Goal: Information Seeking & Learning: Learn about a topic

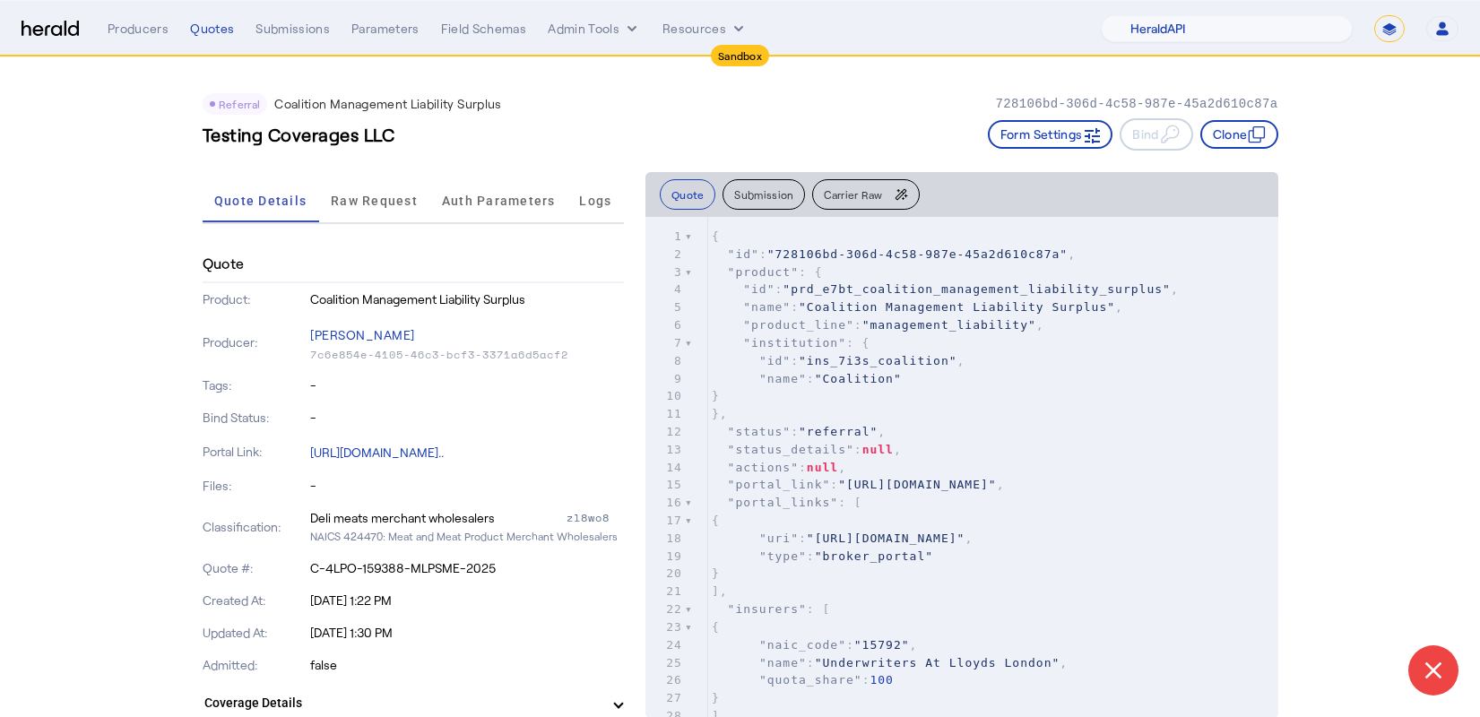
select select "pfm_2v8p_herald_api"
select select "*******"
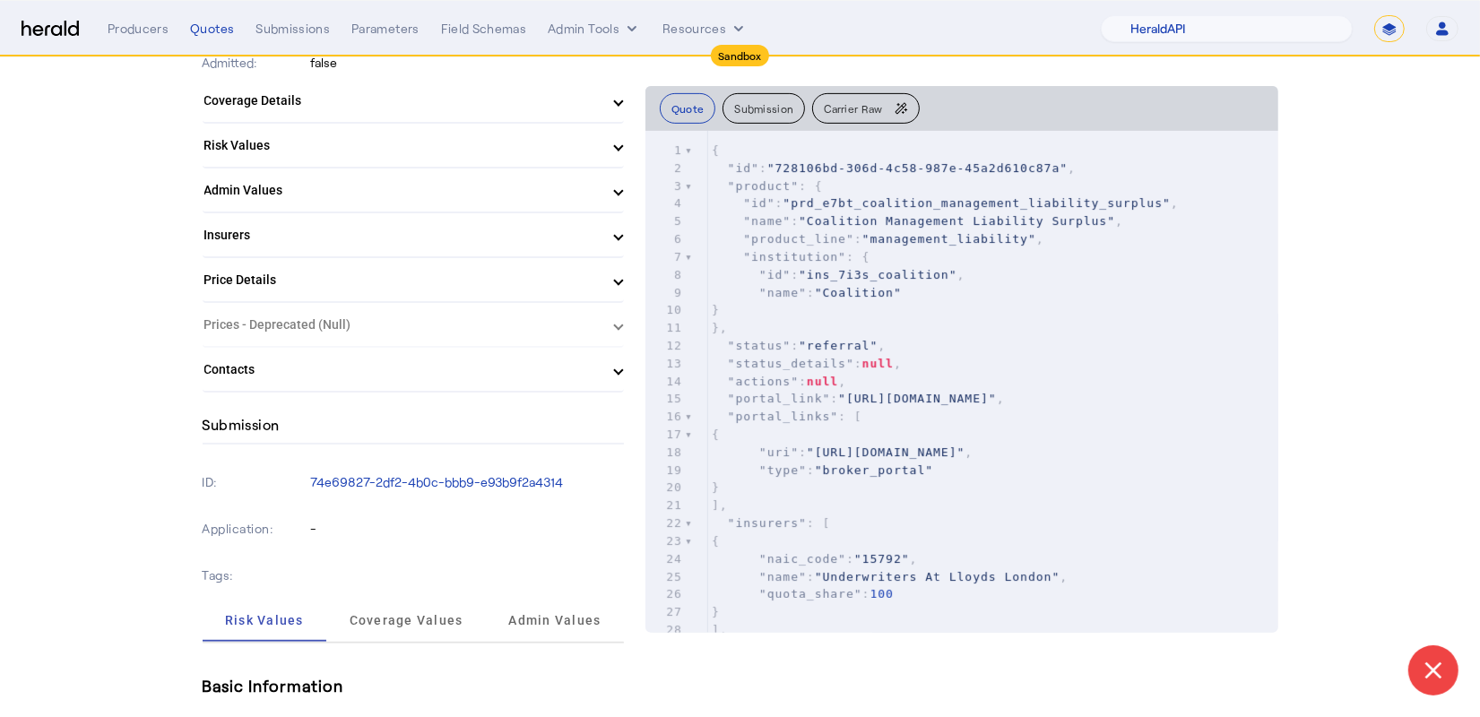
scroll to position [619, 0]
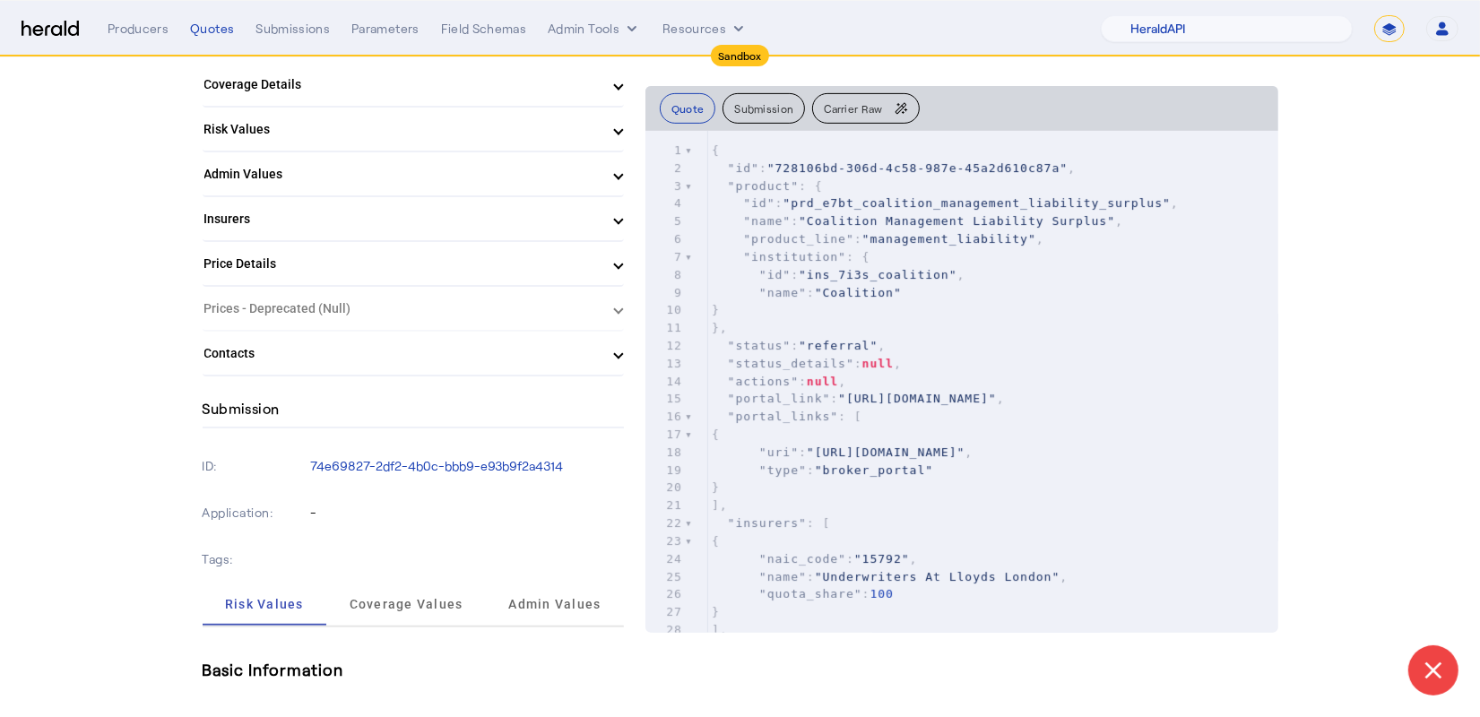
click at [567, 100] on mat-expansion-panel-header "Coverage Details" at bounding box center [413, 84] width 421 height 43
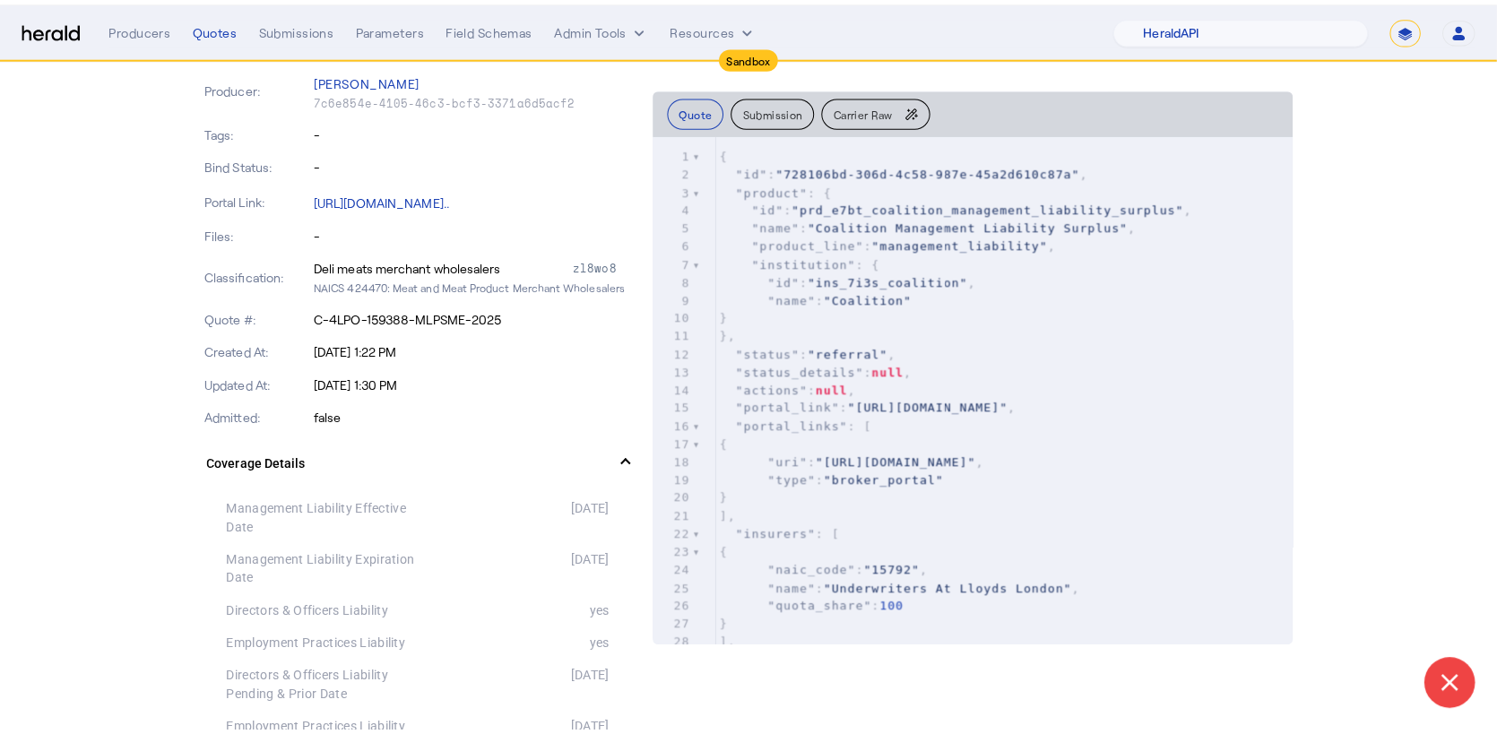
scroll to position [0, 0]
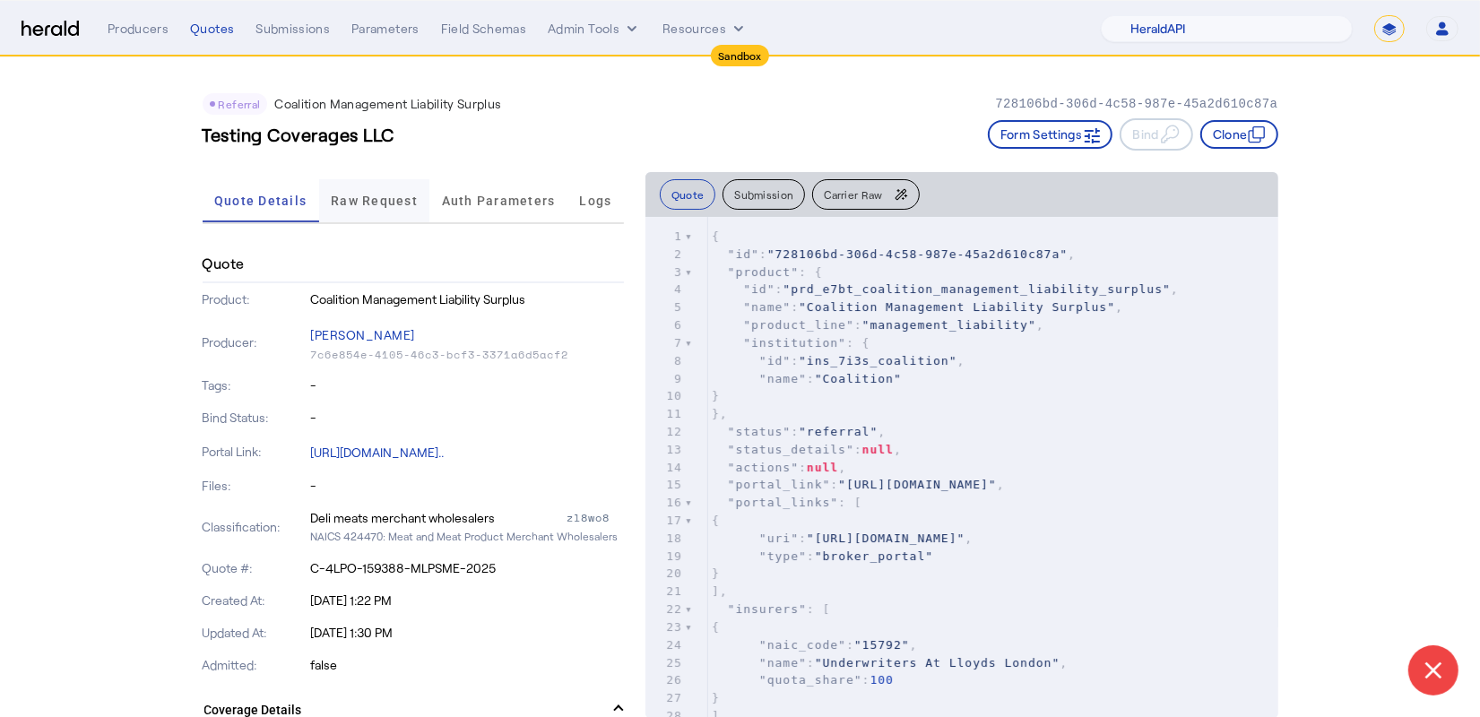
click at [398, 208] on span "Raw Request" at bounding box center [374, 200] width 87 height 43
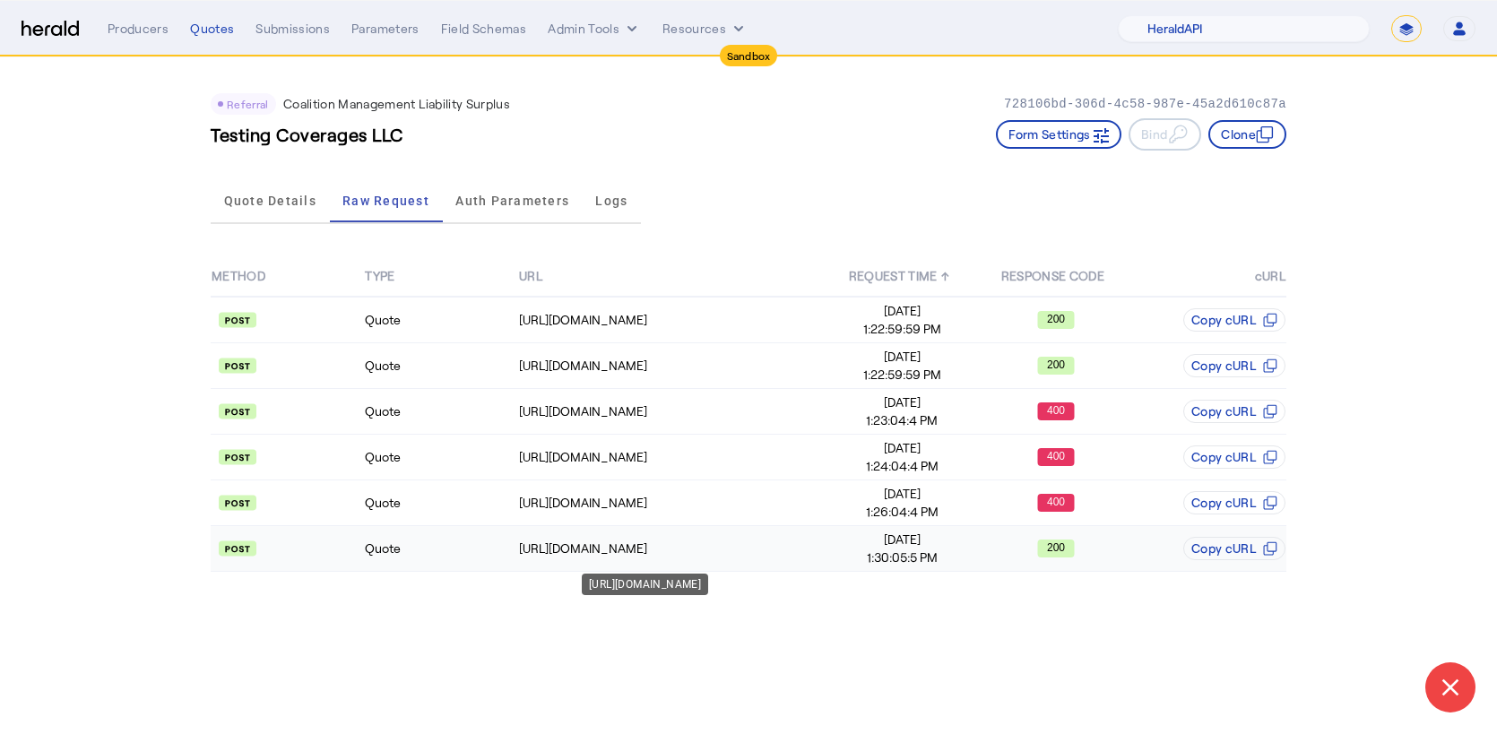
click at [633, 542] on div "https://distribution-api.demo.1nine.net/v2/submissions/210a6cd6-2a8e-443f-8912-…" at bounding box center [672, 549] width 306 height 18
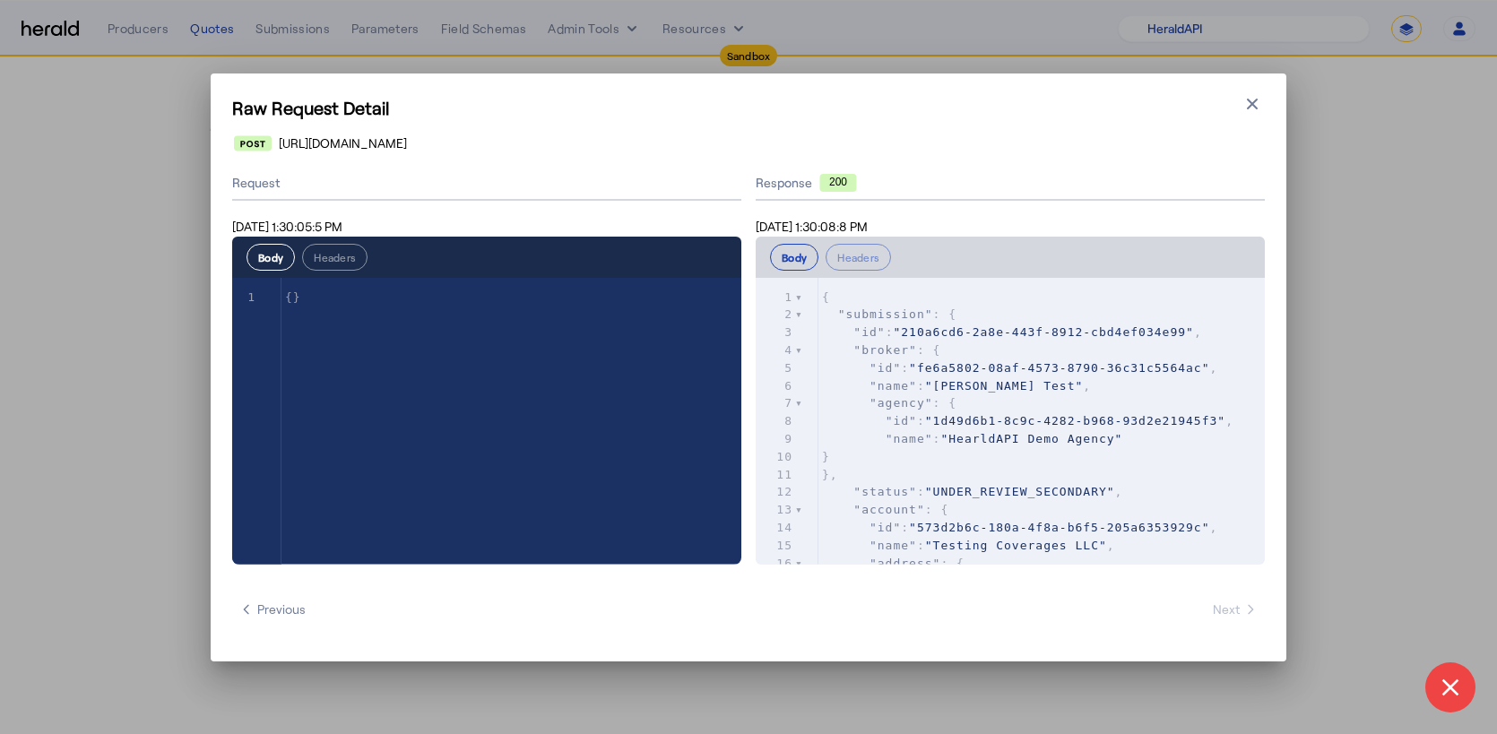
click at [1123, 410] on pre ""agency" : {" at bounding box center [1042, 403] width 446 height 18
type input "*****"
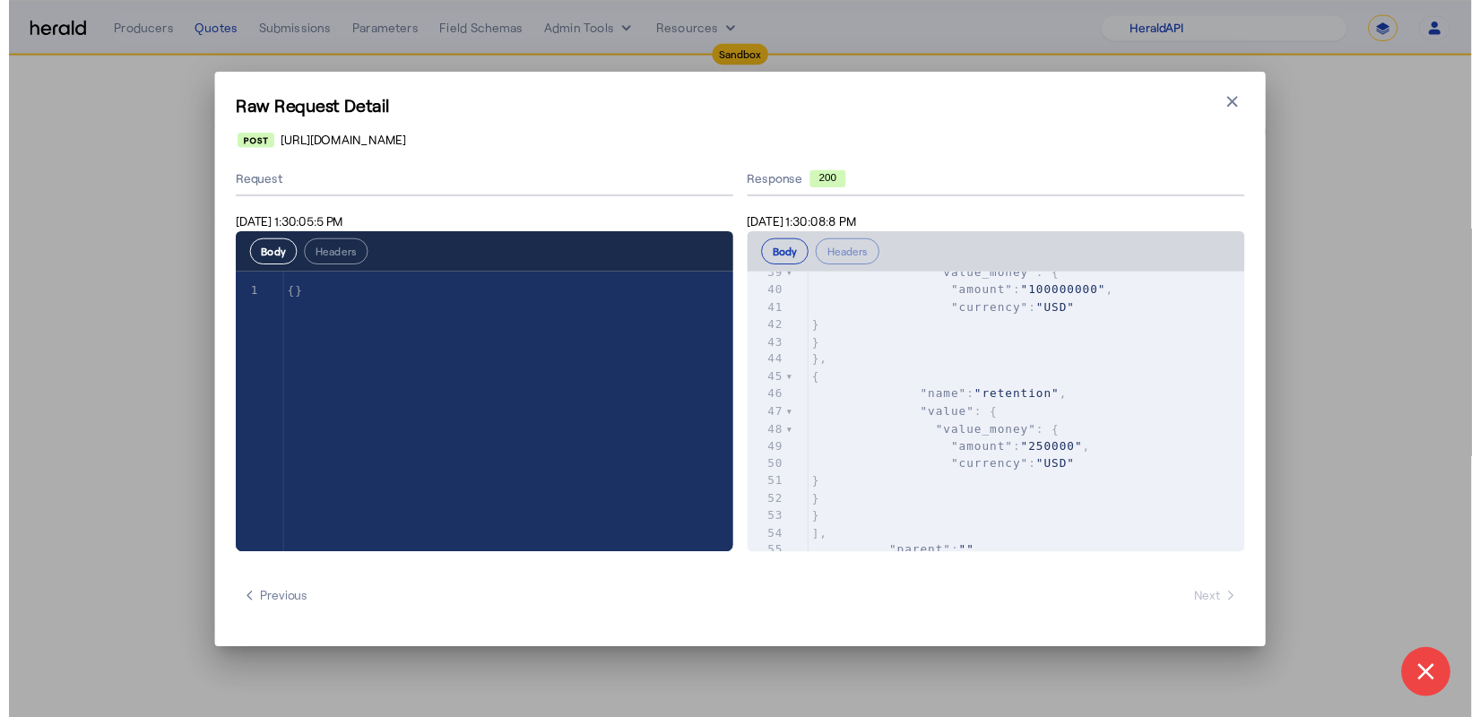
scroll to position [620, 0]
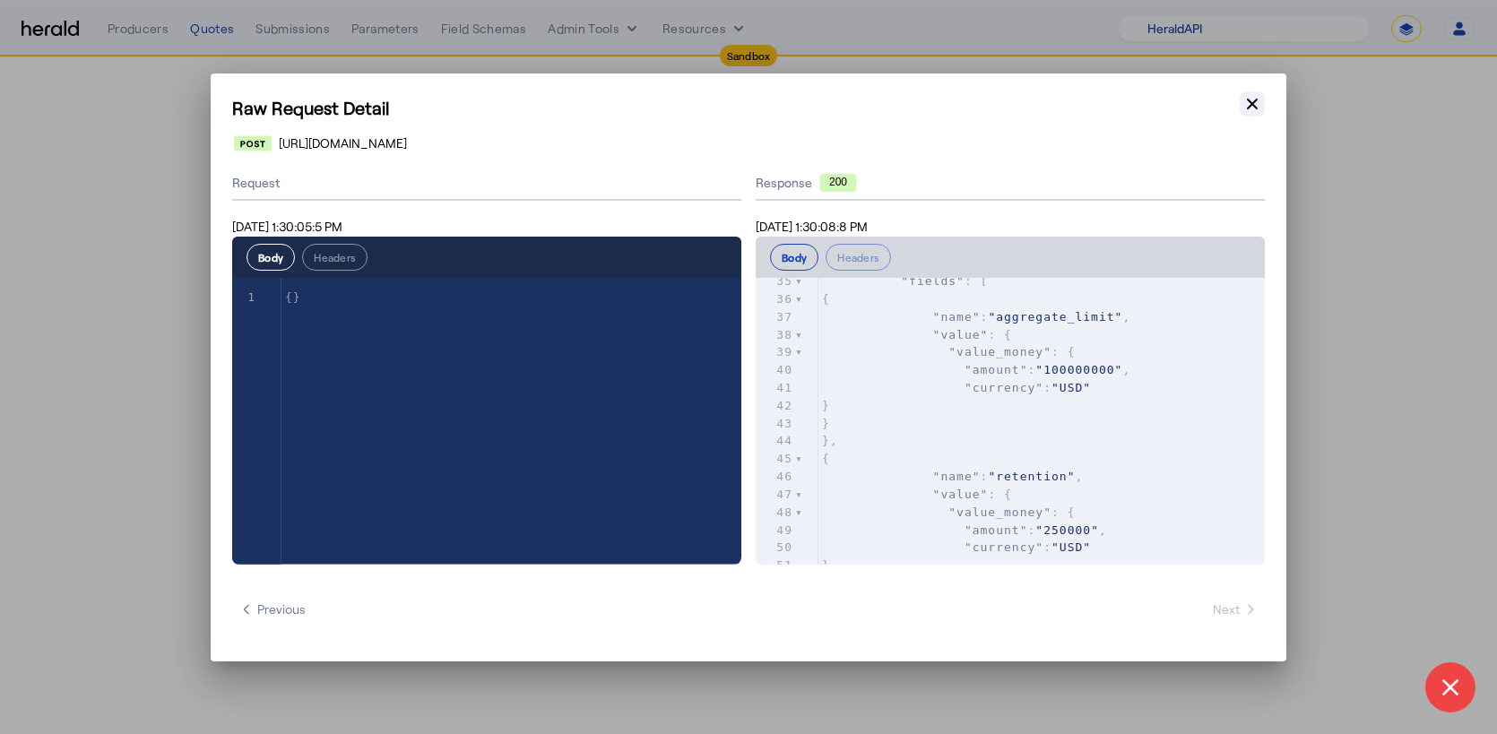
click at [1260, 96] on icon "button" at bounding box center [1253, 104] width 18 height 18
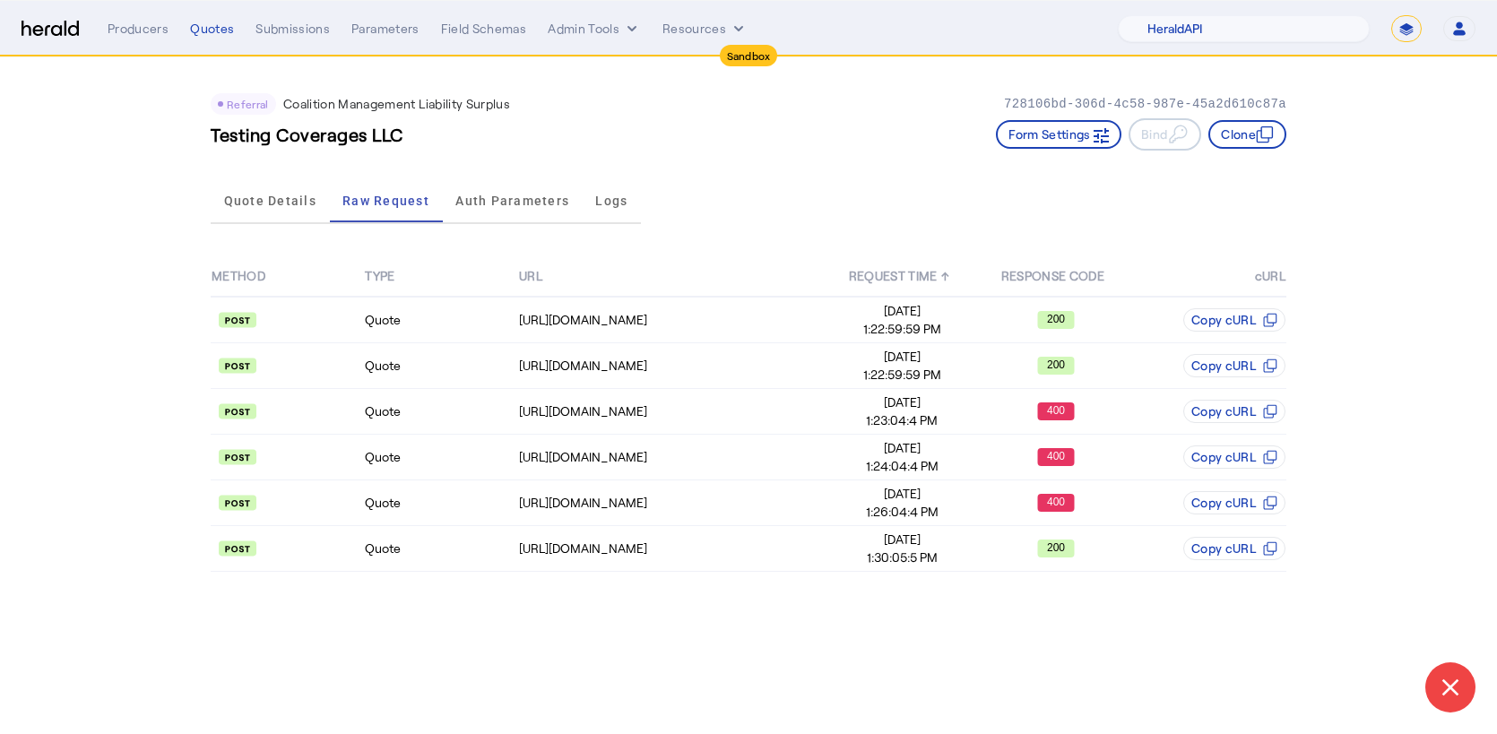
click at [878, 180] on div "Quote Details Raw Request Auth Parameters Logs" at bounding box center [749, 201] width 1076 height 59
click at [297, 206] on span "Quote Details" at bounding box center [270, 201] width 92 height 13
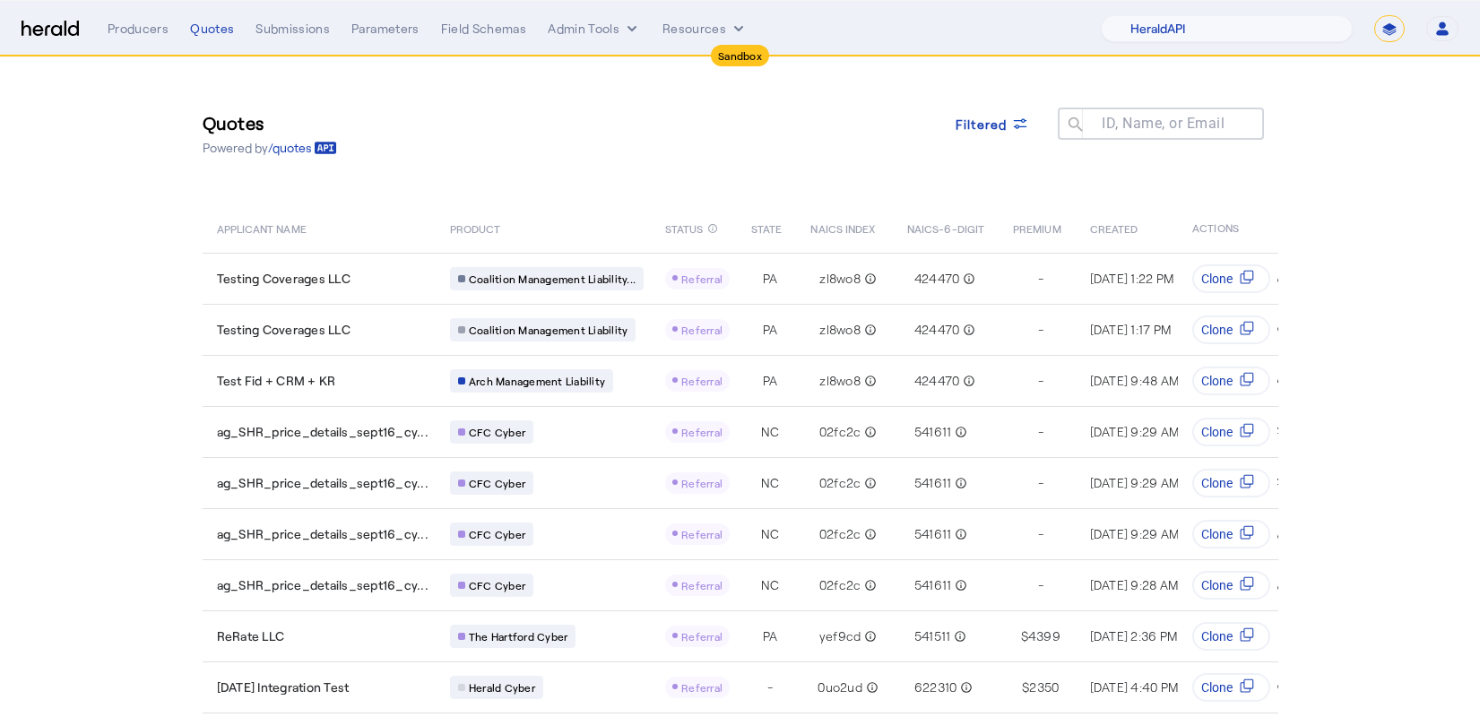
select select "pfm_2v8p_herald_api"
click at [975, 125] on span "Filtered" at bounding box center [982, 124] width 52 height 19
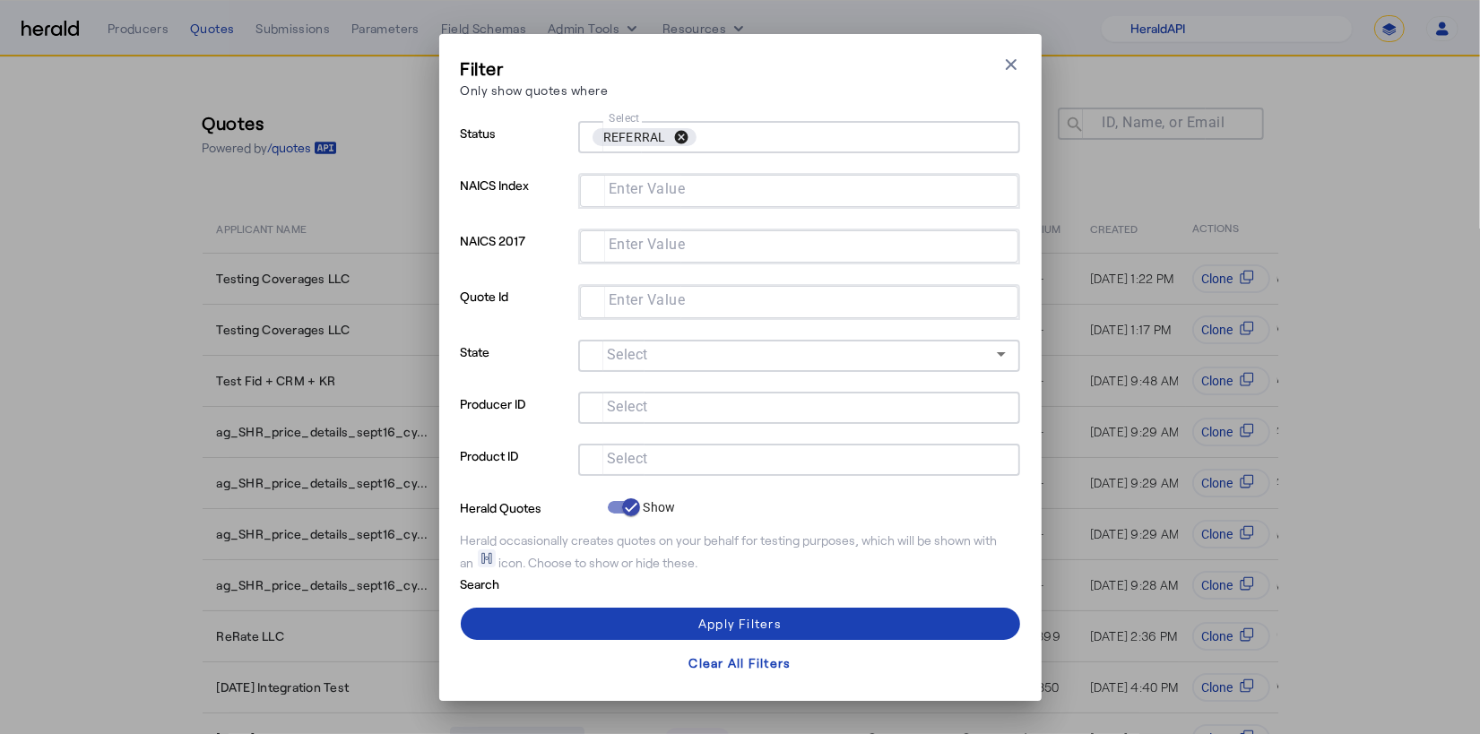
click at [685, 136] on button "cancel" at bounding box center [681, 137] width 30 height 16
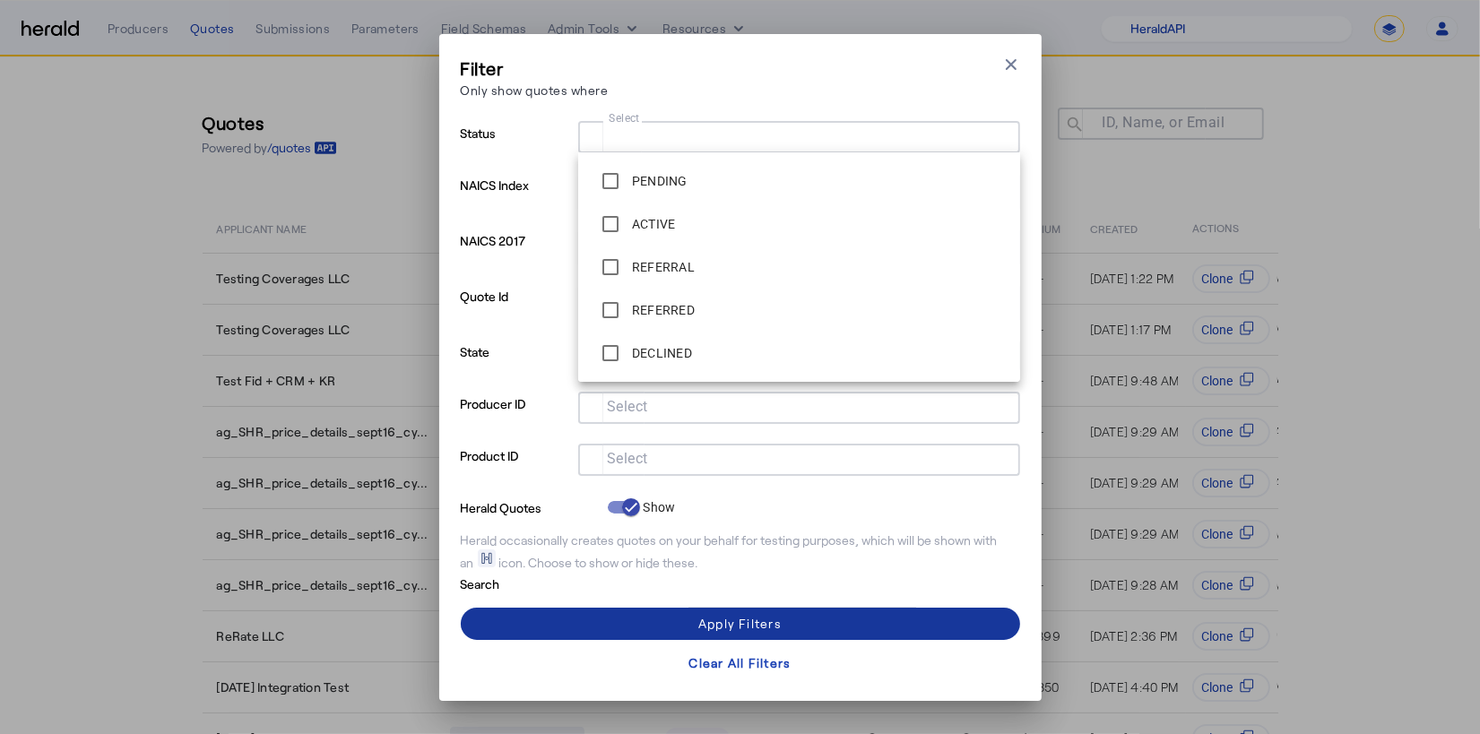
click at [806, 626] on span at bounding box center [740, 623] width 559 height 43
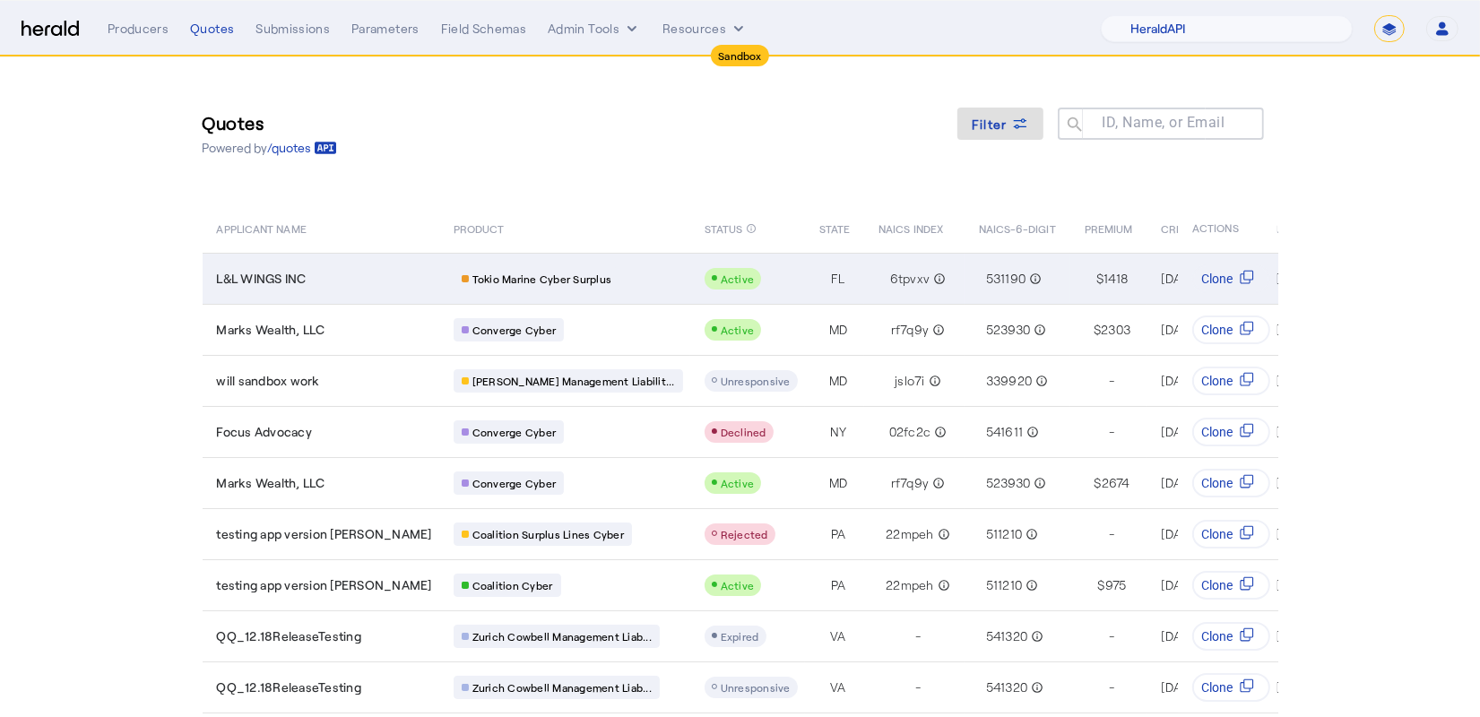
click at [705, 268] on div "Active" at bounding box center [751, 279] width 93 height 22
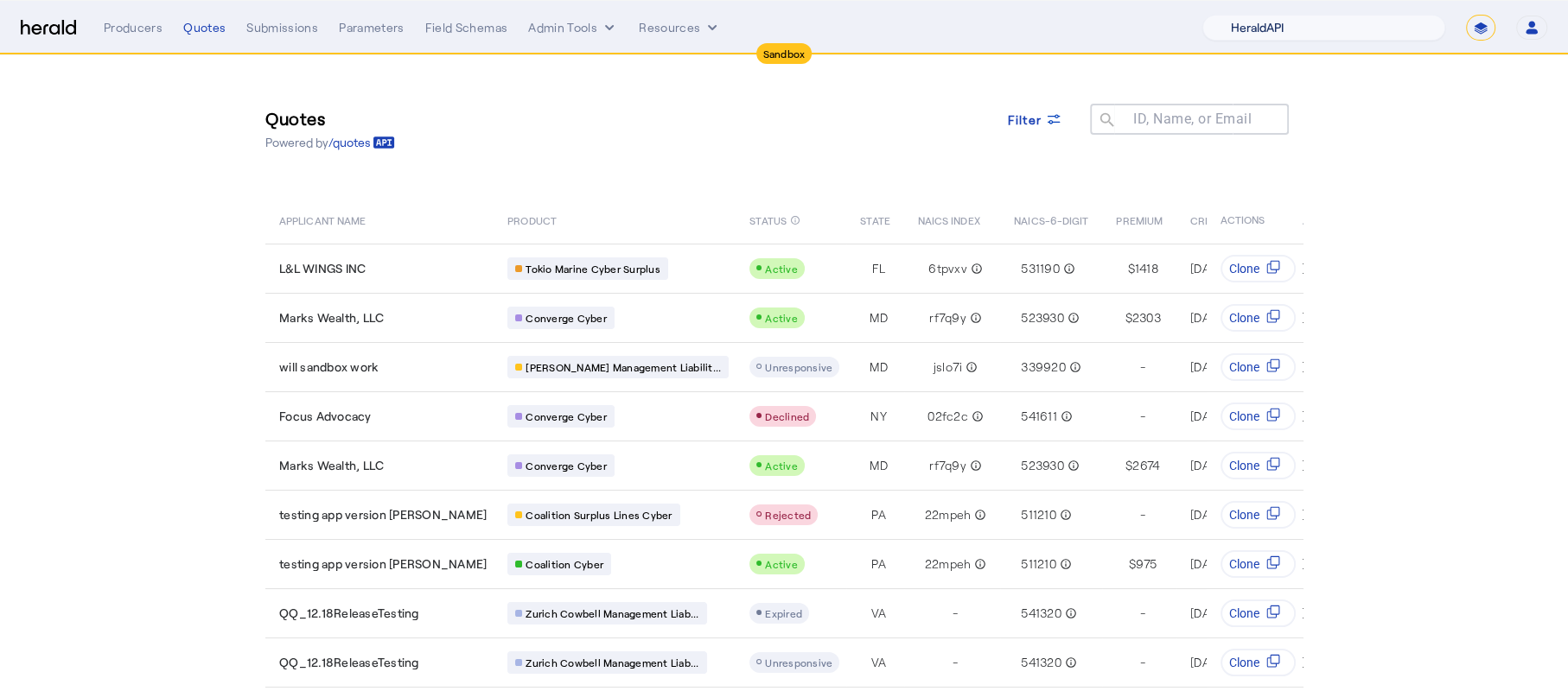
click at [1354, 29] on select "1Fort Acrisure Acturis Affinity Advisors Affinity Risk Agentero AmWins Anzen Ao…" at bounding box center [1324, 27] width 243 height 26
click at [1252, 14] on select "1Fort Acrisure Acturis Affinity Advisors Affinity Risk Agentero AmWins Anzen Ao…" at bounding box center [1324, 27] width 243 height 26
click at [1373, 28] on select "1Fort Acrisure Acturis Affinity Advisors Affinity Risk Agentero AmWins Anzen Ao…" at bounding box center [1324, 27] width 243 height 26
click at [1426, 30] on select "**********" at bounding box center [1481, 27] width 29 height 26
select select "**********"
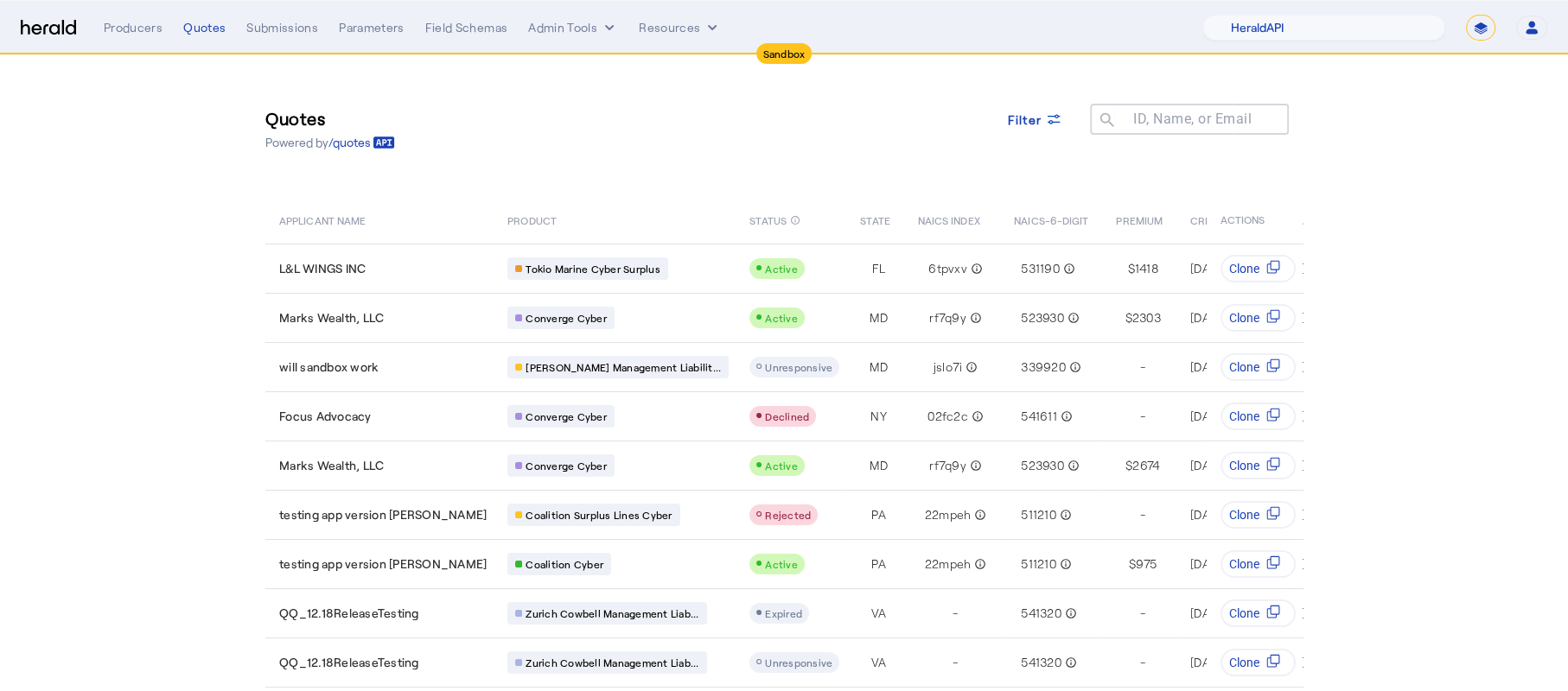
click at [1426, 14] on select "**********" at bounding box center [1481, 27] width 29 height 26
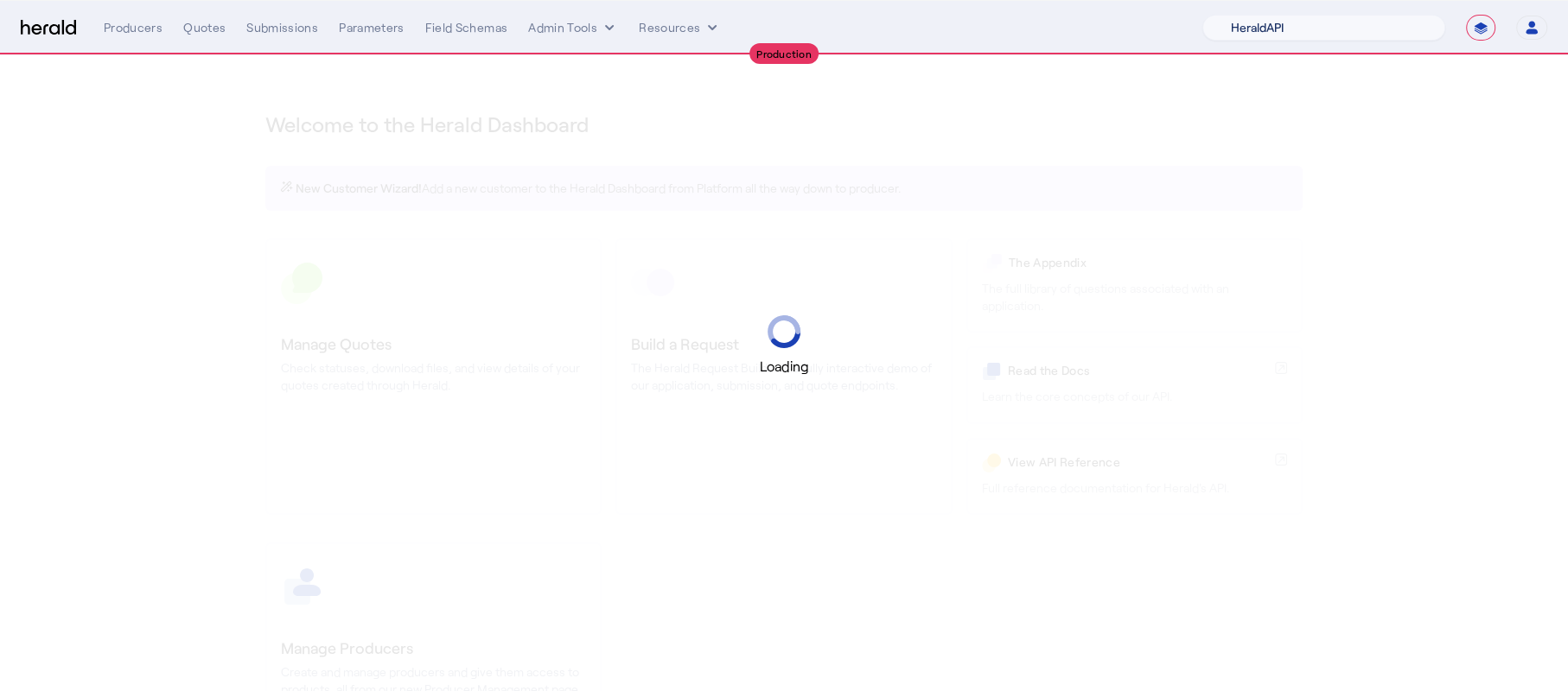
click at [1335, 27] on select "1Fort Acrisure Acturis Affinity Advisors Affinity Risk Agentero AmWins Anzen Ao…" at bounding box center [1324, 27] width 243 height 26
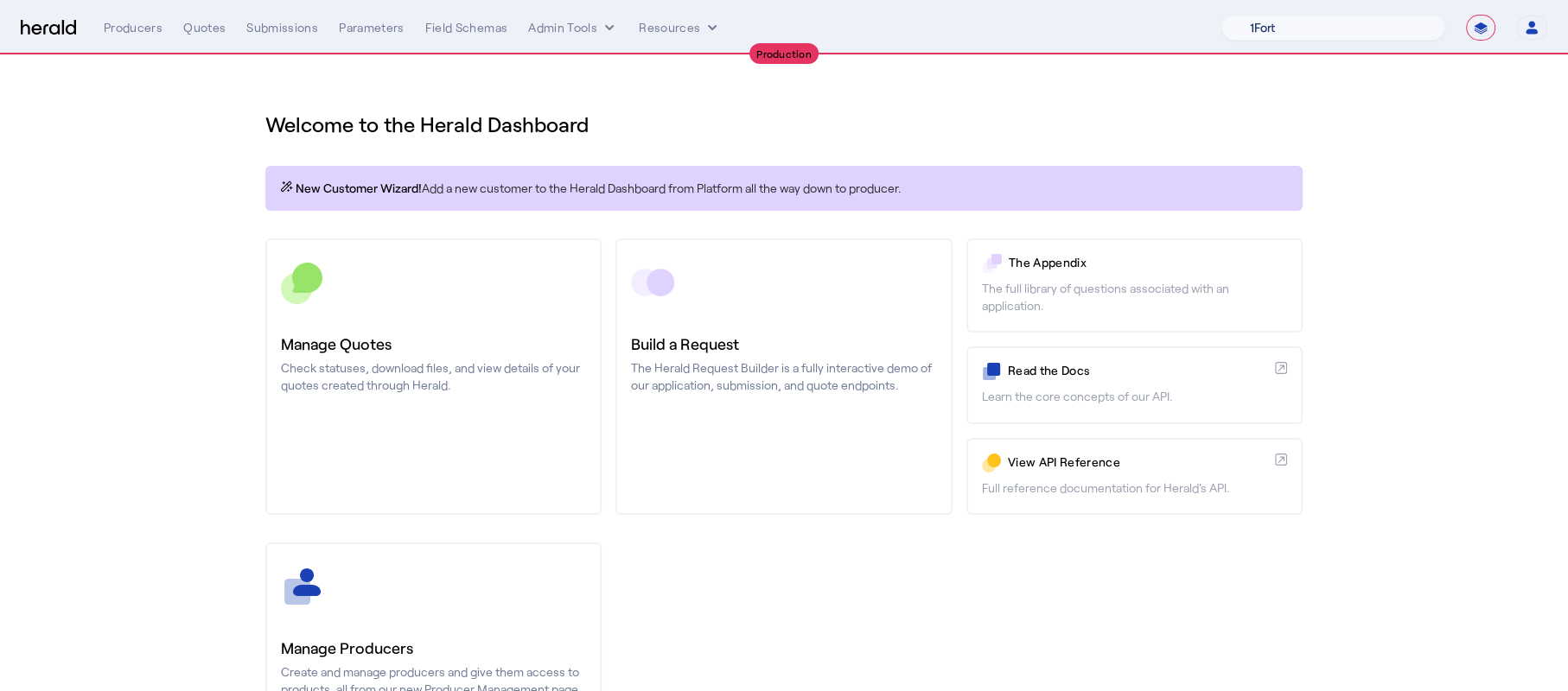
select select "pfm_h3db_crc"
click at [1222, 14] on select "1Fort Affinity Risk Arlington Roe Billy BindHQ Bunker CRC Campus Coverage Citad…" at bounding box center [1334, 27] width 224 height 26
click at [986, 108] on div "Welcome to the Herald Dashboard" at bounding box center [784, 114] width 1038 height 48
click at [204, 36] on div "Quotes" at bounding box center [204, 28] width 42 height 17
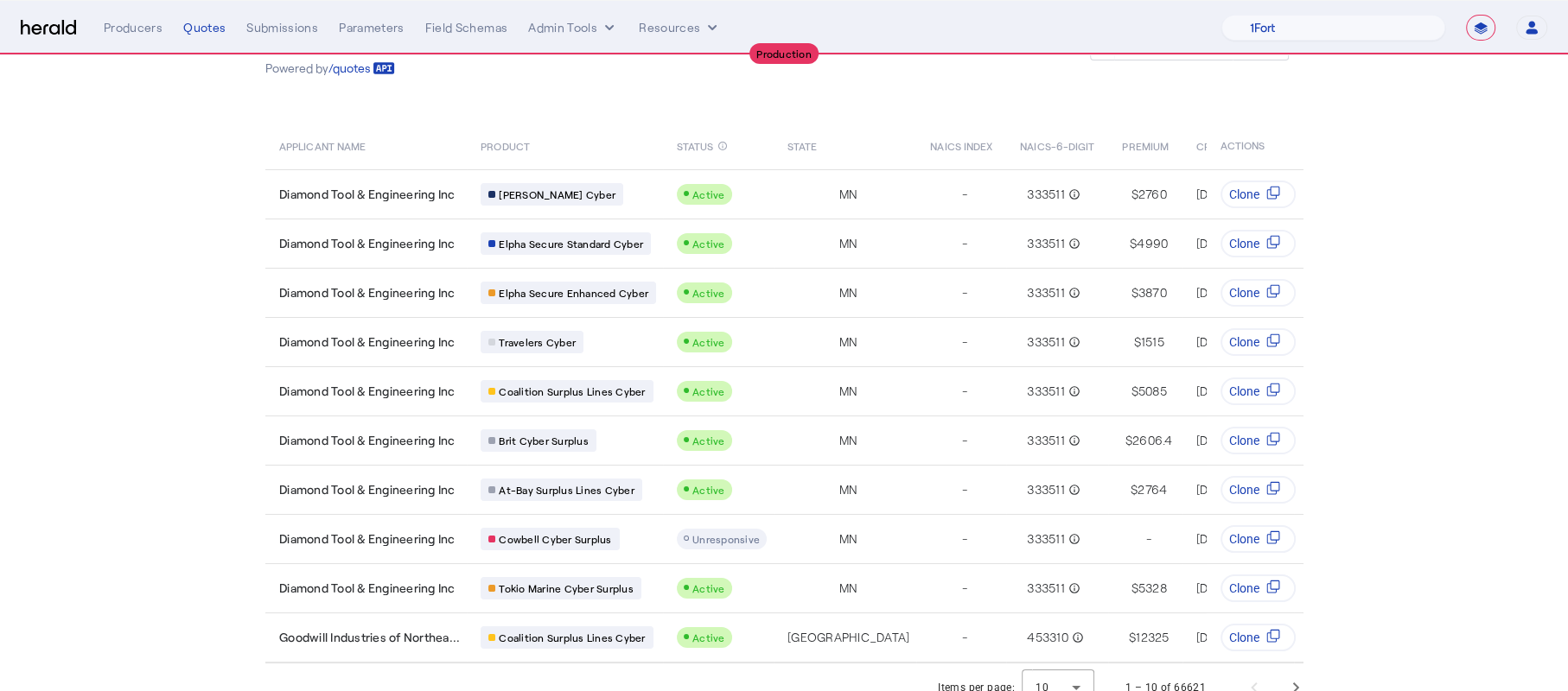
scroll to position [104, 0]
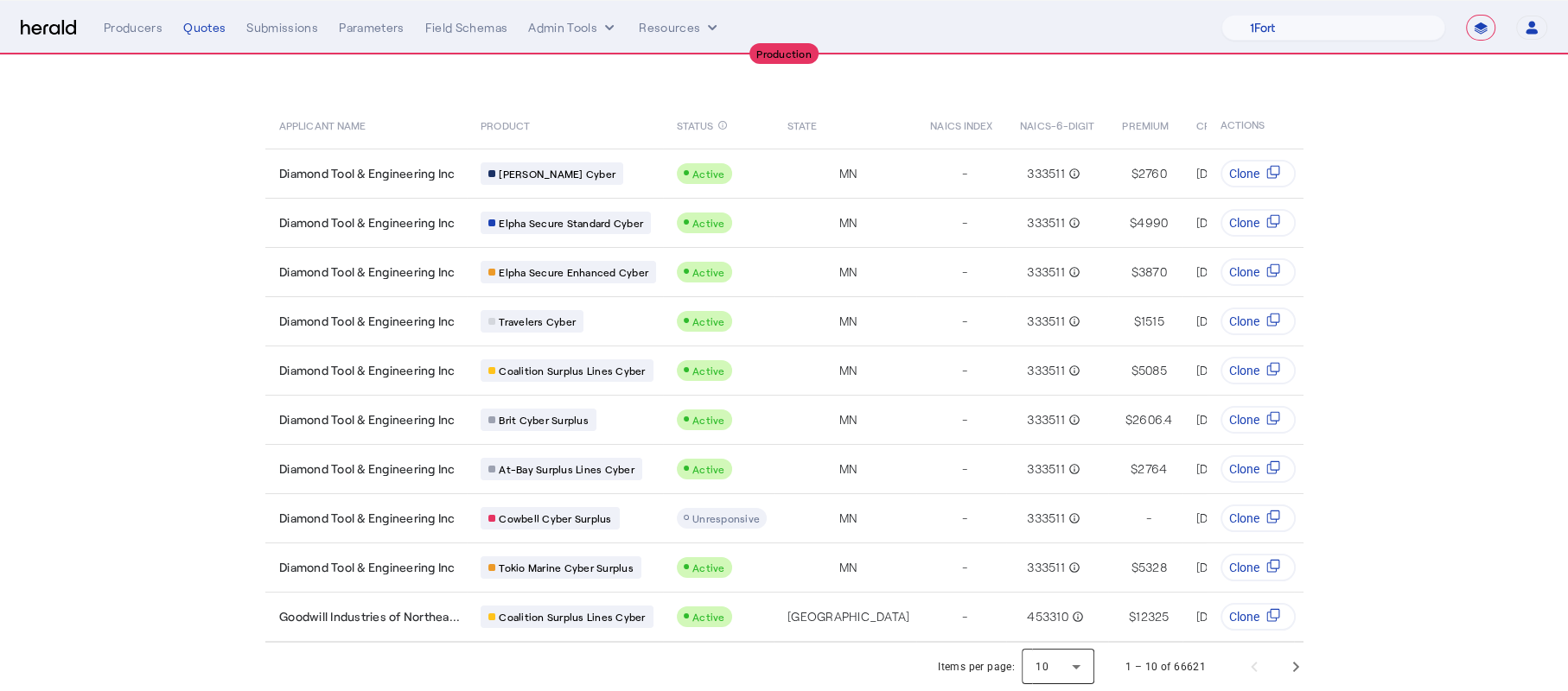
click at [1079, 663] on div at bounding box center [1058, 667] width 72 height 41
click at [1075, 635] on mat-option "50" at bounding box center [1068, 621] width 72 height 41
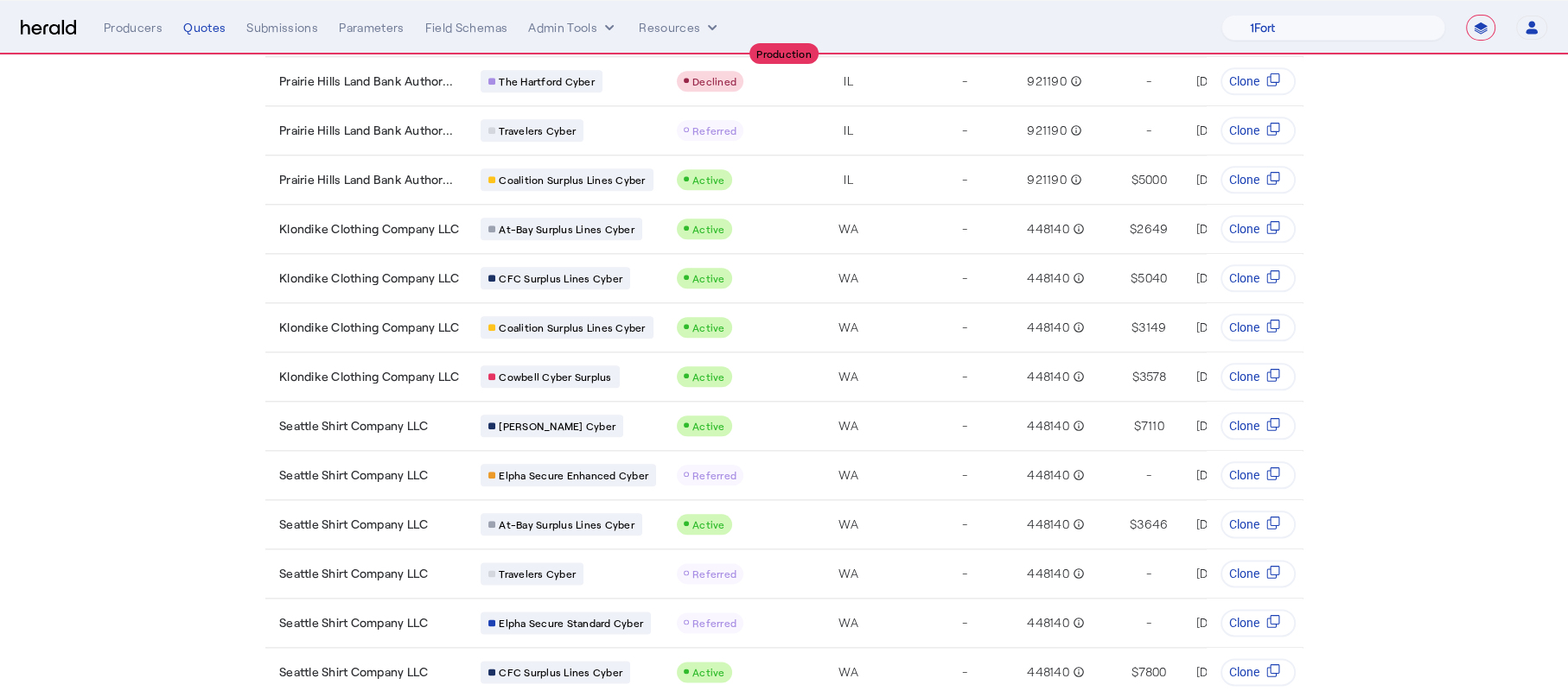
scroll to position [2052, 0]
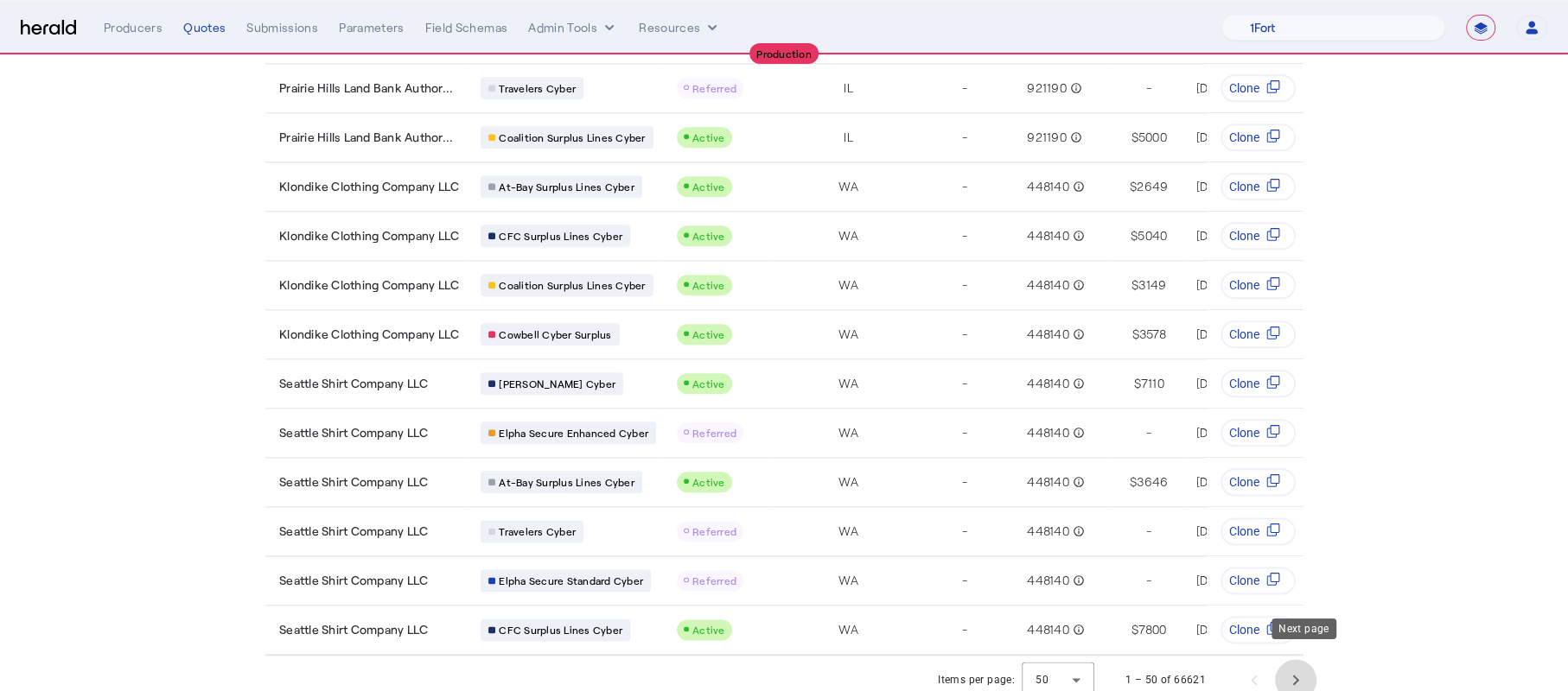
click at [1304, 673] on span "Next page" at bounding box center [1295, 679] width 41 height 41
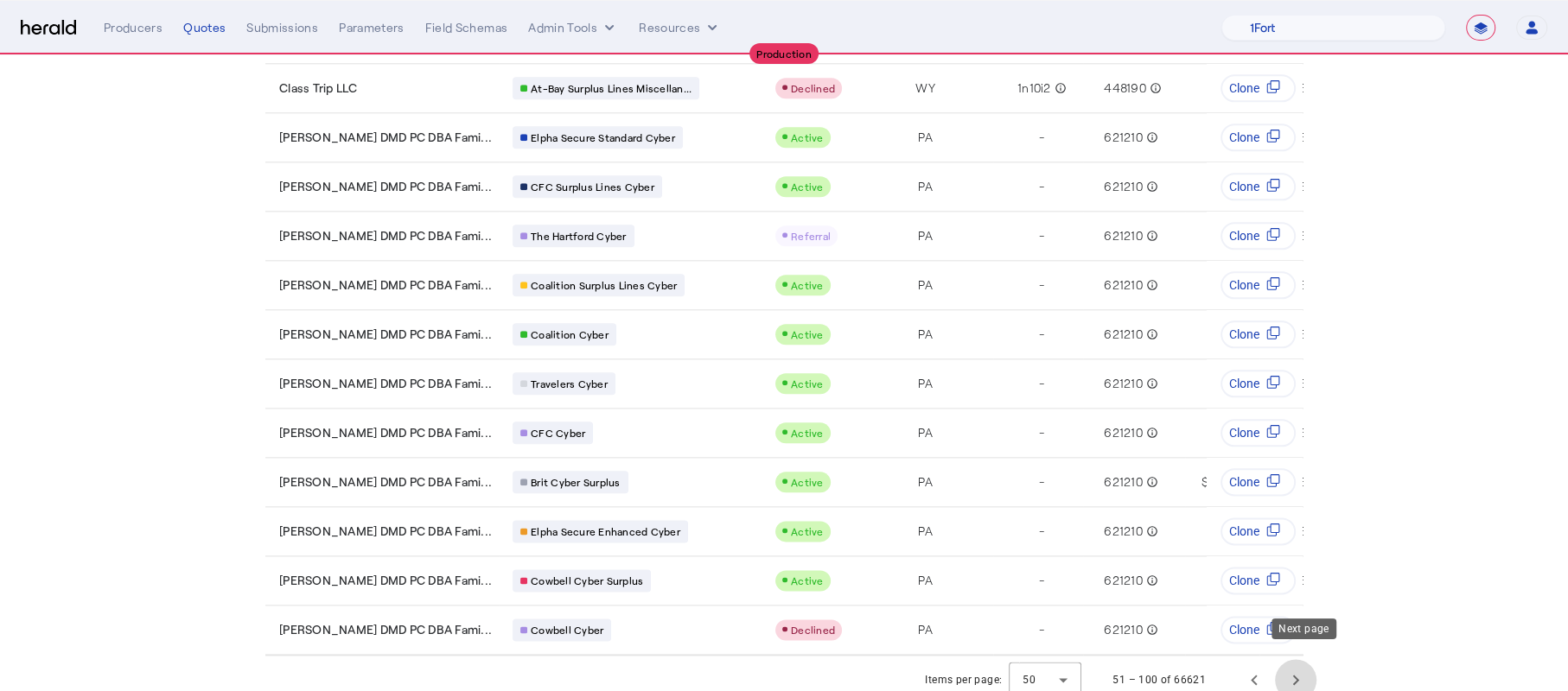
click at [1293, 659] on span "Next page" at bounding box center [1295, 679] width 41 height 41
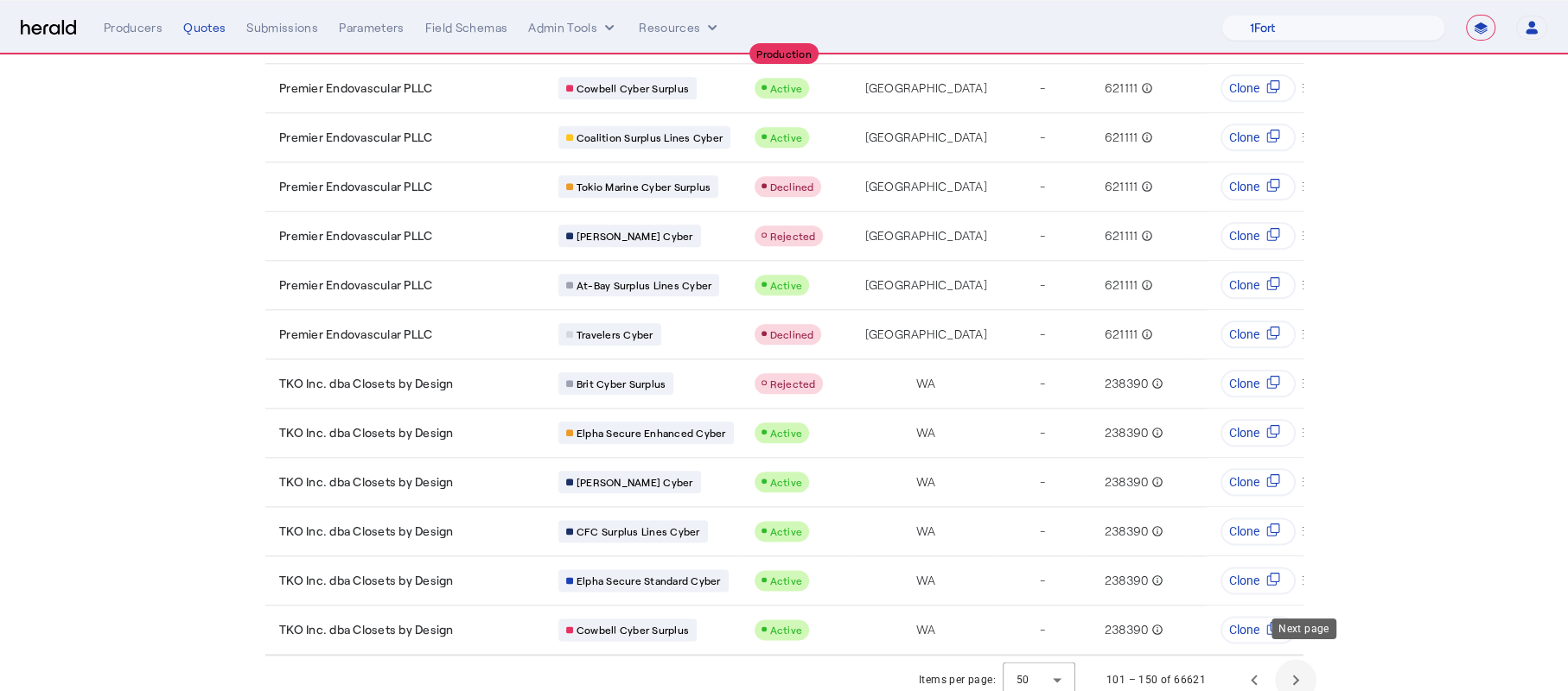
click at [1293, 667] on span "Next page" at bounding box center [1295, 679] width 41 height 41
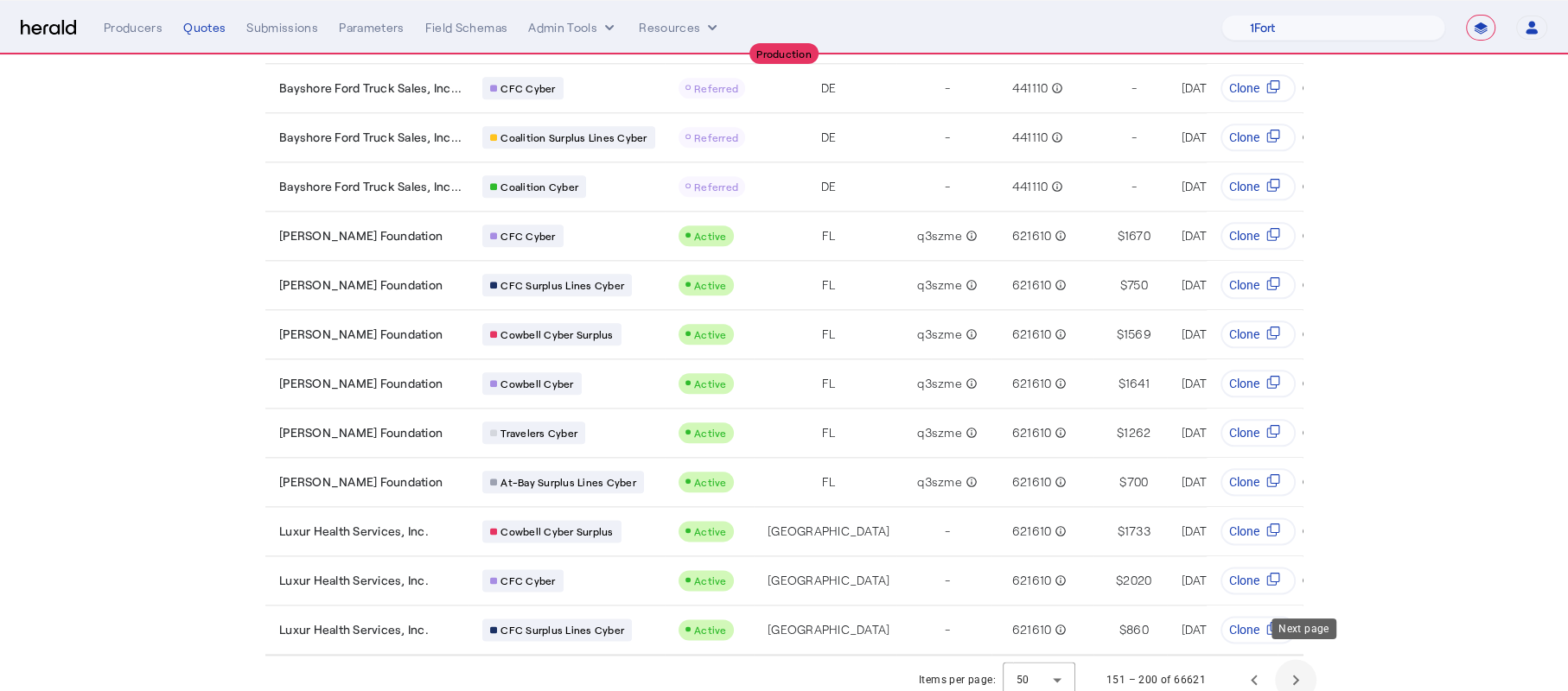
click at [1291, 668] on span "Next page" at bounding box center [1295, 679] width 41 height 41
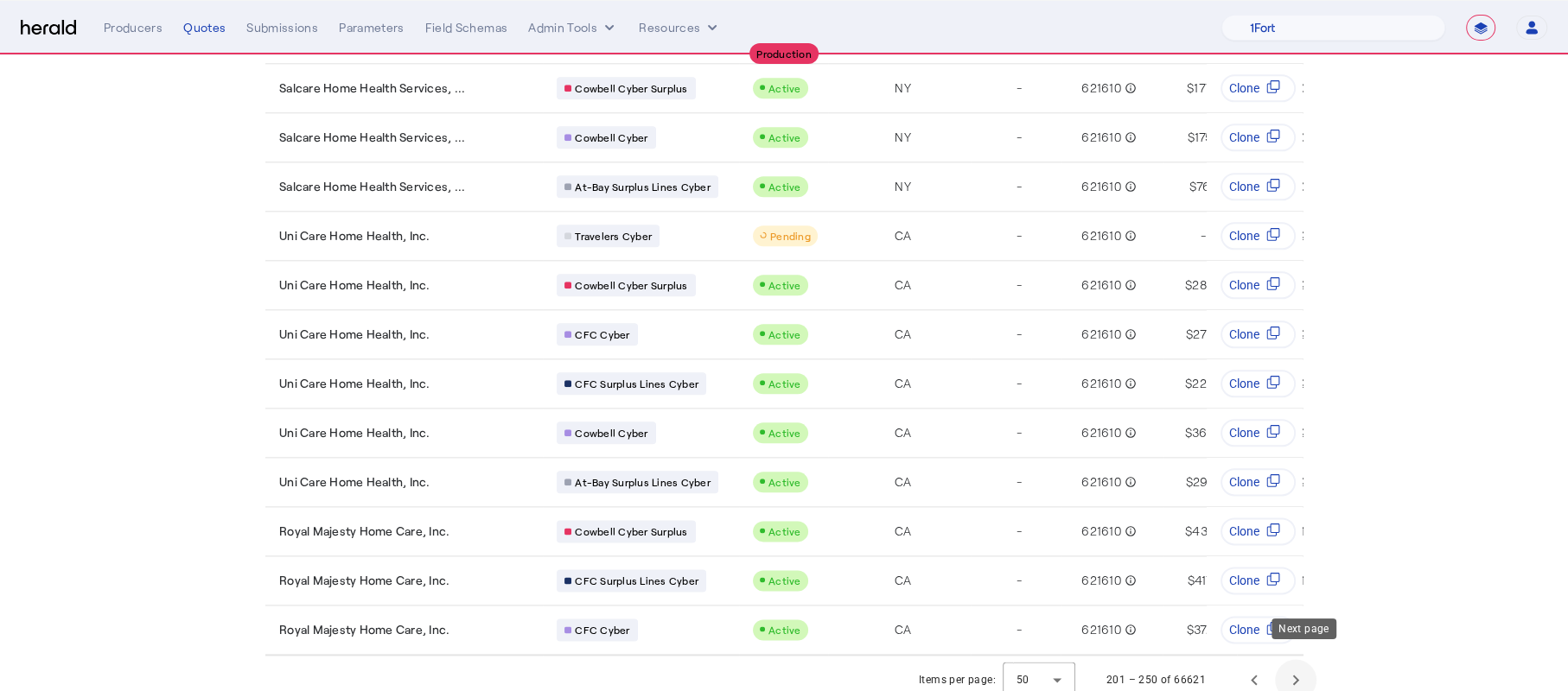
click at [1310, 662] on span "Next page" at bounding box center [1295, 679] width 41 height 41
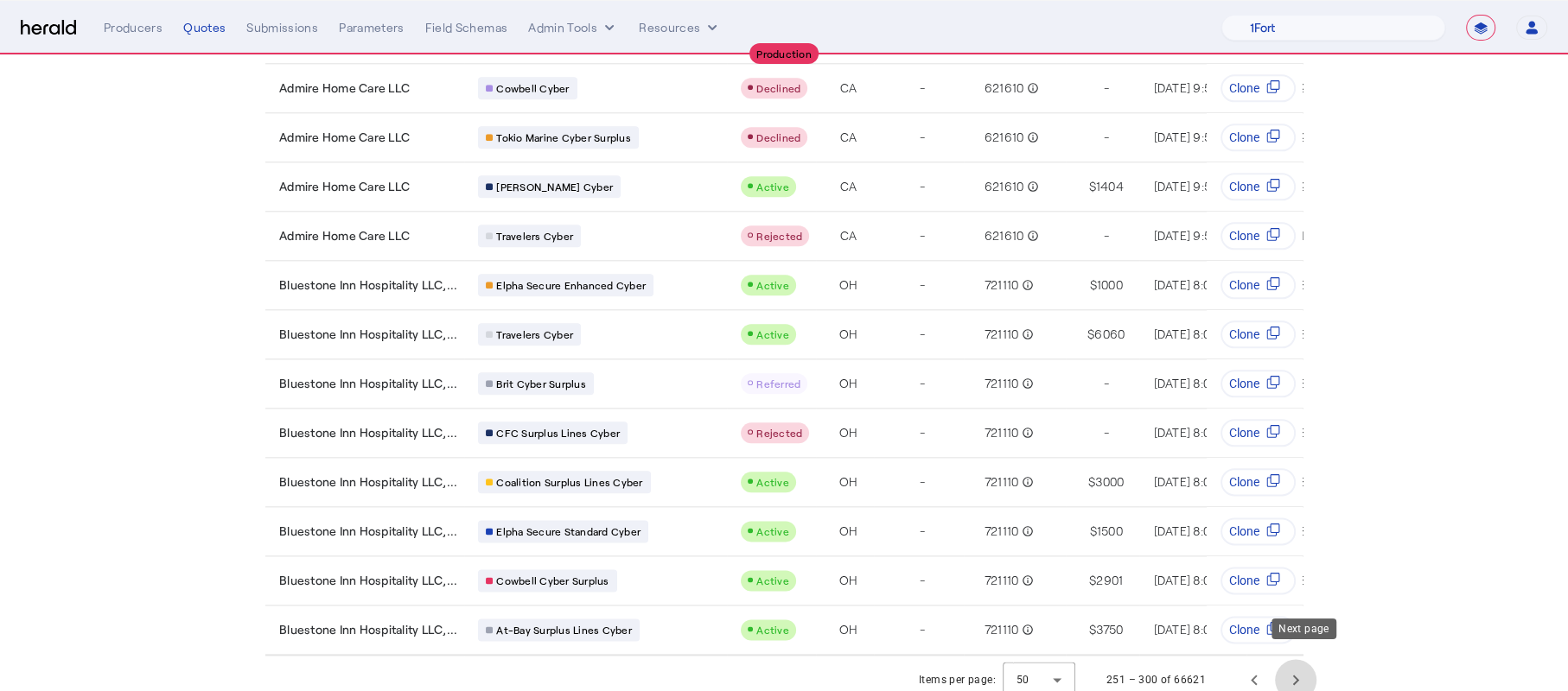
click at [1306, 666] on span "Next page" at bounding box center [1295, 679] width 41 height 41
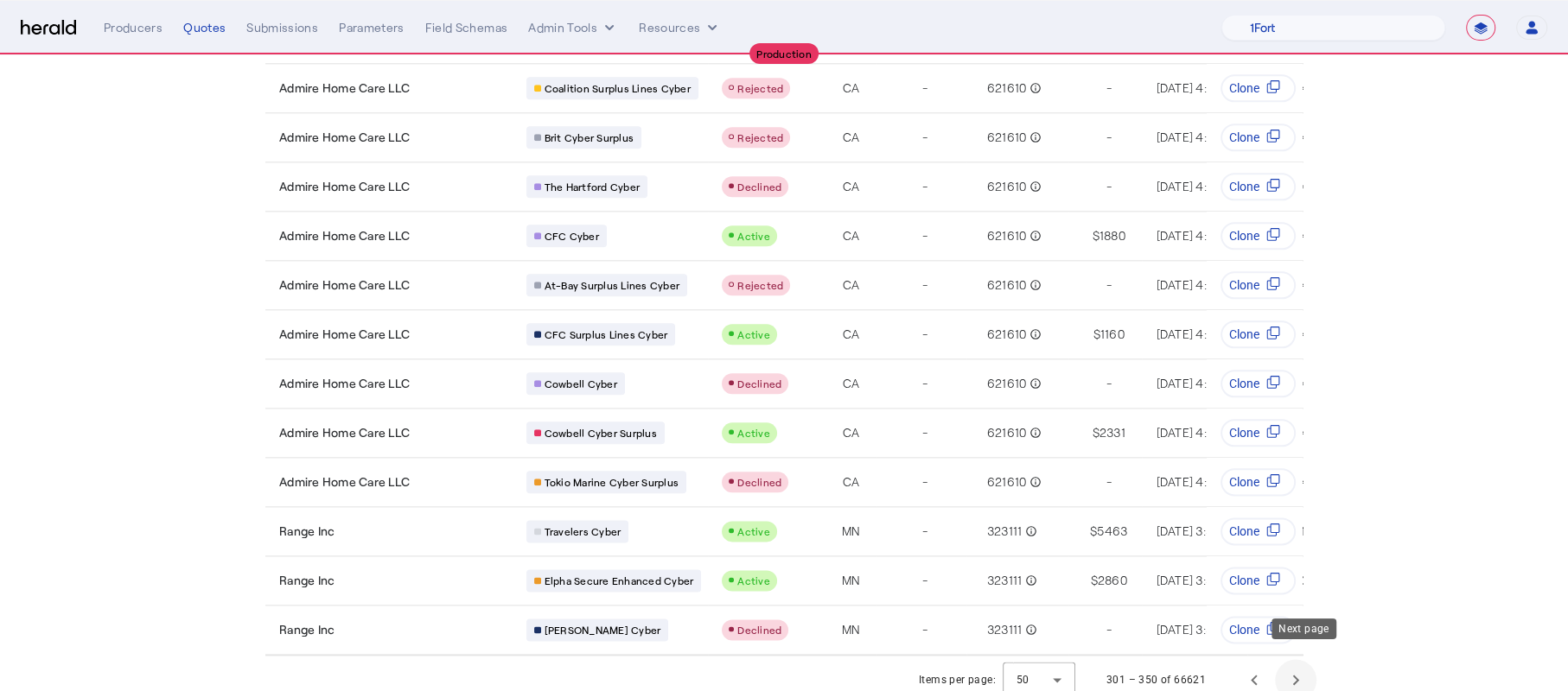
click at [1298, 669] on span "Next page" at bounding box center [1295, 679] width 41 height 41
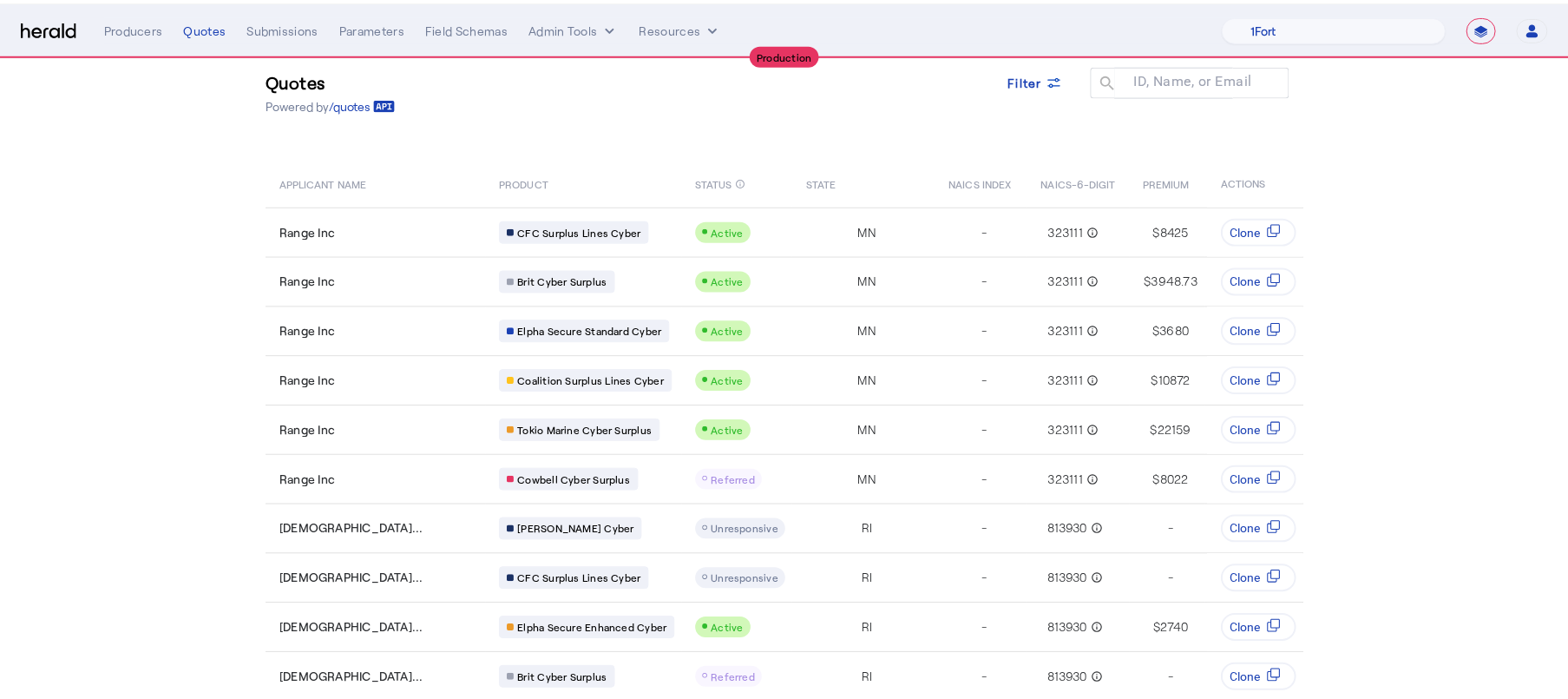
scroll to position [0, 0]
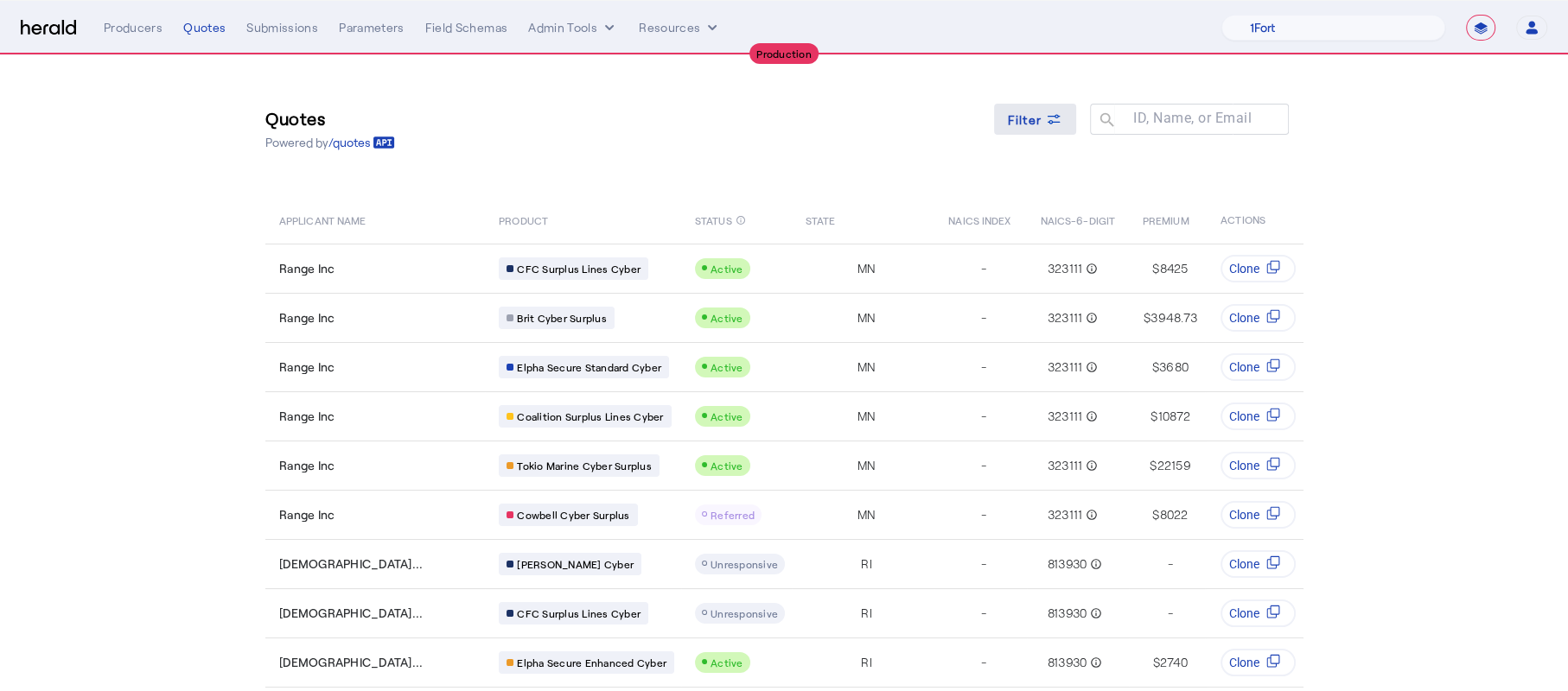
click at [1042, 111] on span "Filter" at bounding box center [1025, 120] width 35 height 18
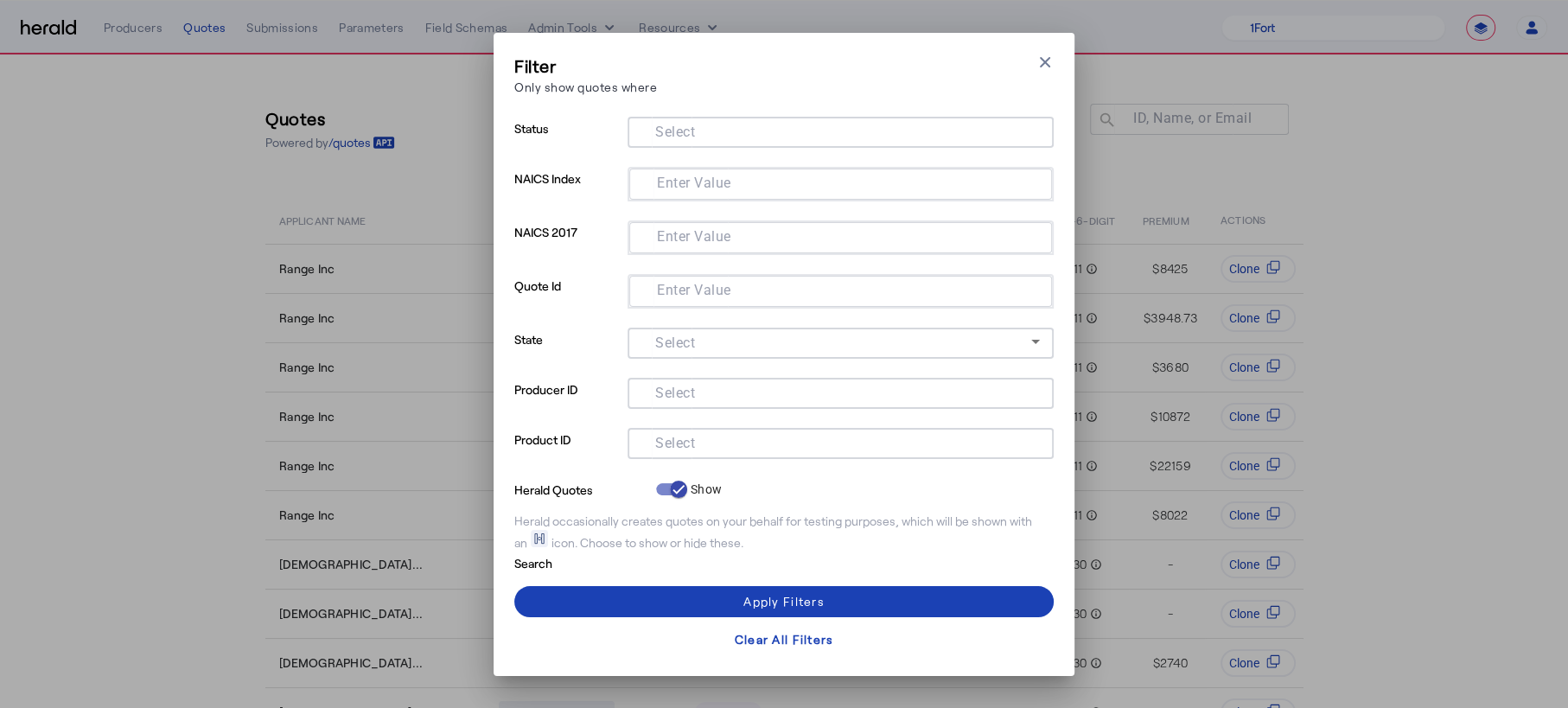
click at [671, 445] on mat-label "Select" at bounding box center [675, 442] width 40 height 16
click at [671, 445] on input "Select" at bounding box center [837, 442] width 392 height 21
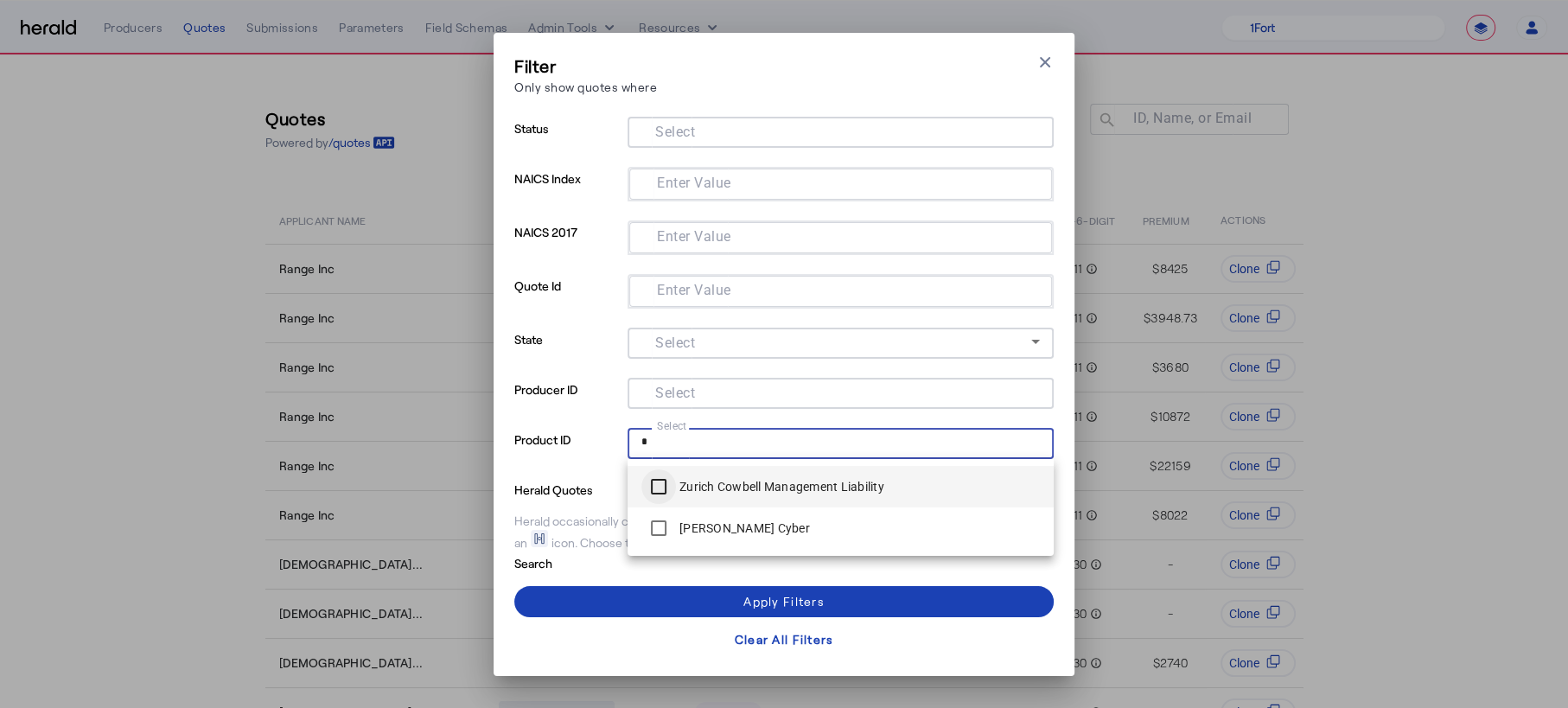
type input "*"
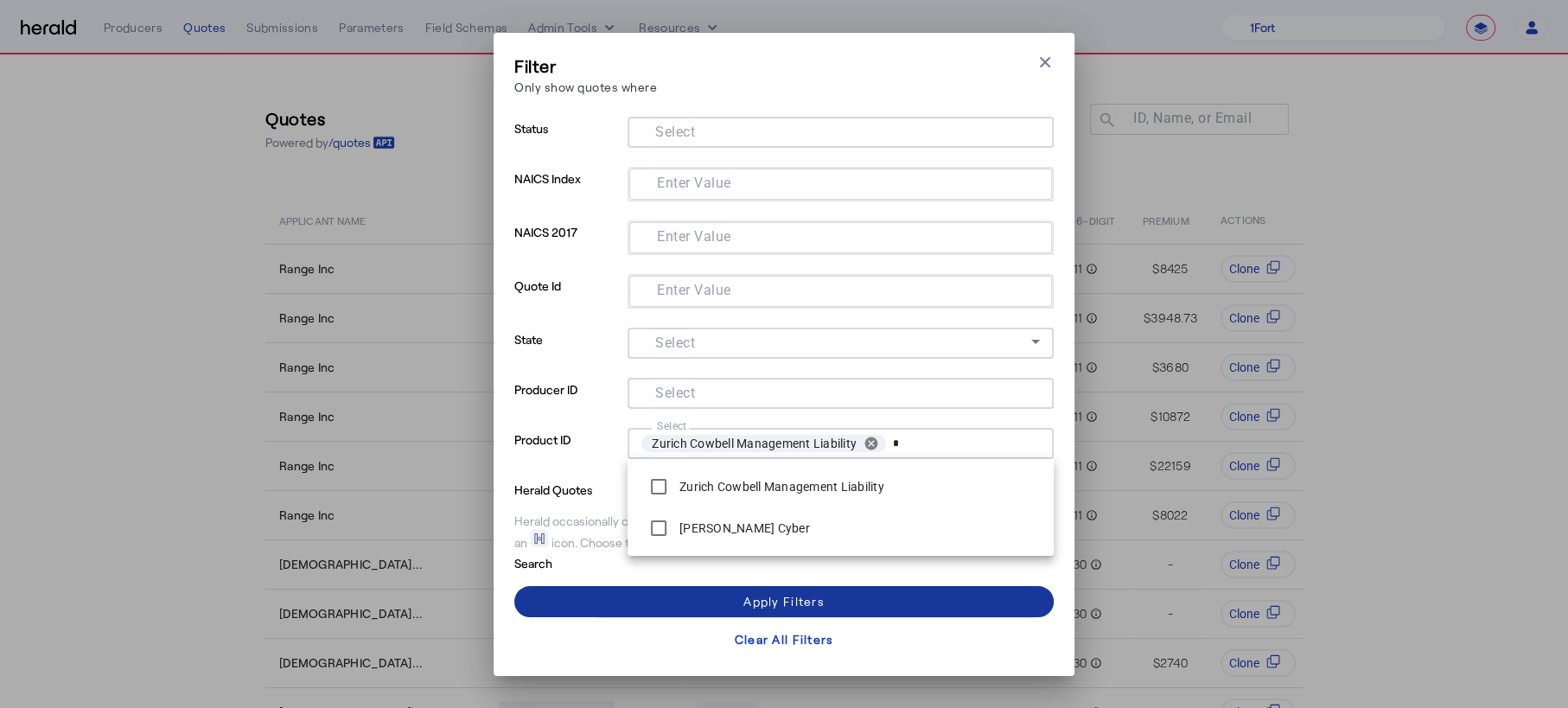
click at [606, 599] on span at bounding box center [783, 601] width 539 height 41
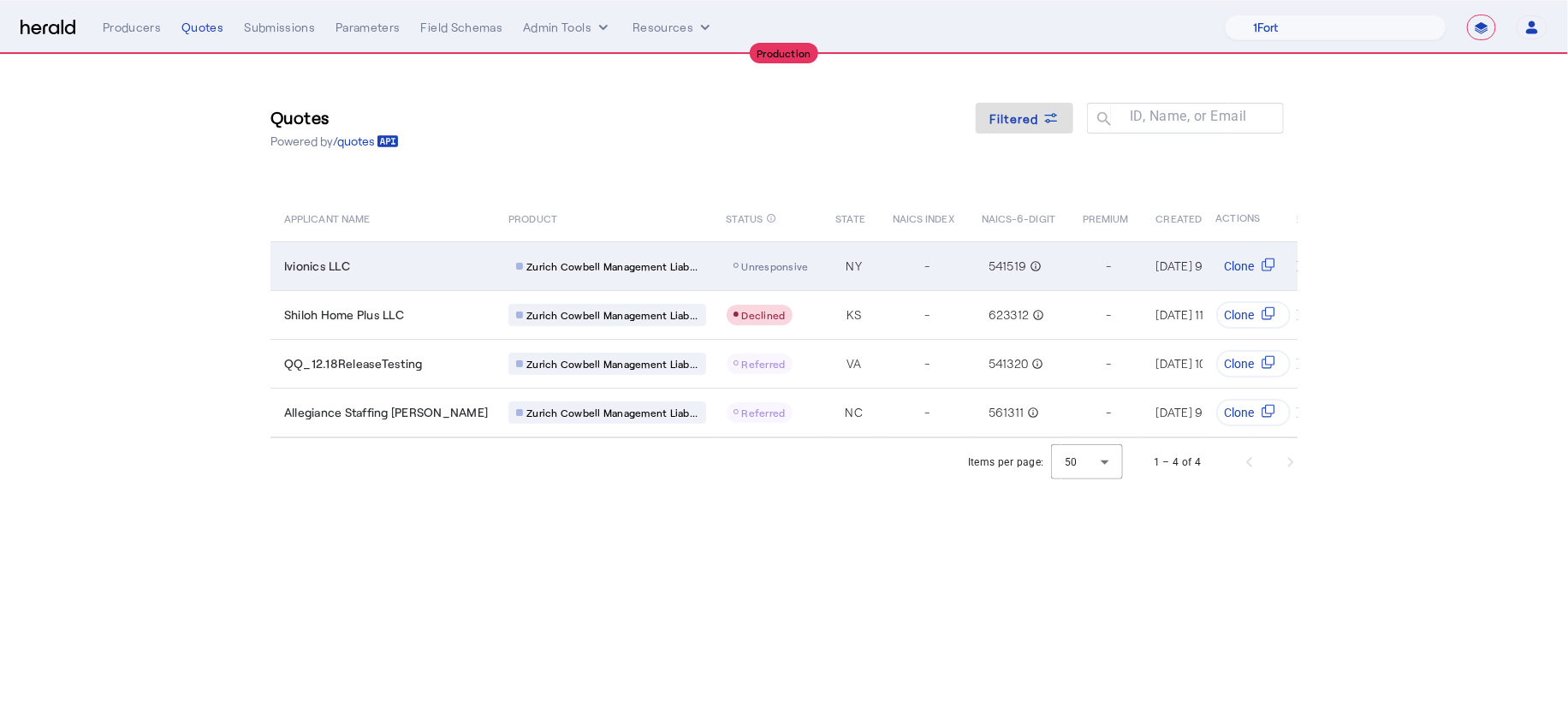
click at [893, 259] on div "-" at bounding box center [927, 266] width 69 height 24
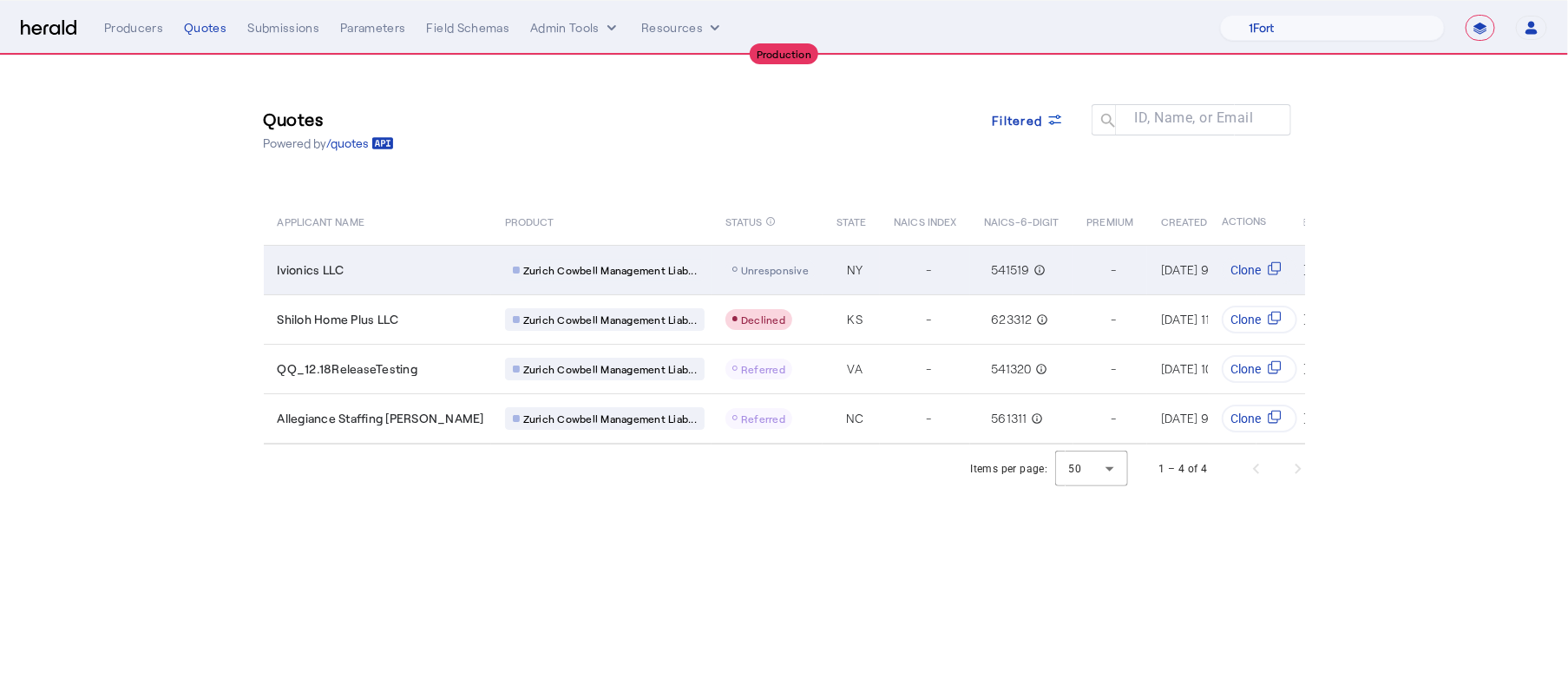
click at [893, 275] on div "-" at bounding box center [928, 269] width 70 height 24
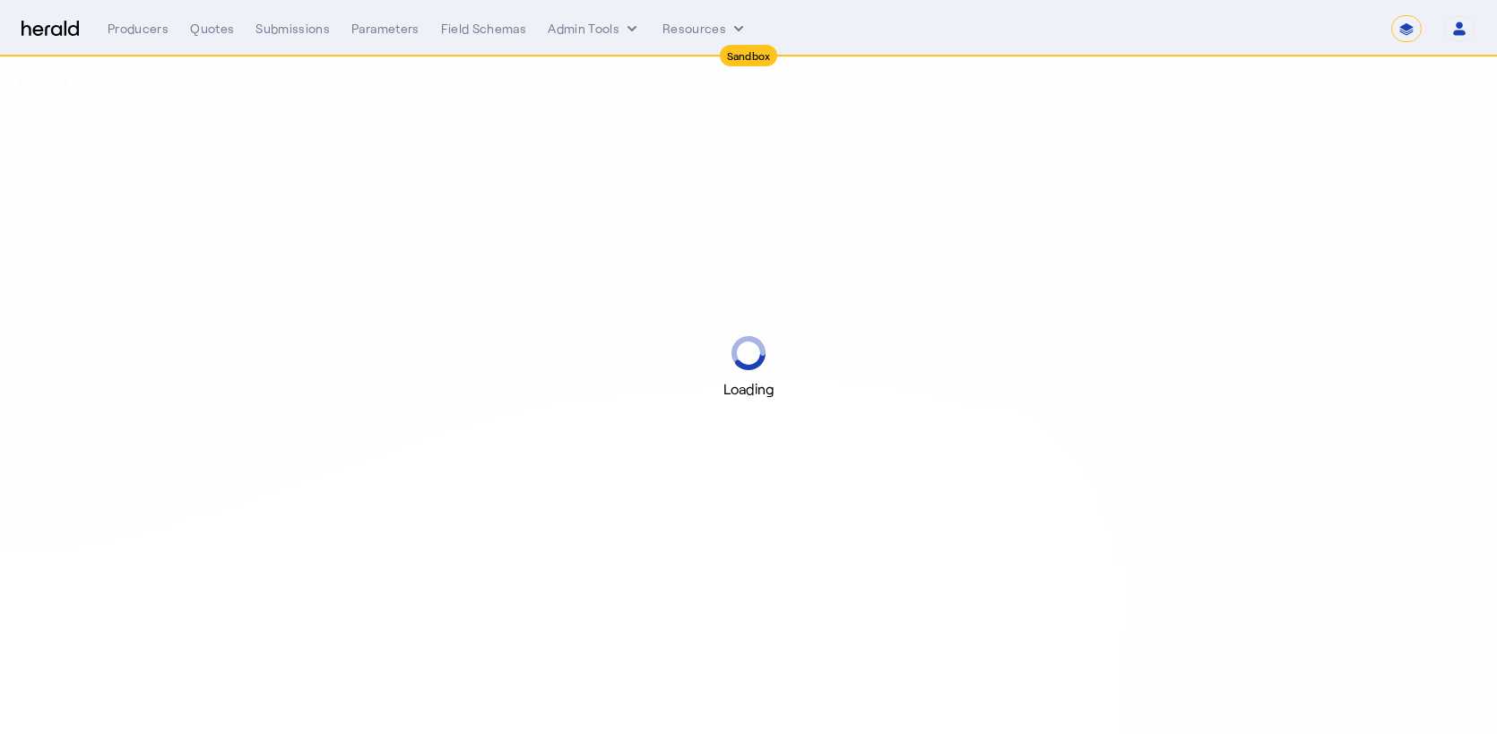
select select "*******"
select select "pfm_2v8p_herald_api"
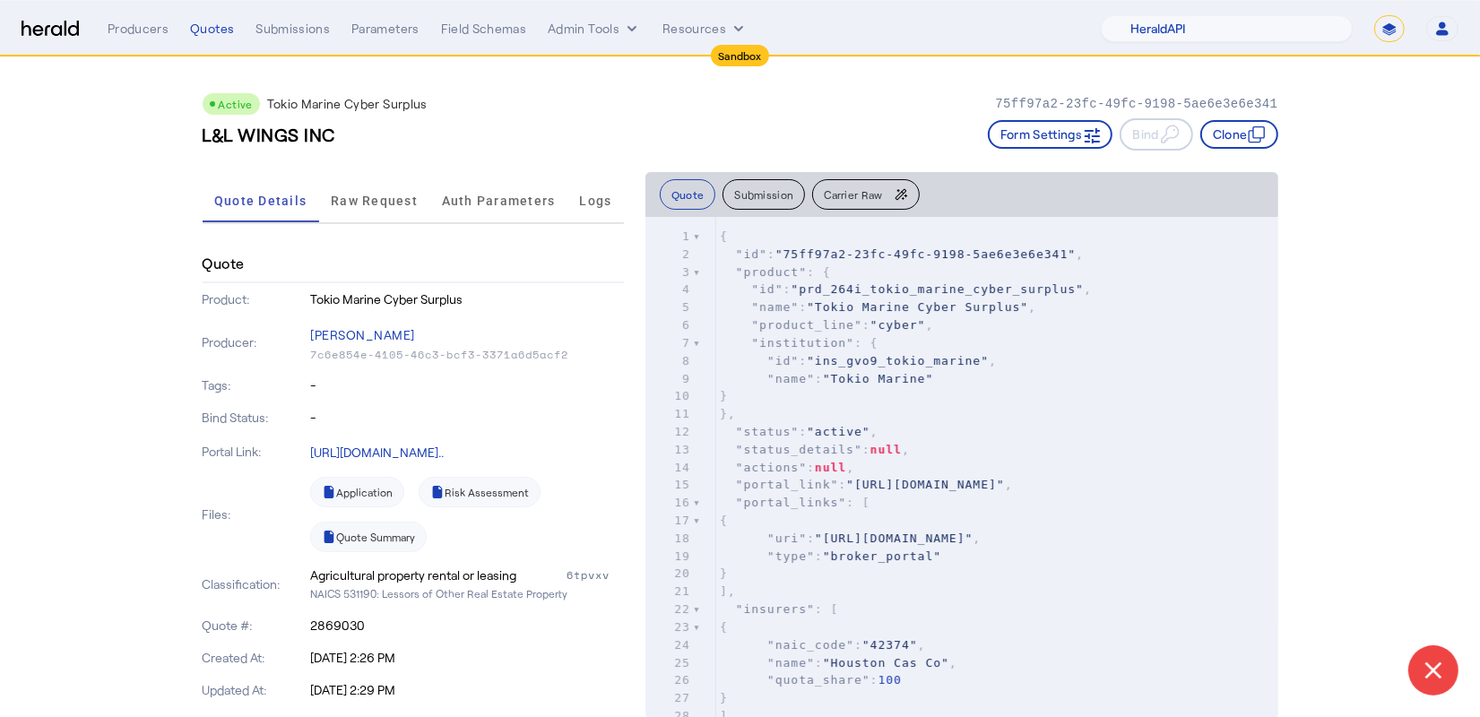
drag, startPoint x: 595, startPoint y: 353, endPoint x: 316, endPoint y: 286, distance: 286.8
click at [316, 285] on div "Quote Product: Tokio Marine Cyber Surplus Producer: [PERSON_NAME] 7c6e854e-4105…" at bounding box center [413, 649] width 421 height 807
click at [572, 400] on div "Tags: -" at bounding box center [413, 385] width 421 height 32
click at [402, 201] on span "Raw Request" at bounding box center [374, 201] width 87 height 13
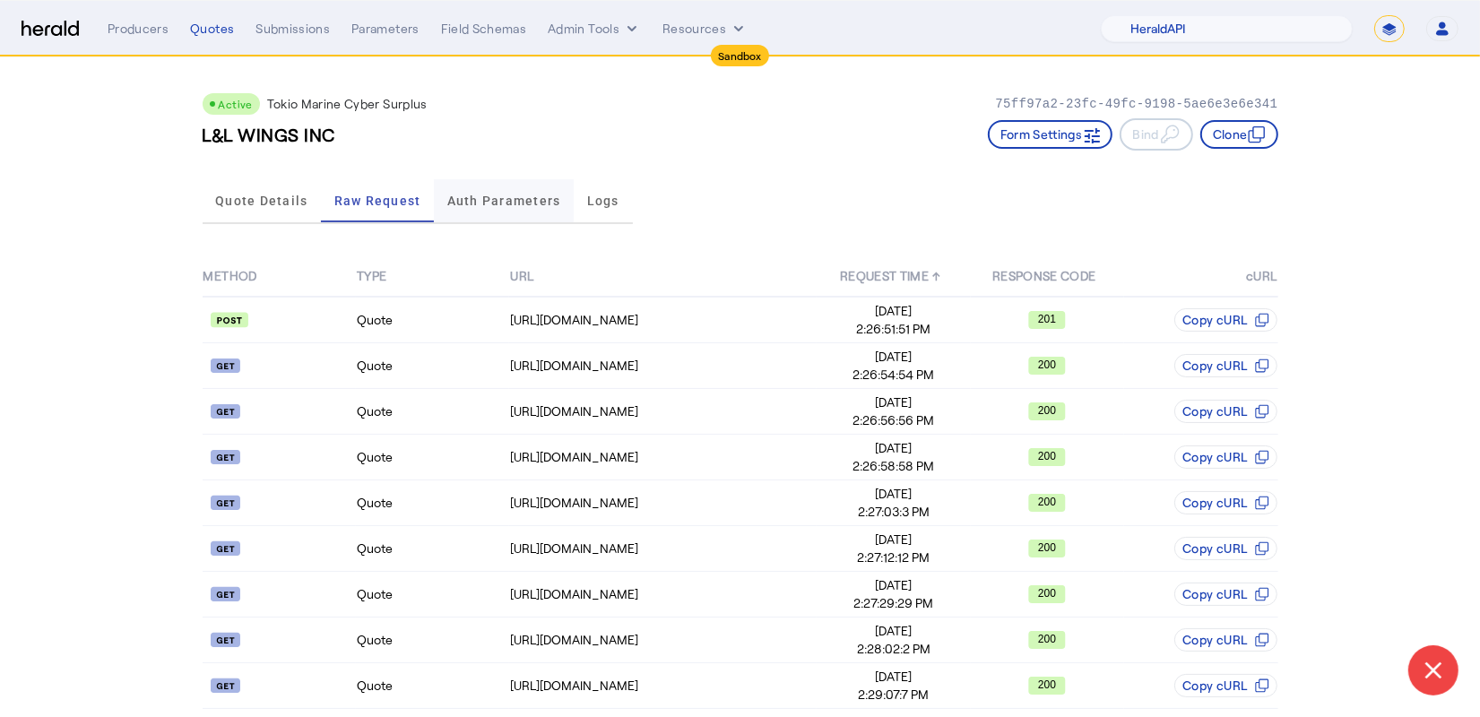
click at [536, 200] on span "Auth Parameters" at bounding box center [504, 201] width 114 height 13
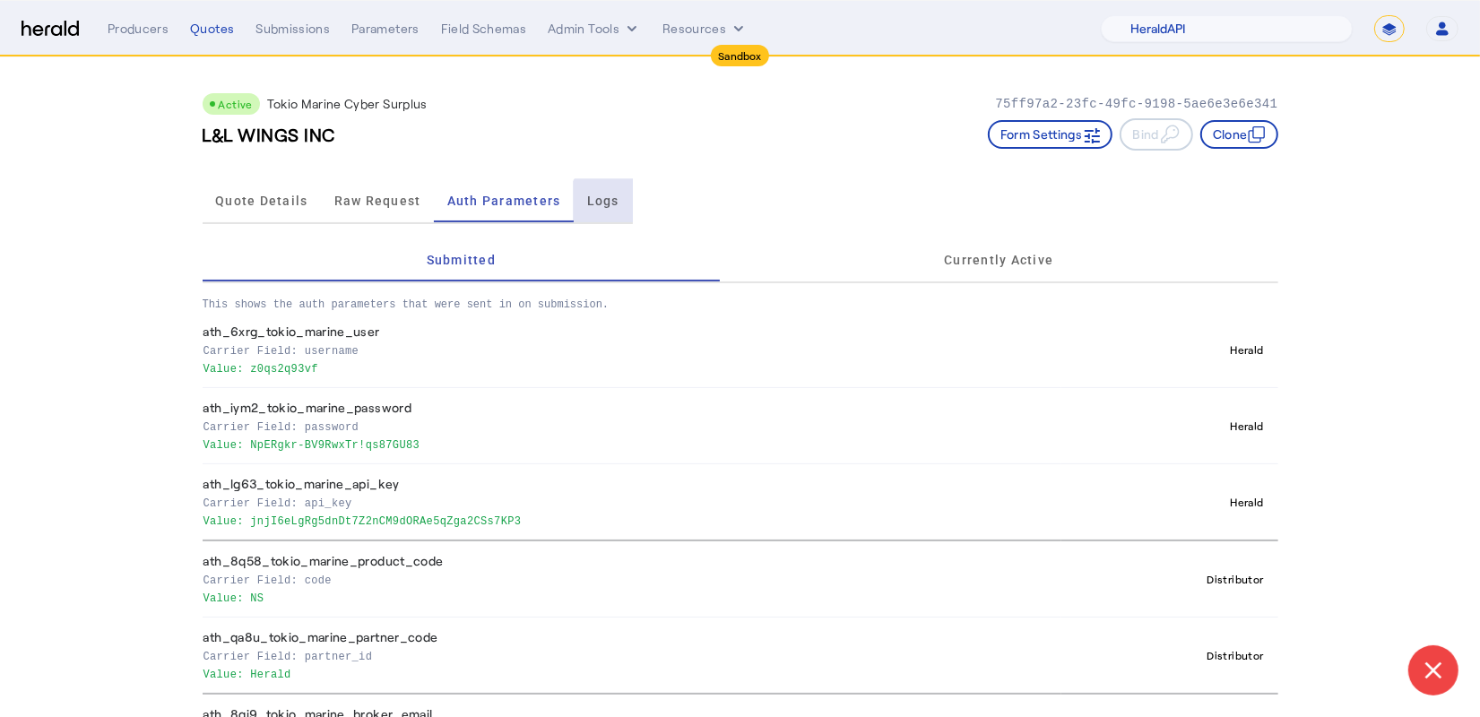
click at [620, 203] on span "Logs" at bounding box center [603, 201] width 32 height 13
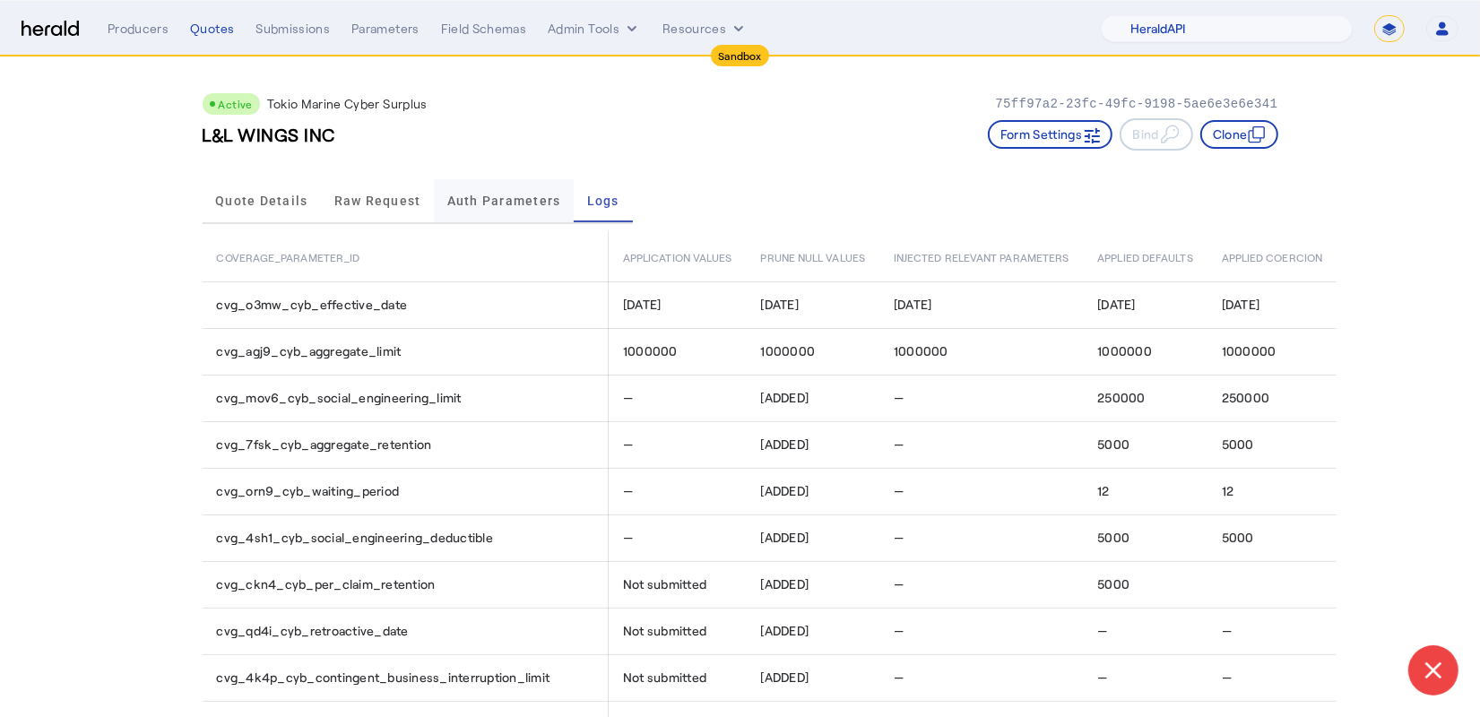
click at [510, 208] on span "Auth Parameters" at bounding box center [504, 200] width 114 height 43
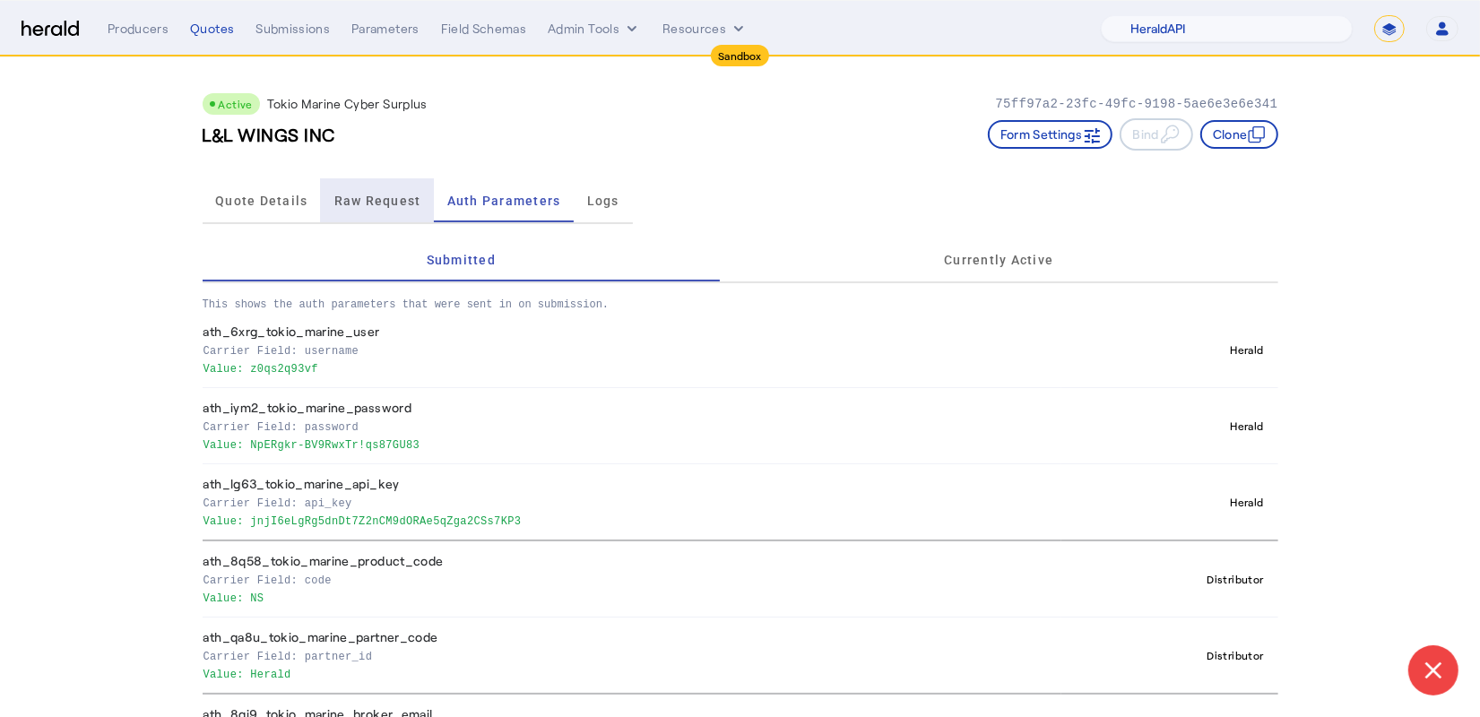
click at [354, 187] on span "Raw Request" at bounding box center [377, 200] width 87 height 43
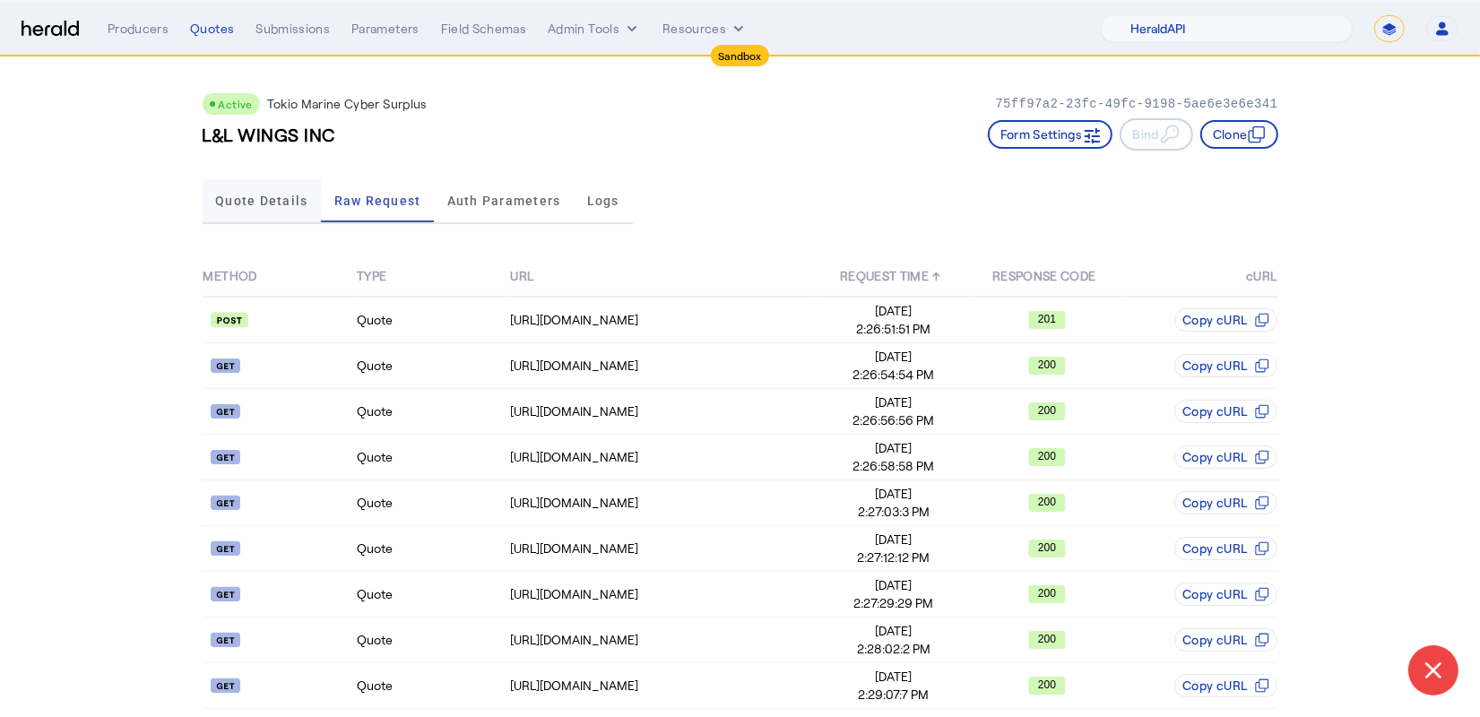
click at [277, 206] on span "Quote Details" at bounding box center [261, 201] width 92 height 13
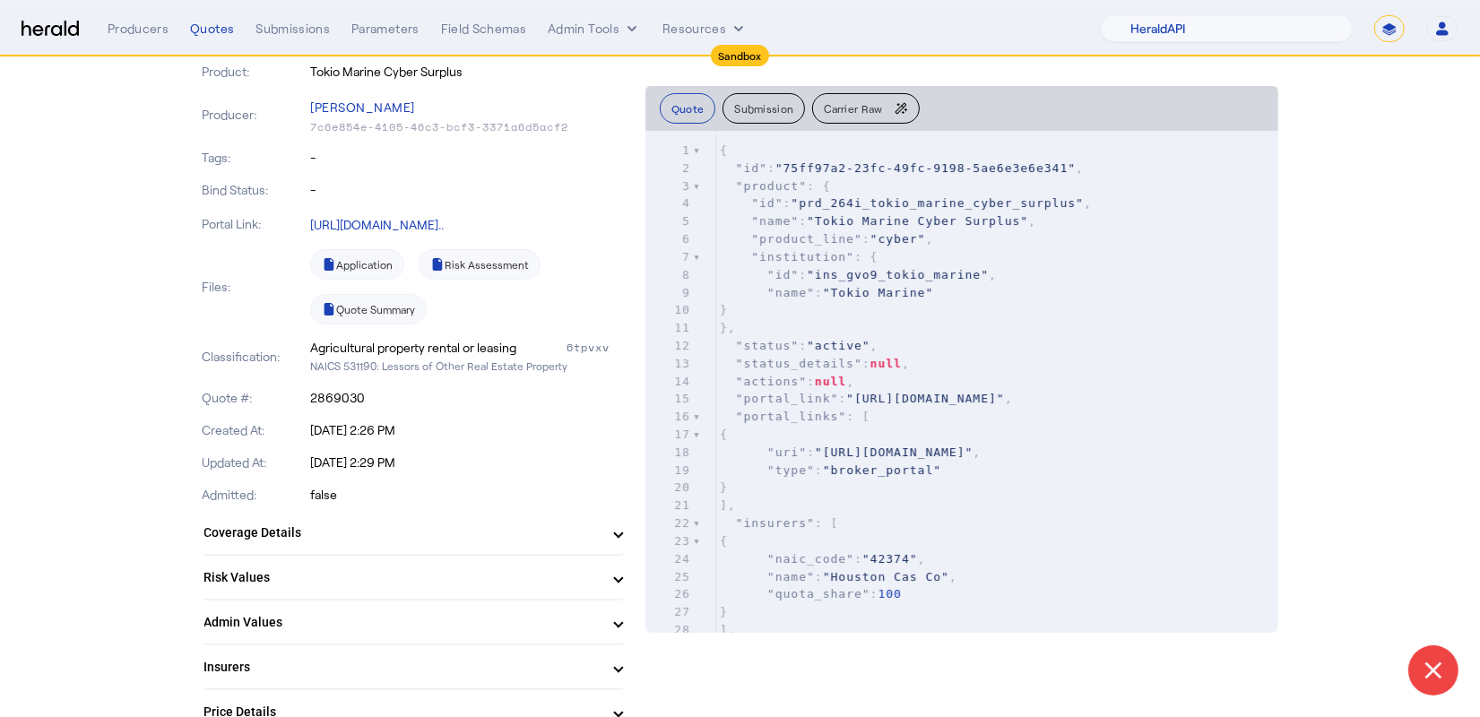
scroll to position [455, 0]
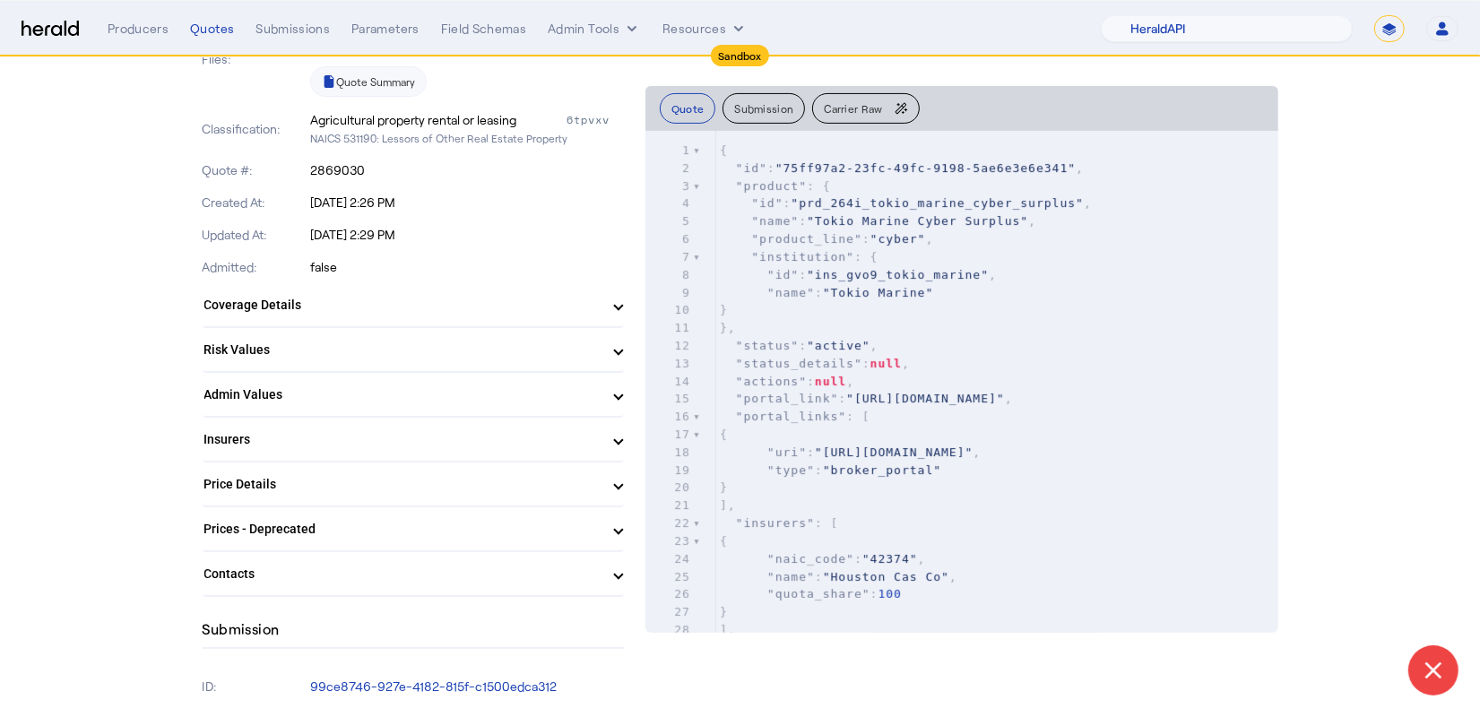
click at [602, 304] on span "Coverage Details" at bounding box center [409, 305] width 411 height 19
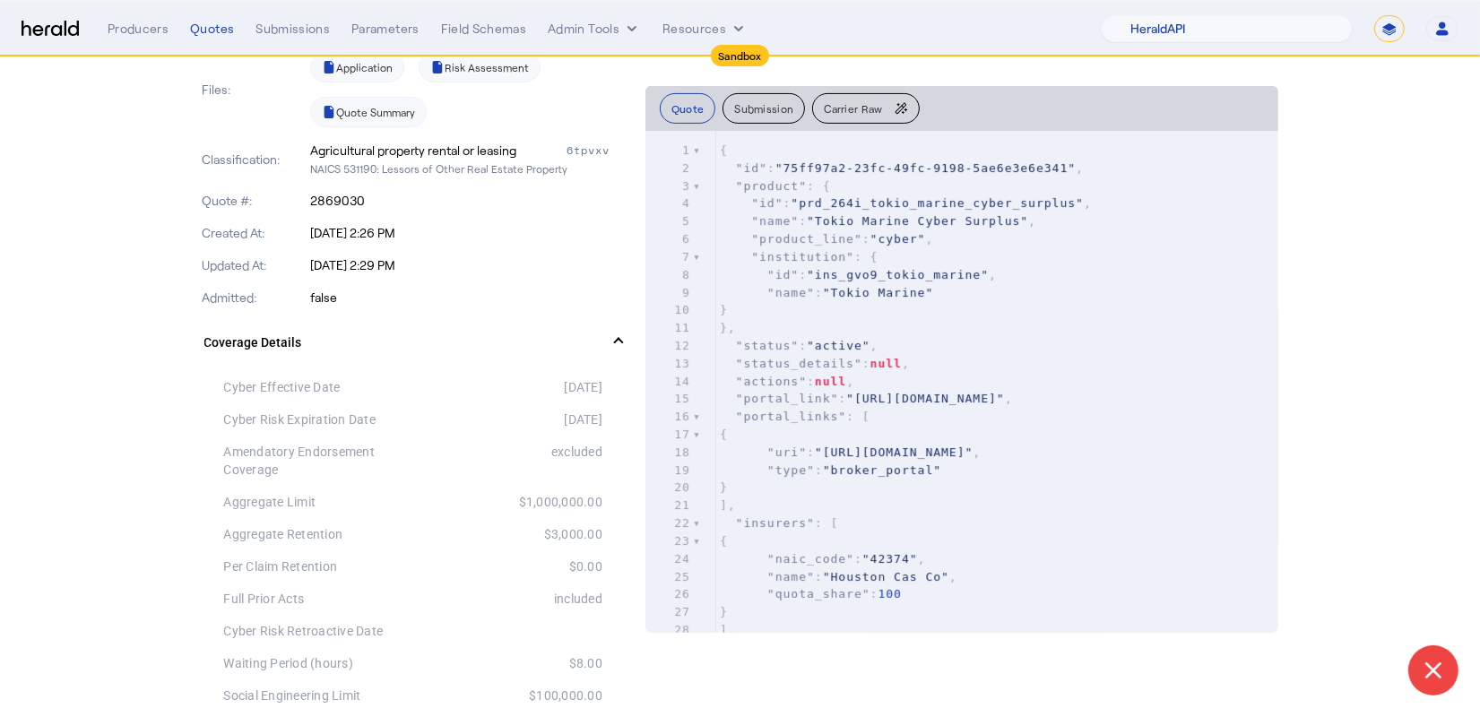
scroll to position [394, 0]
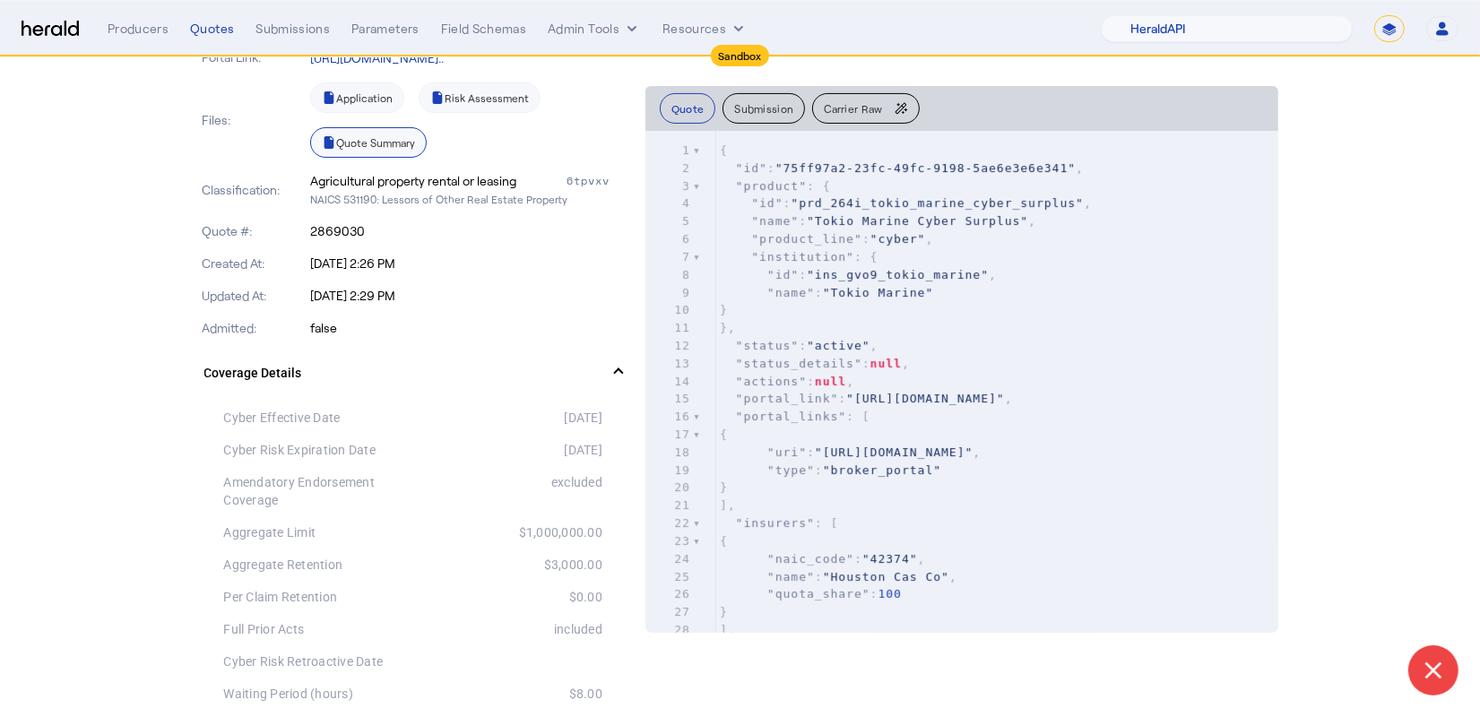
click at [369, 135] on link "Quote Summary" at bounding box center [368, 142] width 117 height 30
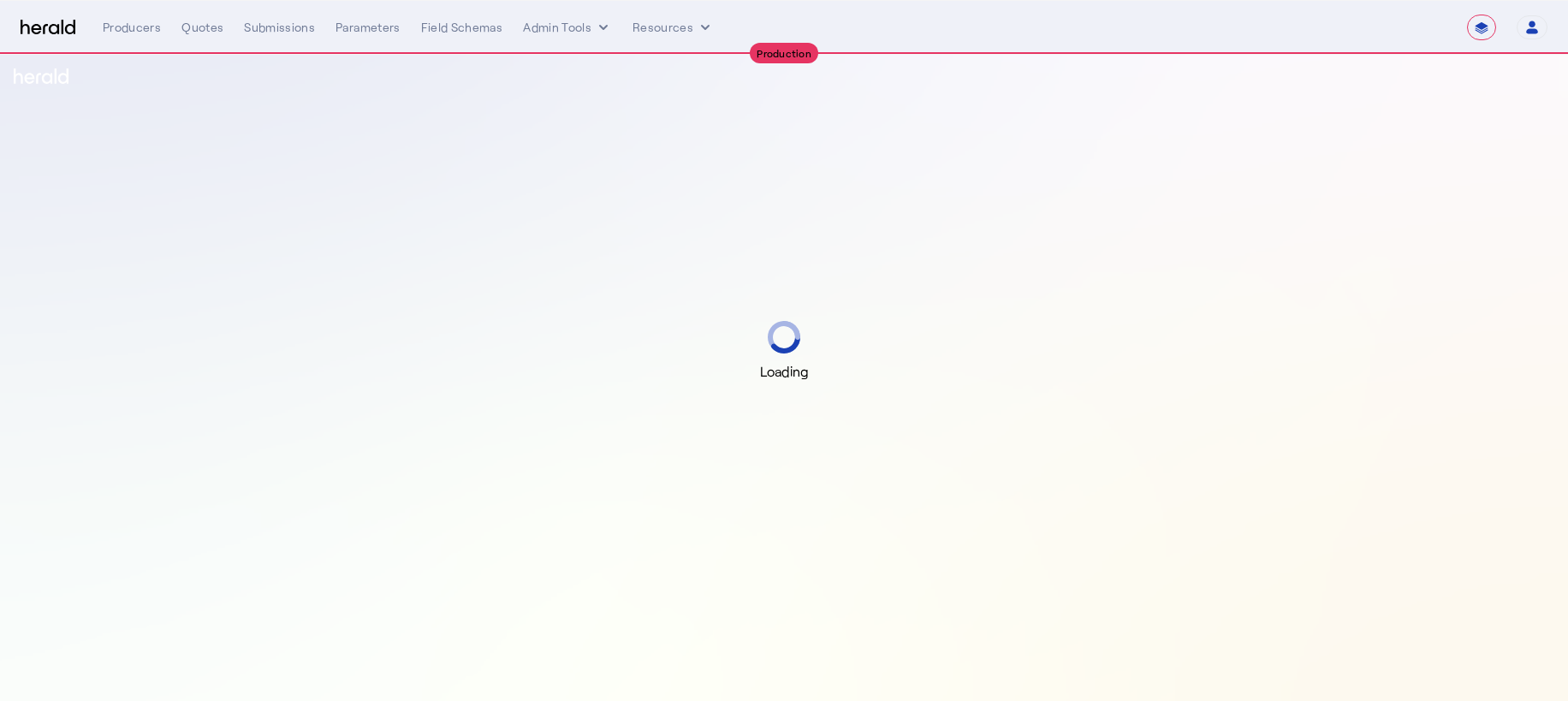
select select "**********"
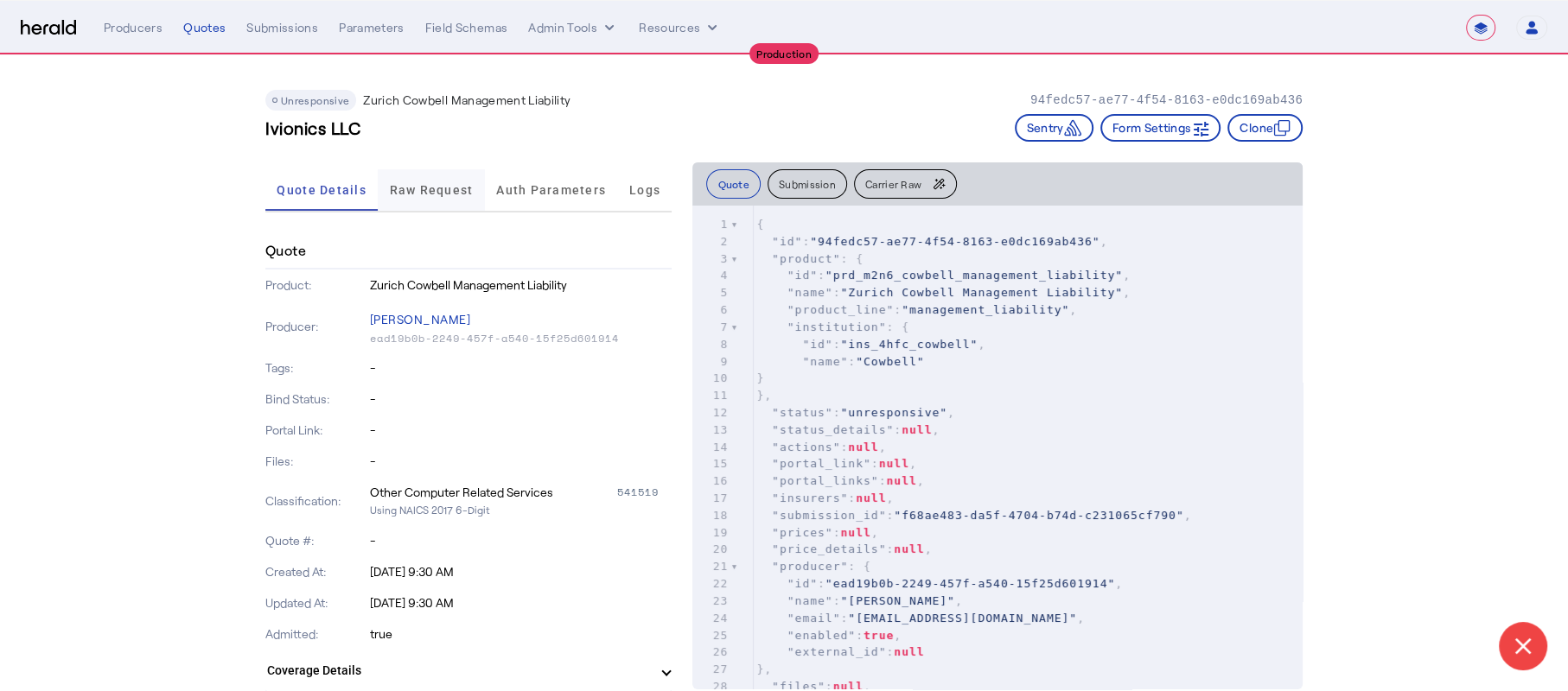
click at [419, 191] on span "Raw Request" at bounding box center [431, 190] width 84 height 13
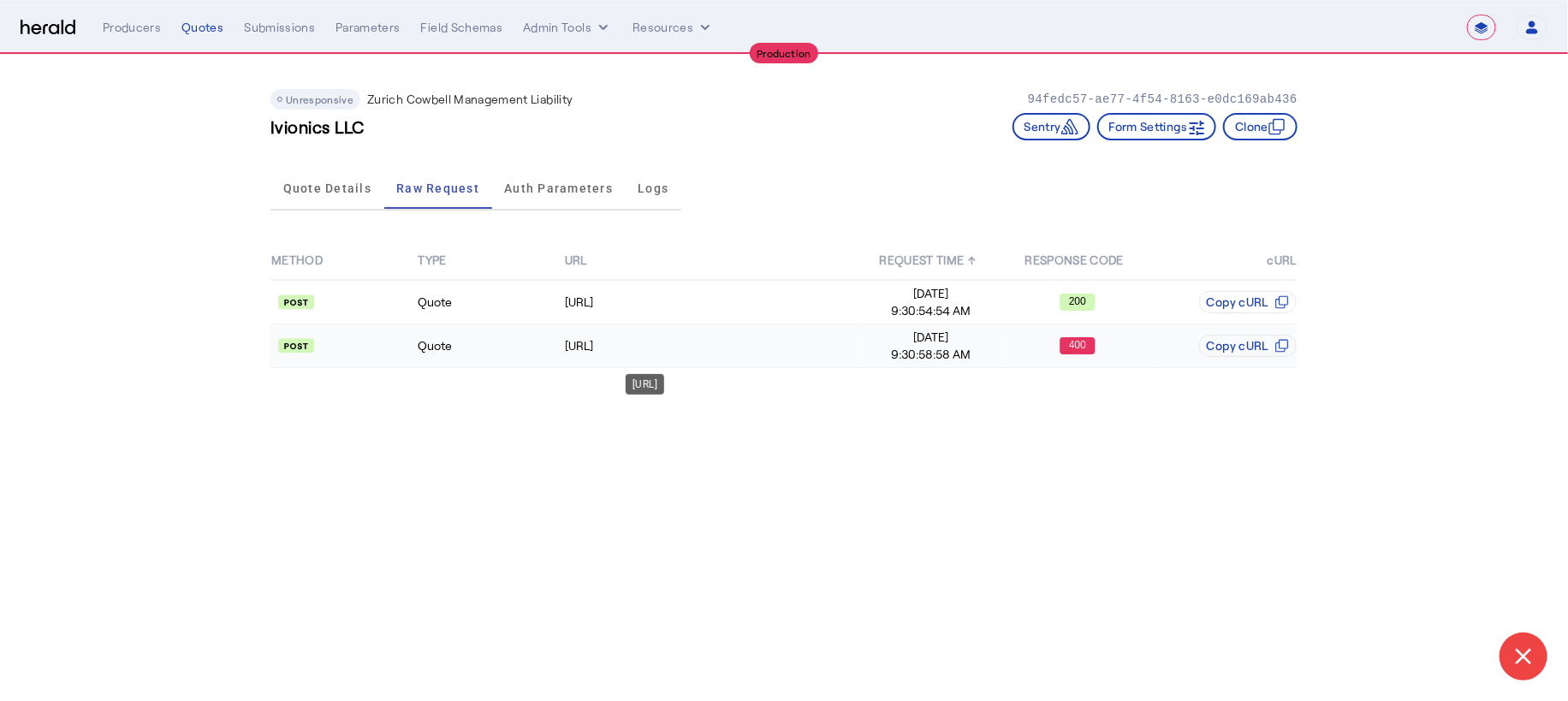
click at [817, 329] on td "https://api.cowbellcyber.ai/api/quote/v3/da/quote" at bounding box center [711, 347] width 294 height 44
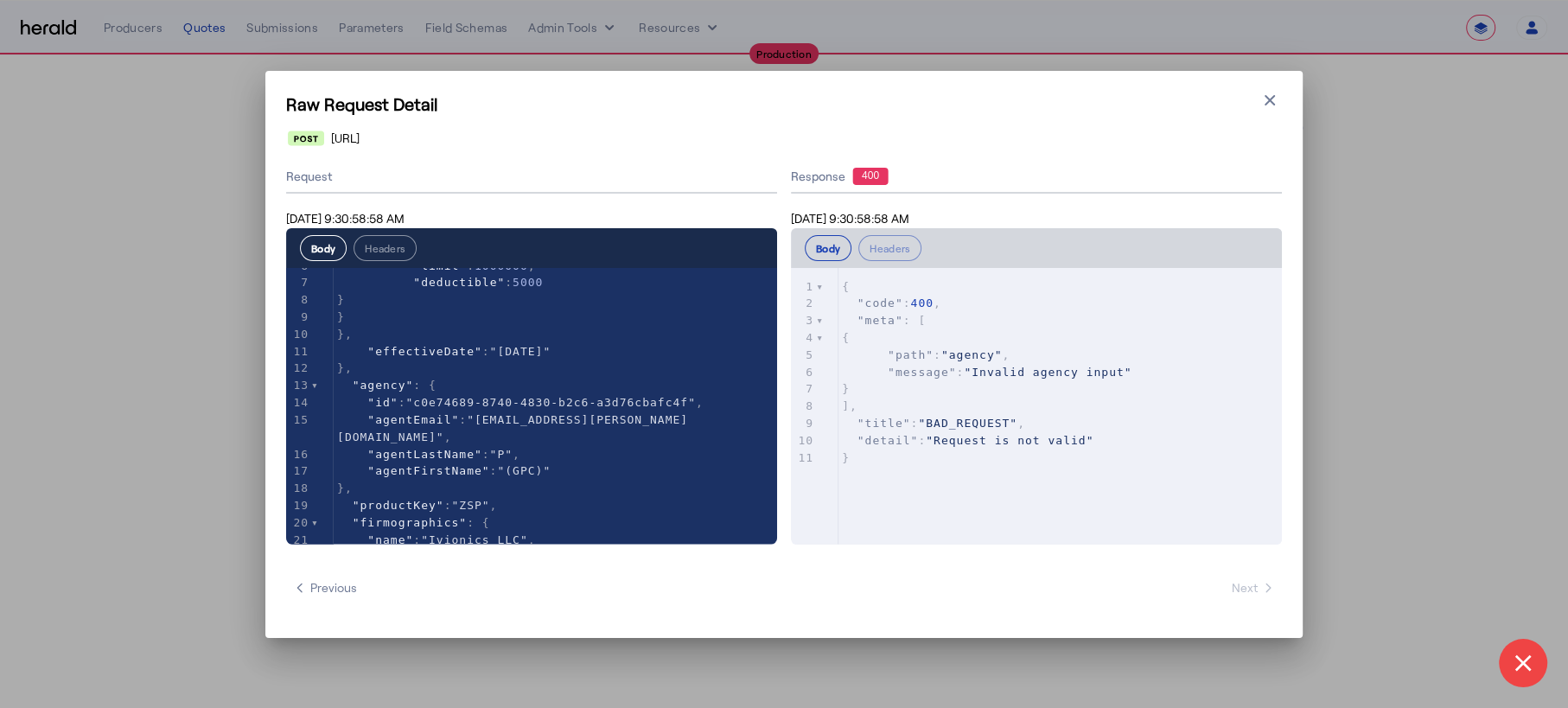
scroll to position [111, 0]
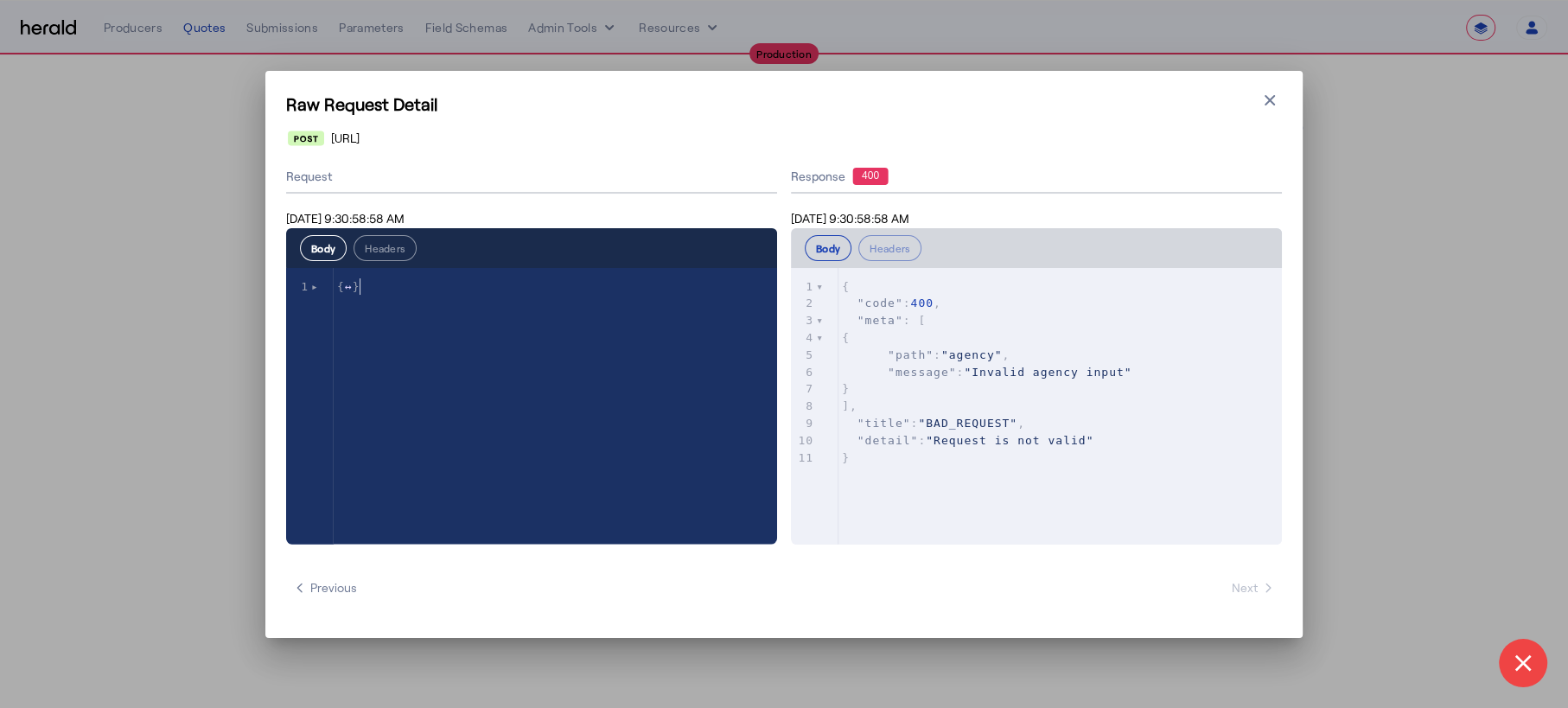
type textarea "**********"
drag, startPoint x: 375, startPoint y: 286, endPoint x: 328, endPoint y: 284, distance: 47.0
type textarea "**********"
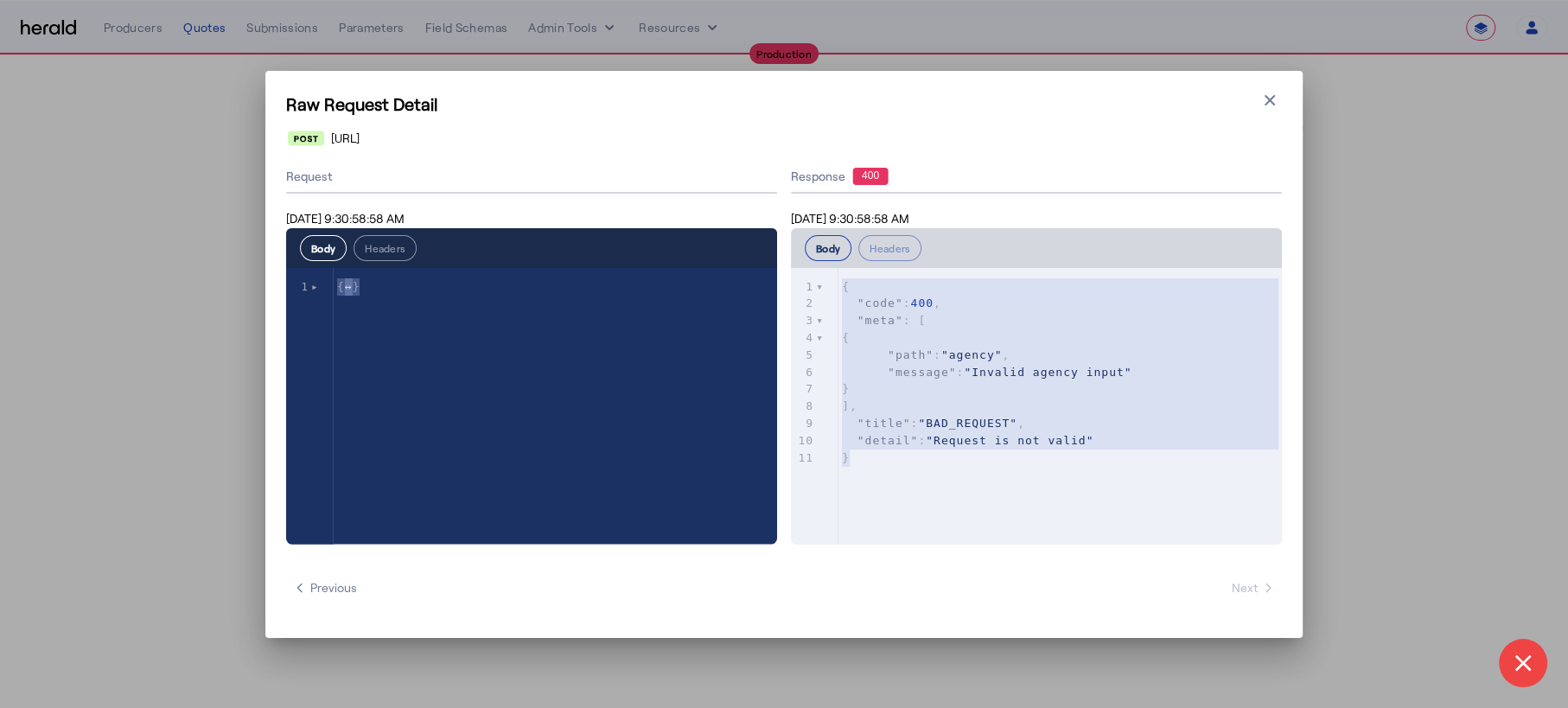
drag, startPoint x: 861, startPoint y: 463, endPoint x: 818, endPoint y: 248, distance: 219.3
click at [818, 248] on div "**********" at bounding box center [1036, 387] width 491 height 316
click at [1497, 380] on div "**********" at bounding box center [784, 354] width 1568 height 708
click at [1278, 99] on icon "button" at bounding box center [1270, 100] width 17 height 17
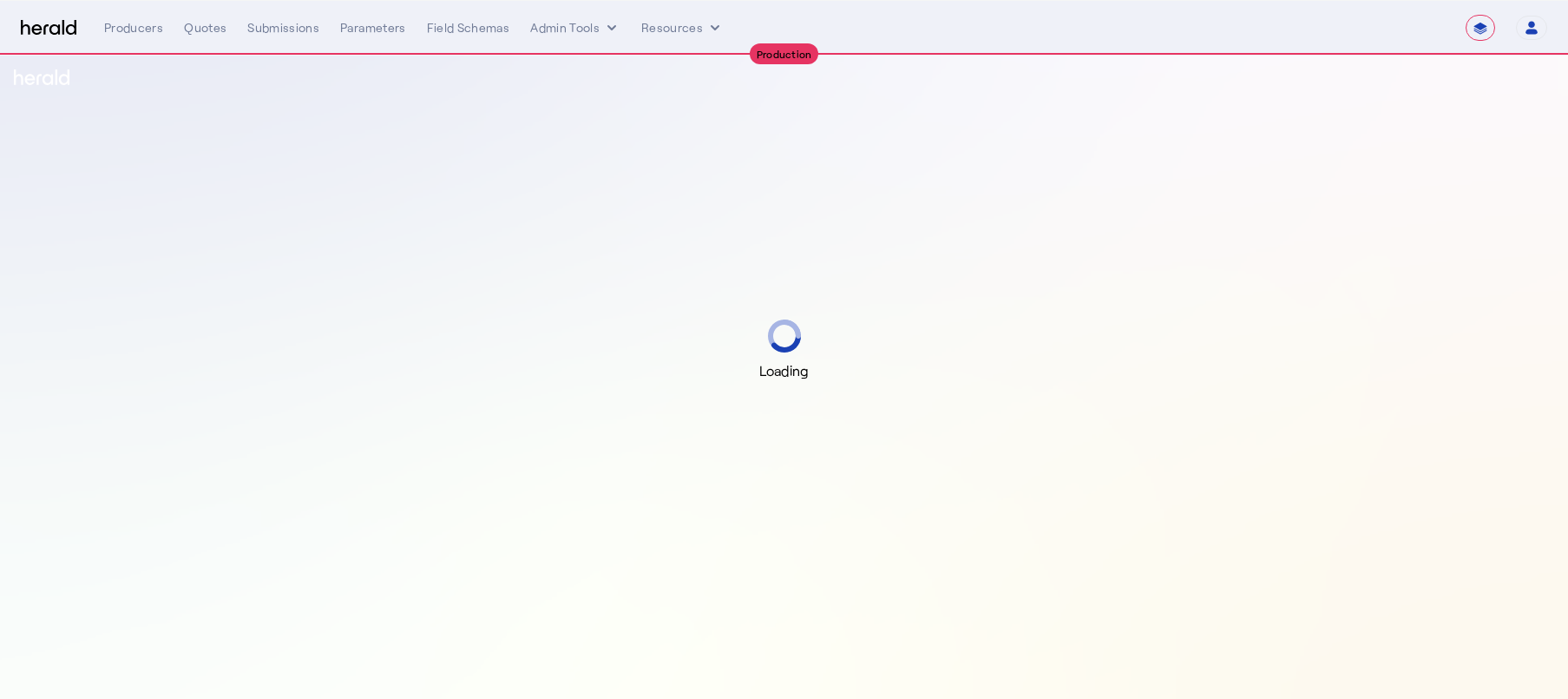
select select "**********"
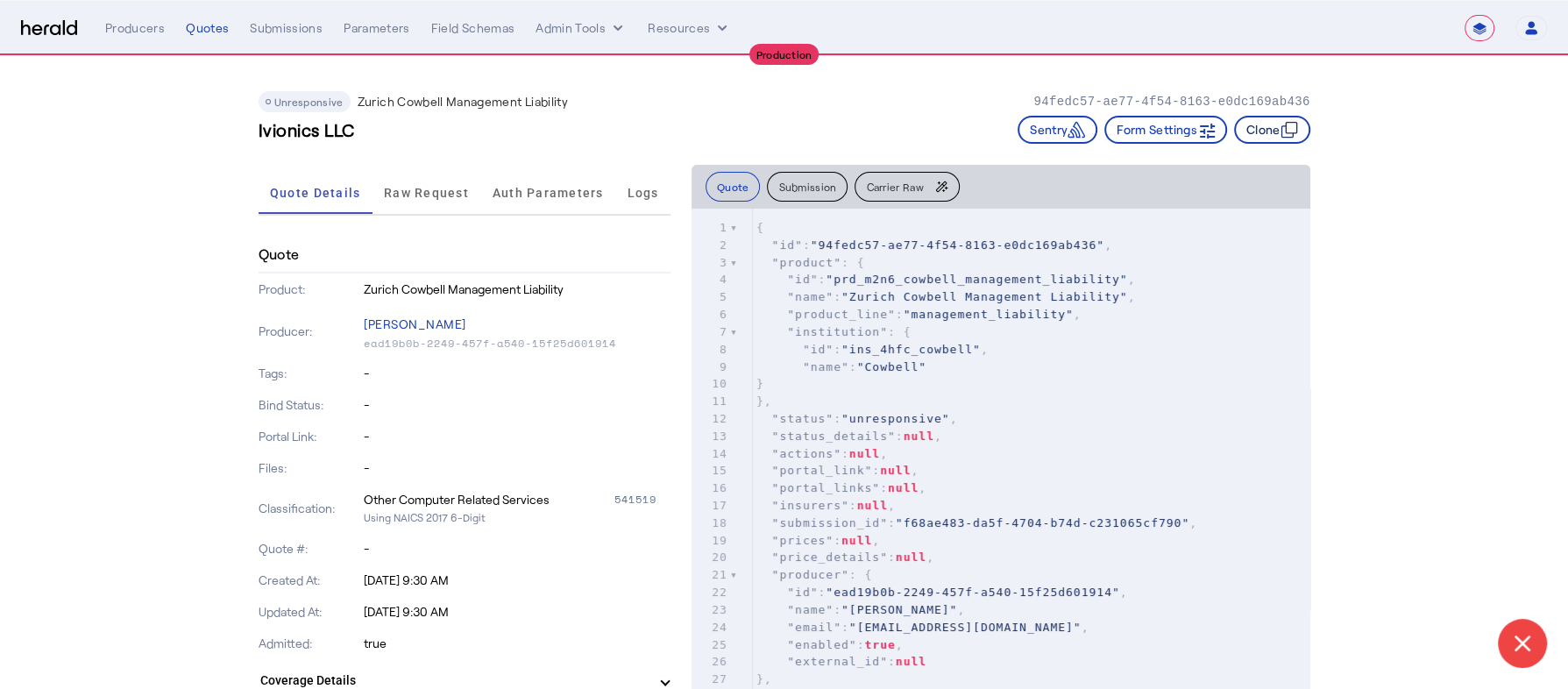
click at [1281, 137] on button "Clone" at bounding box center [1272, 129] width 76 height 28
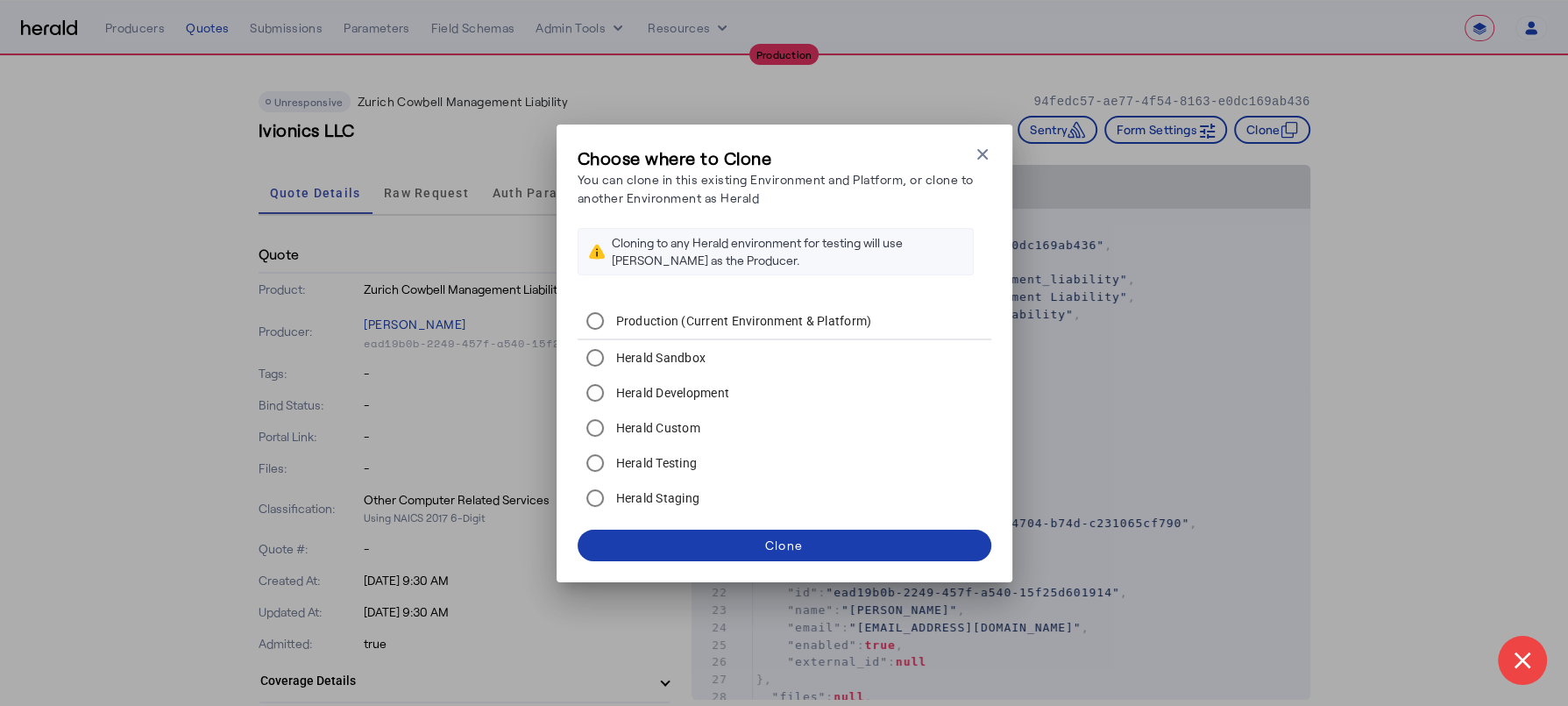
click at [825, 545] on span at bounding box center [784, 545] width 414 height 42
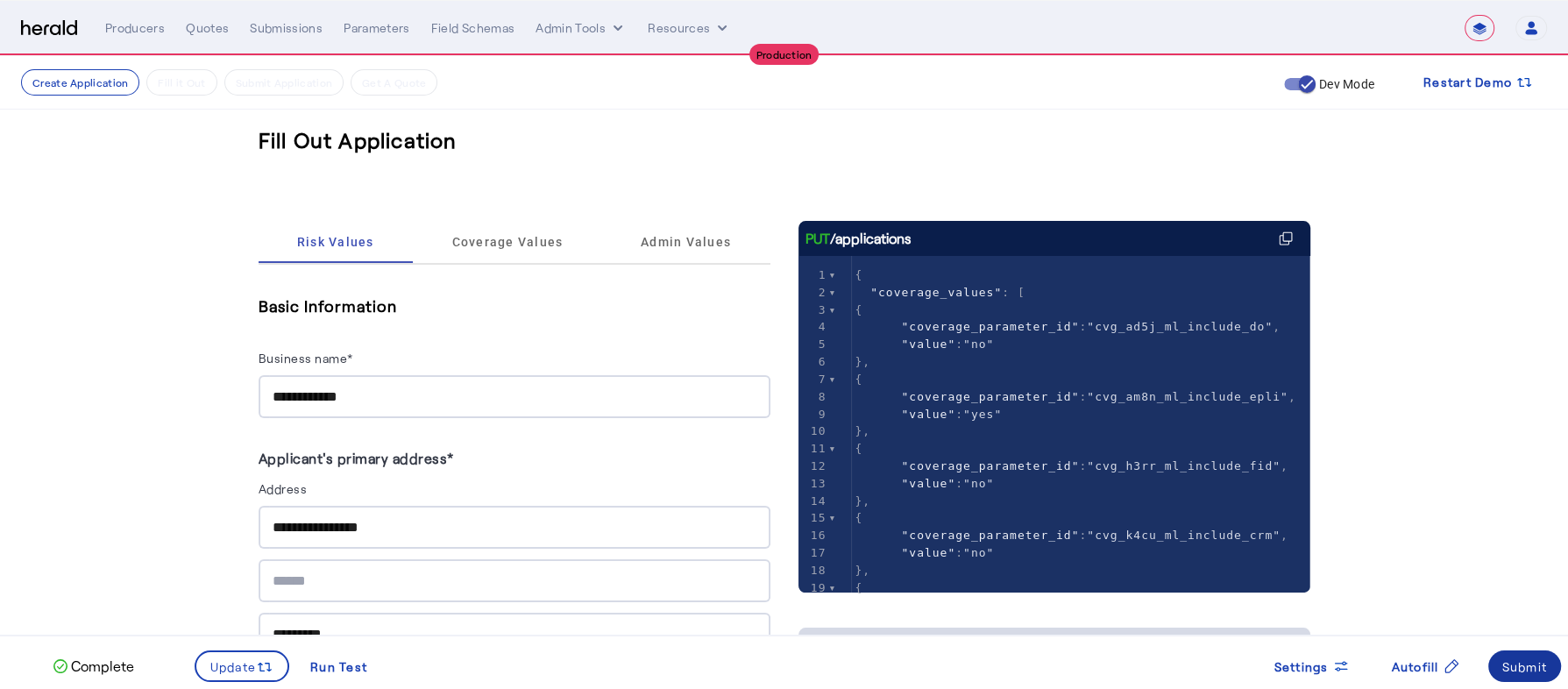
click at [1518, 676] on span at bounding box center [1524, 666] width 73 height 42
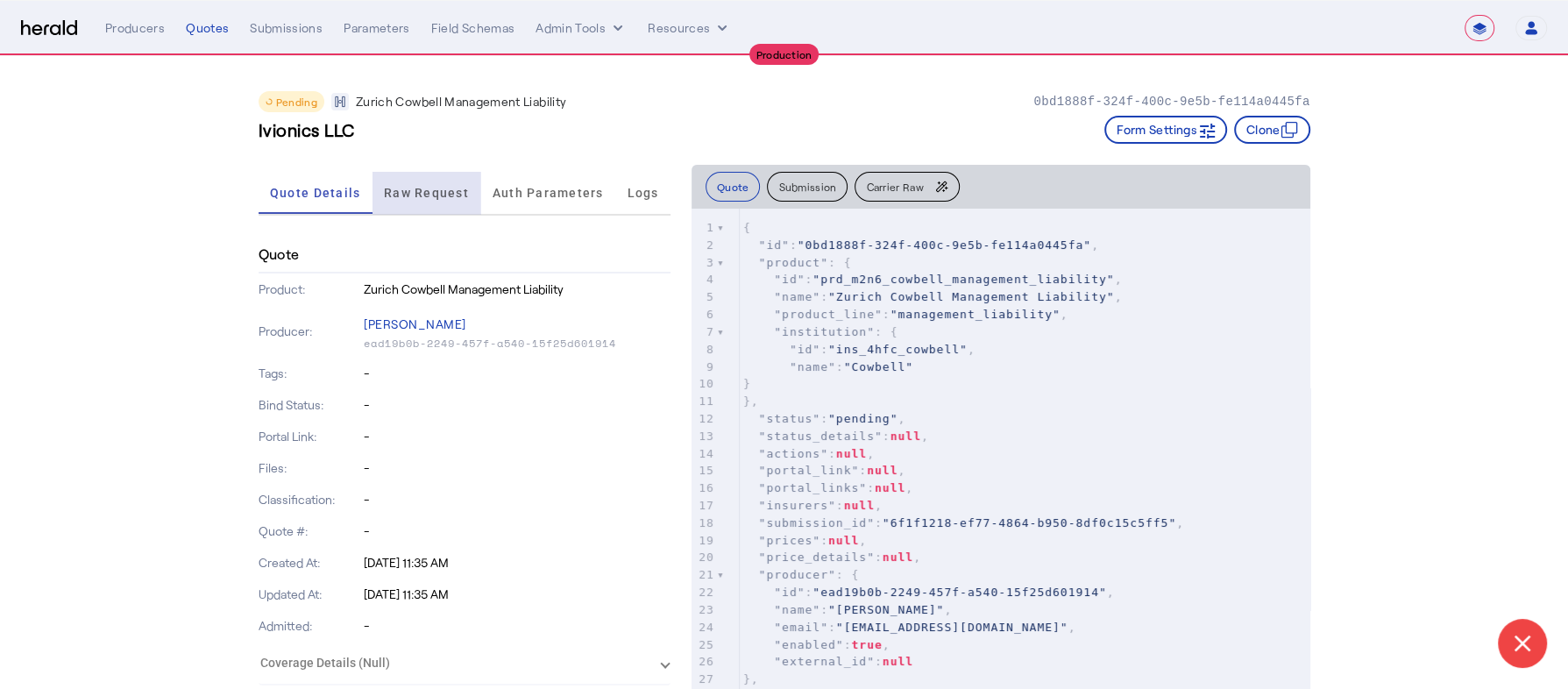
click at [436, 196] on span "Raw Request" at bounding box center [426, 193] width 85 height 13
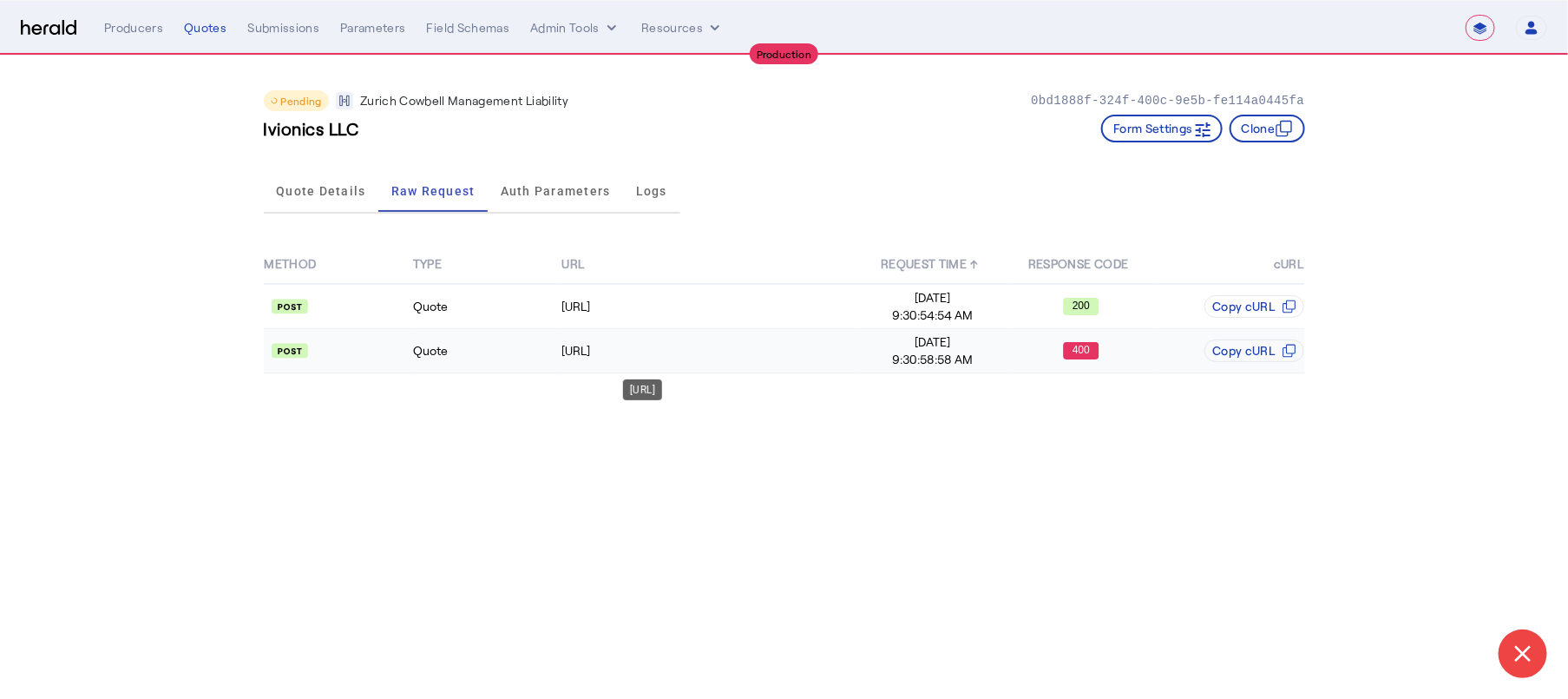
click at [806, 347] on div "[URL]" at bounding box center [709, 350] width 296 height 17
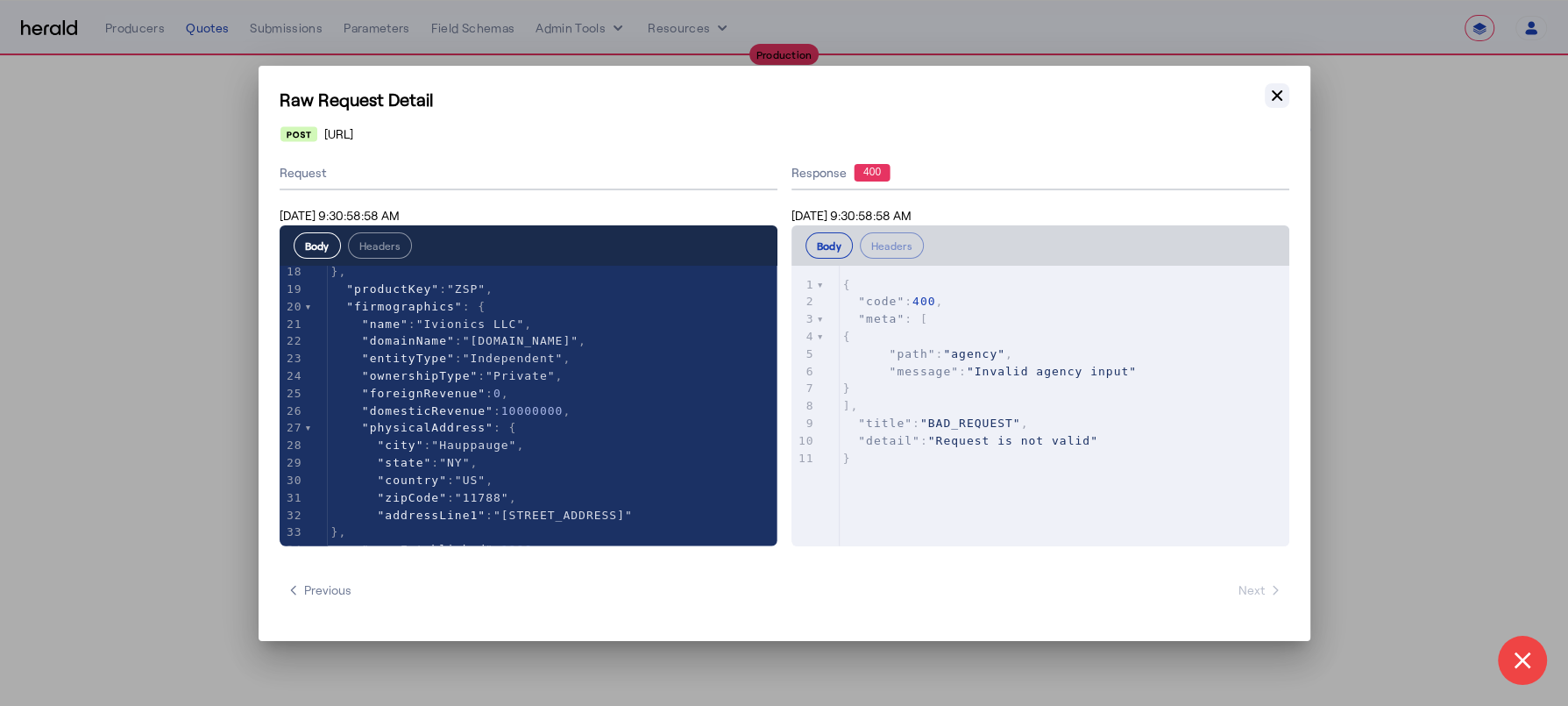
click at [1273, 100] on icon "button" at bounding box center [1277, 94] width 11 height 11
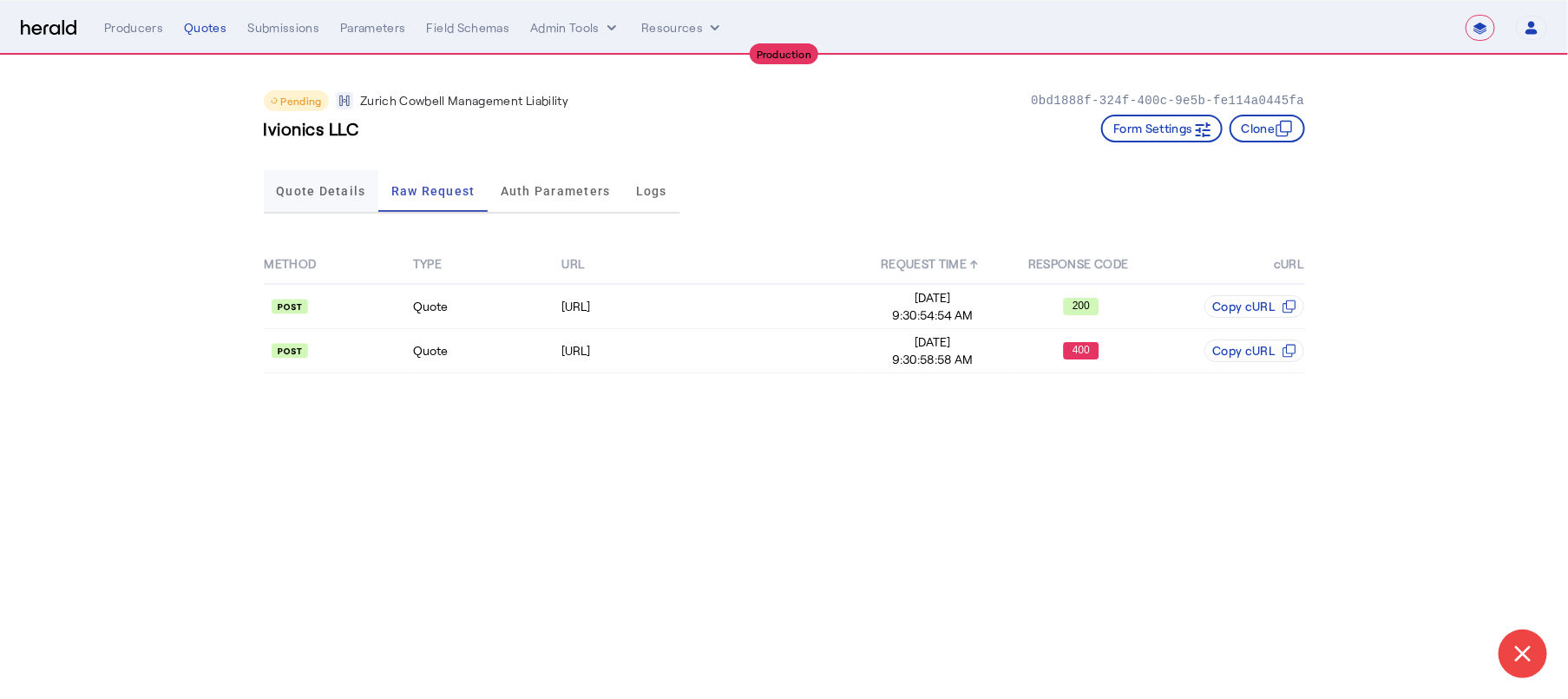
click at [318, 205] on span "Quote Details" at bounding box center [320, 191] width 89 height 42
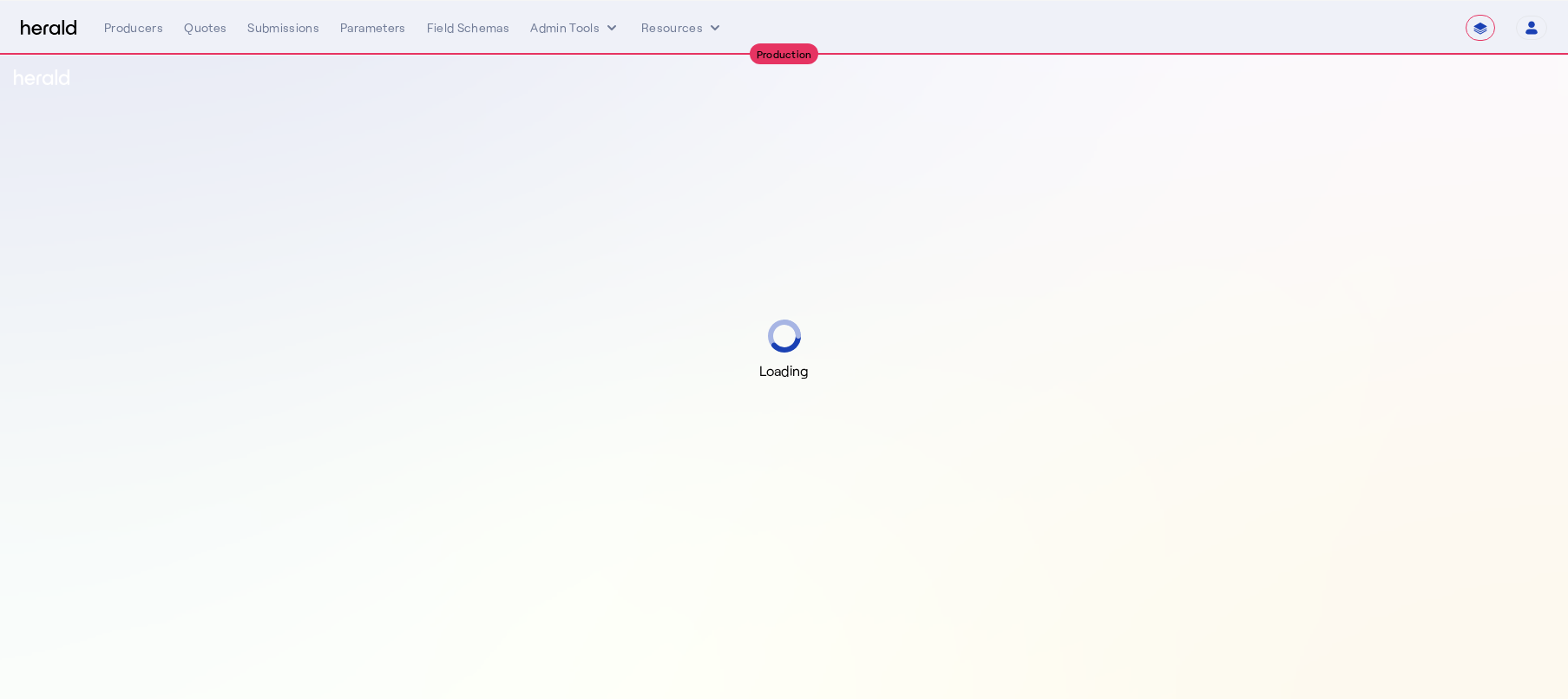
select select "**********"
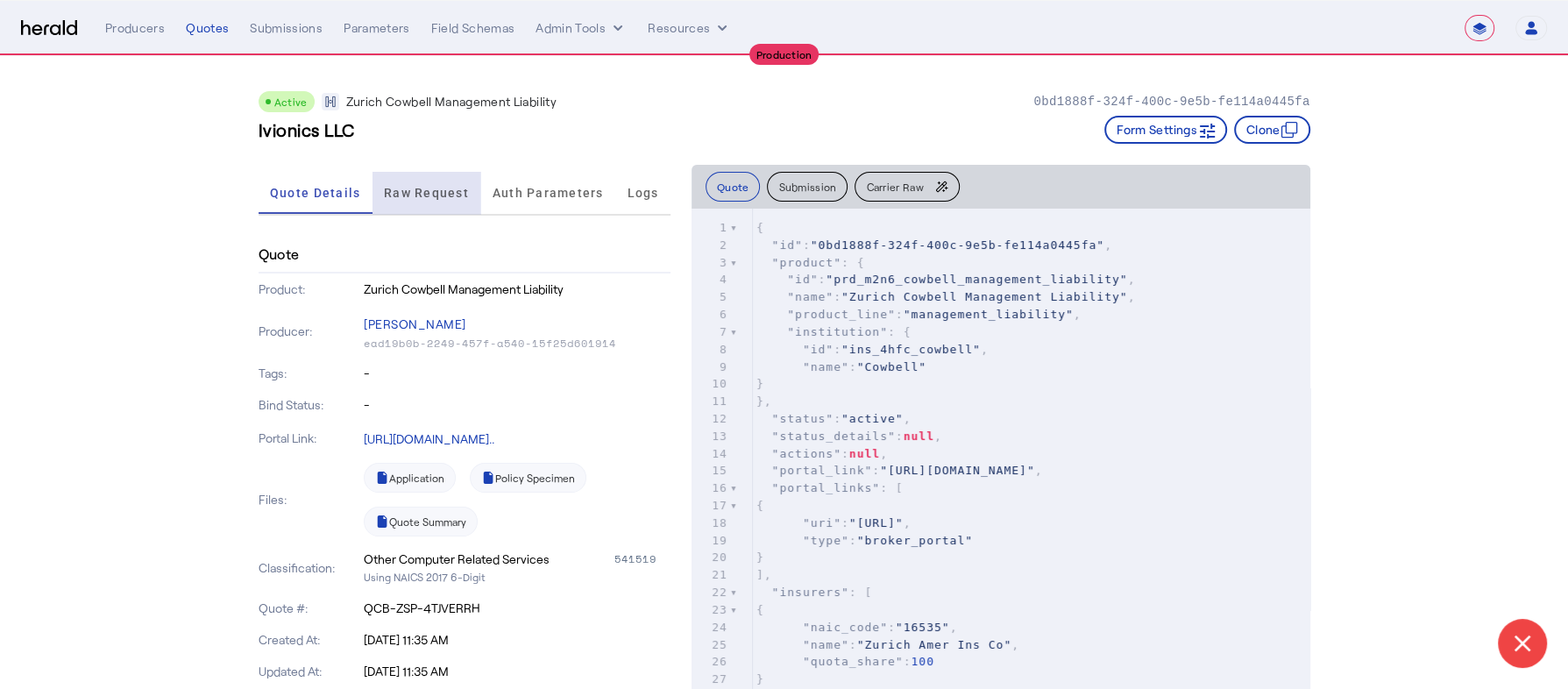
click at [431, 191] on span "Raw Request" at bounding box center [426, 193] width 85 height 13
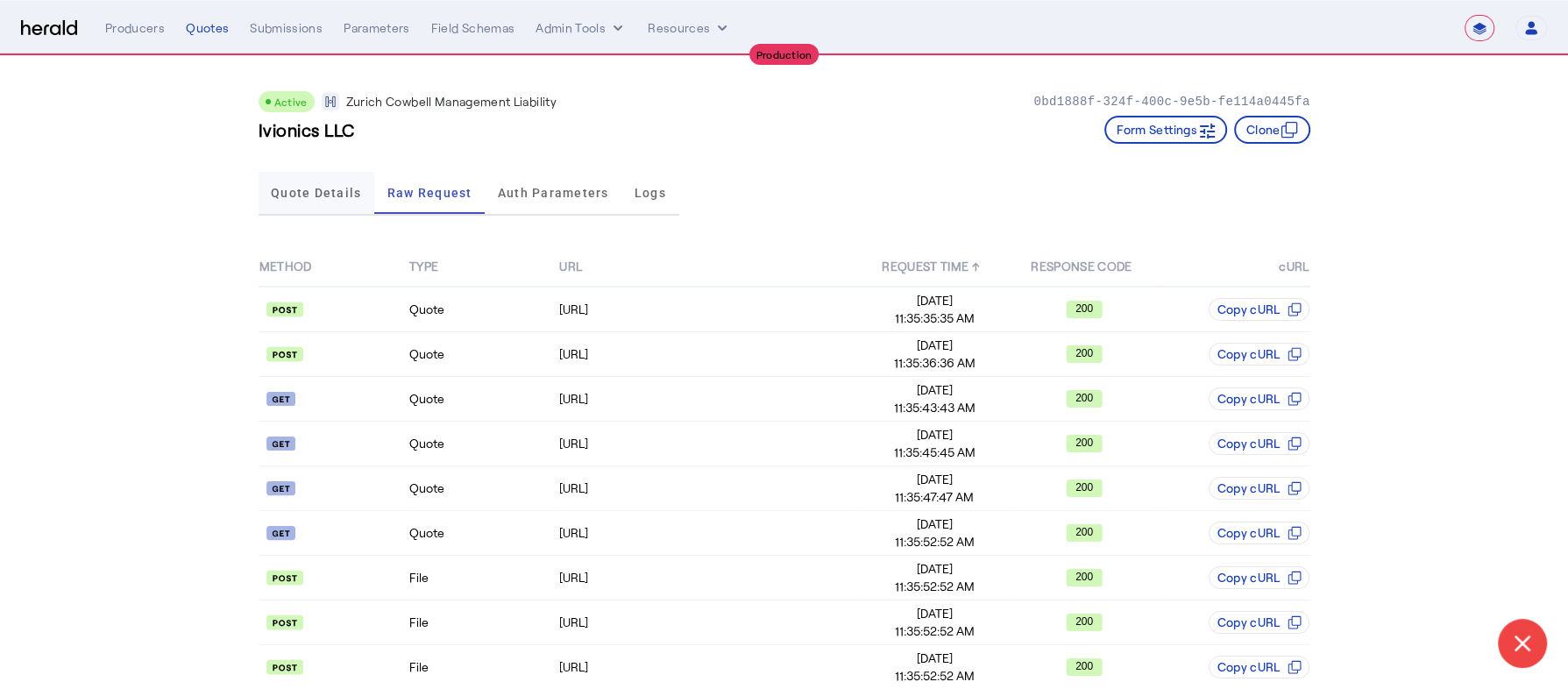
click at [343, 202] on span "Quote Details" at bounding box center [316, 193] width 90 height 42
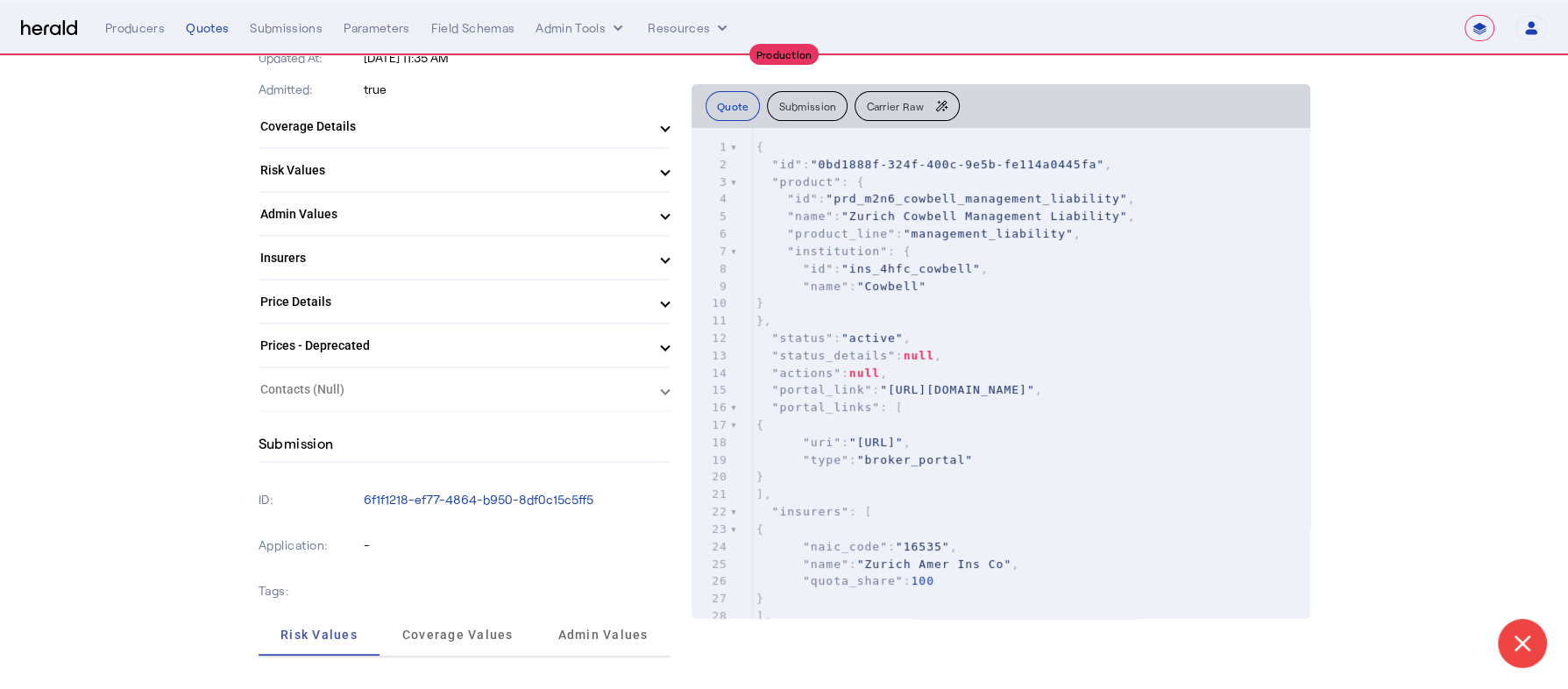
scroll to position [601, 0]
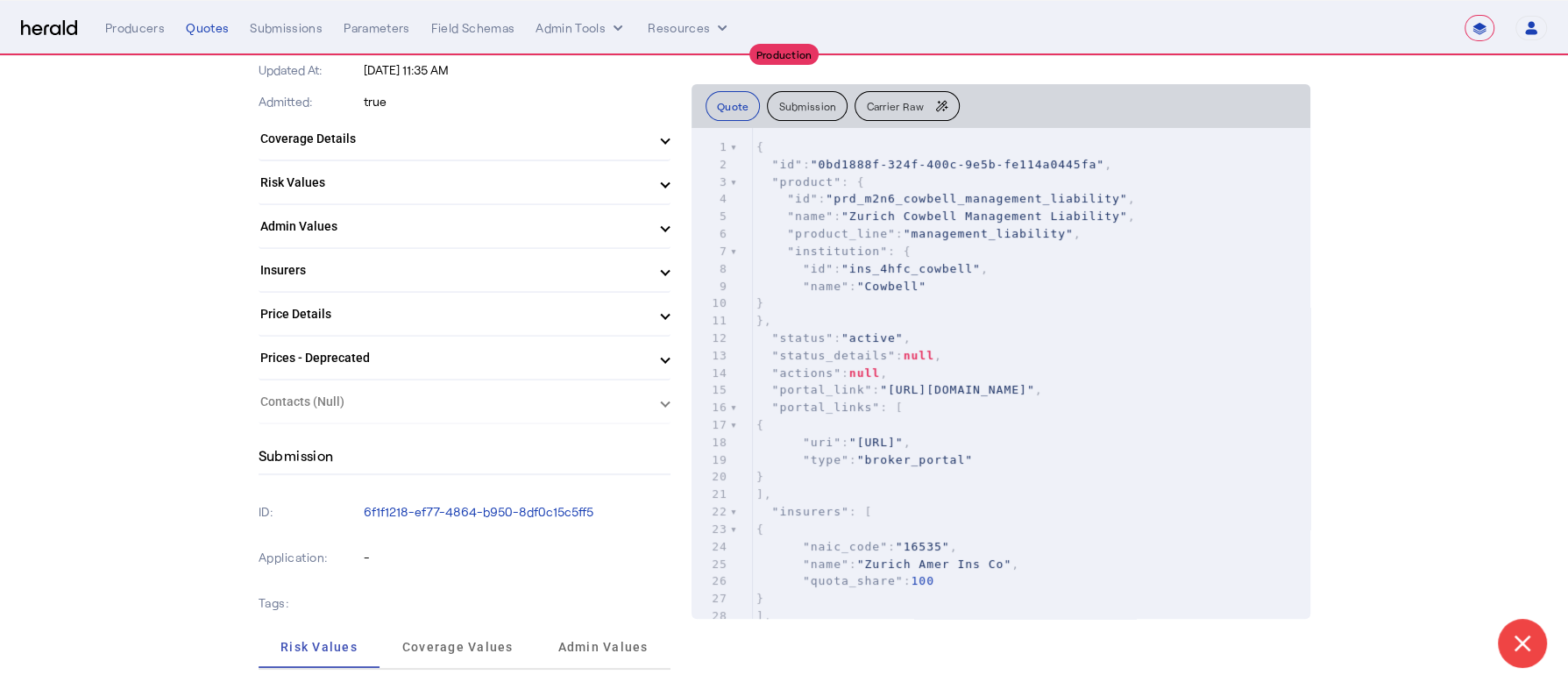
click at [650, 310] on span "Price Details" at bounding box center [460, 314] width 402 height 19
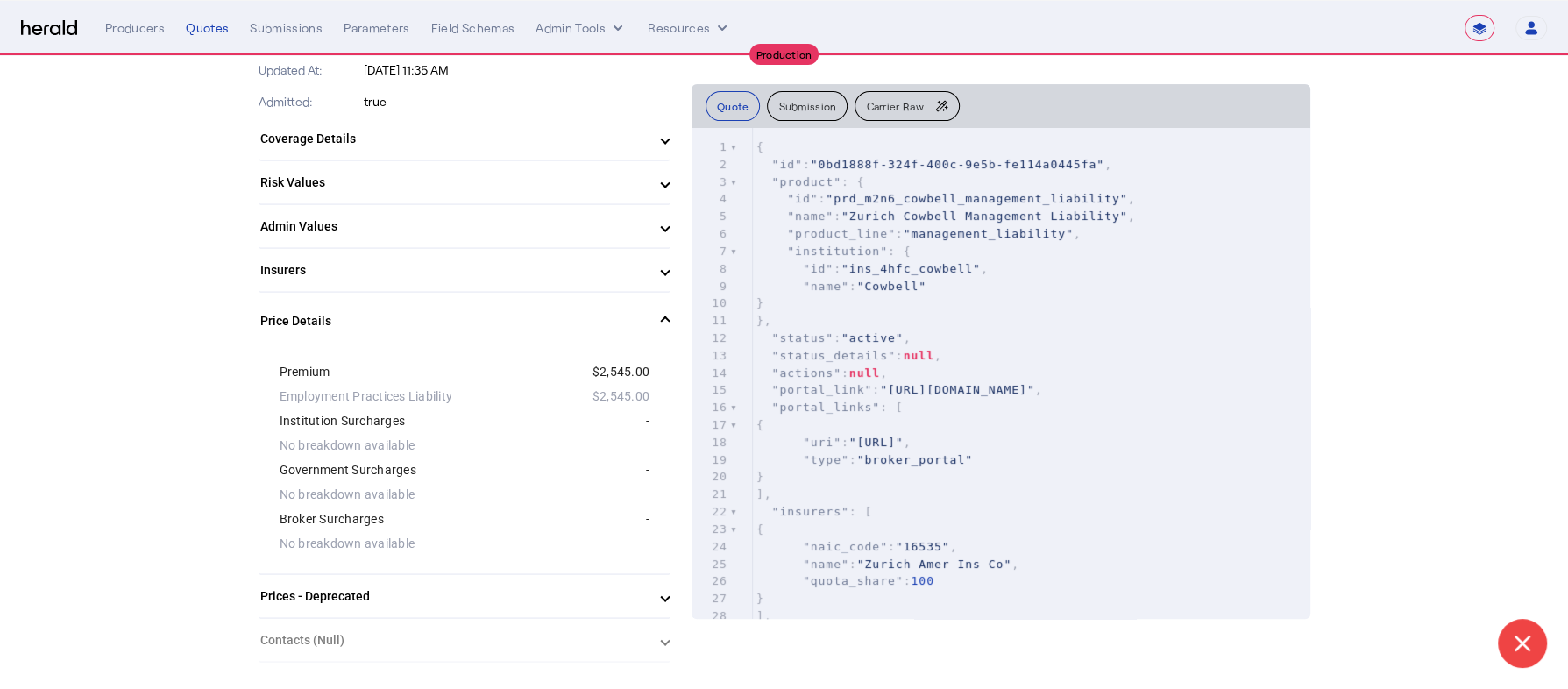
click at [650, 312] on span "Price Details" at bounding box center [460, 321] width 402 height 19
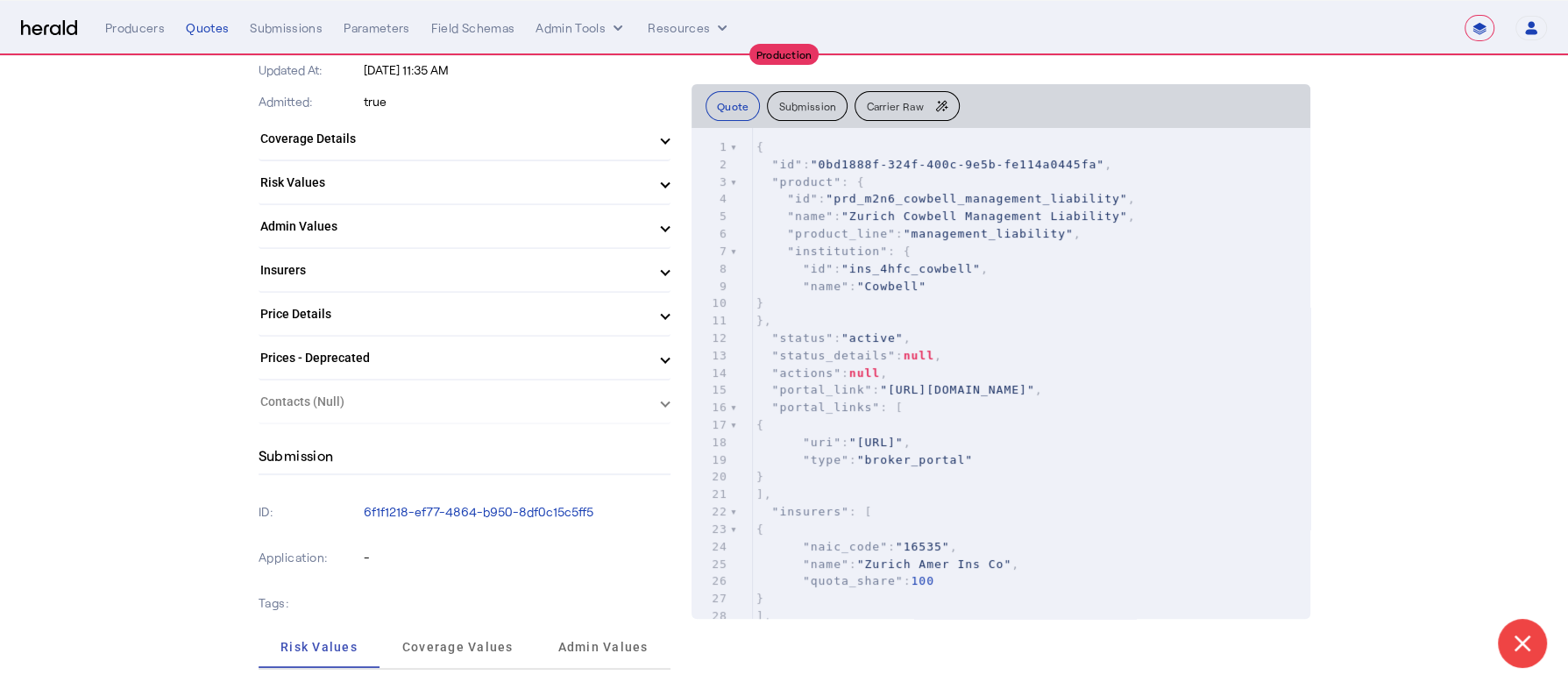
click at [650, 309] on span "Price Details" at bounding box center [460, 314] width 402 height 19
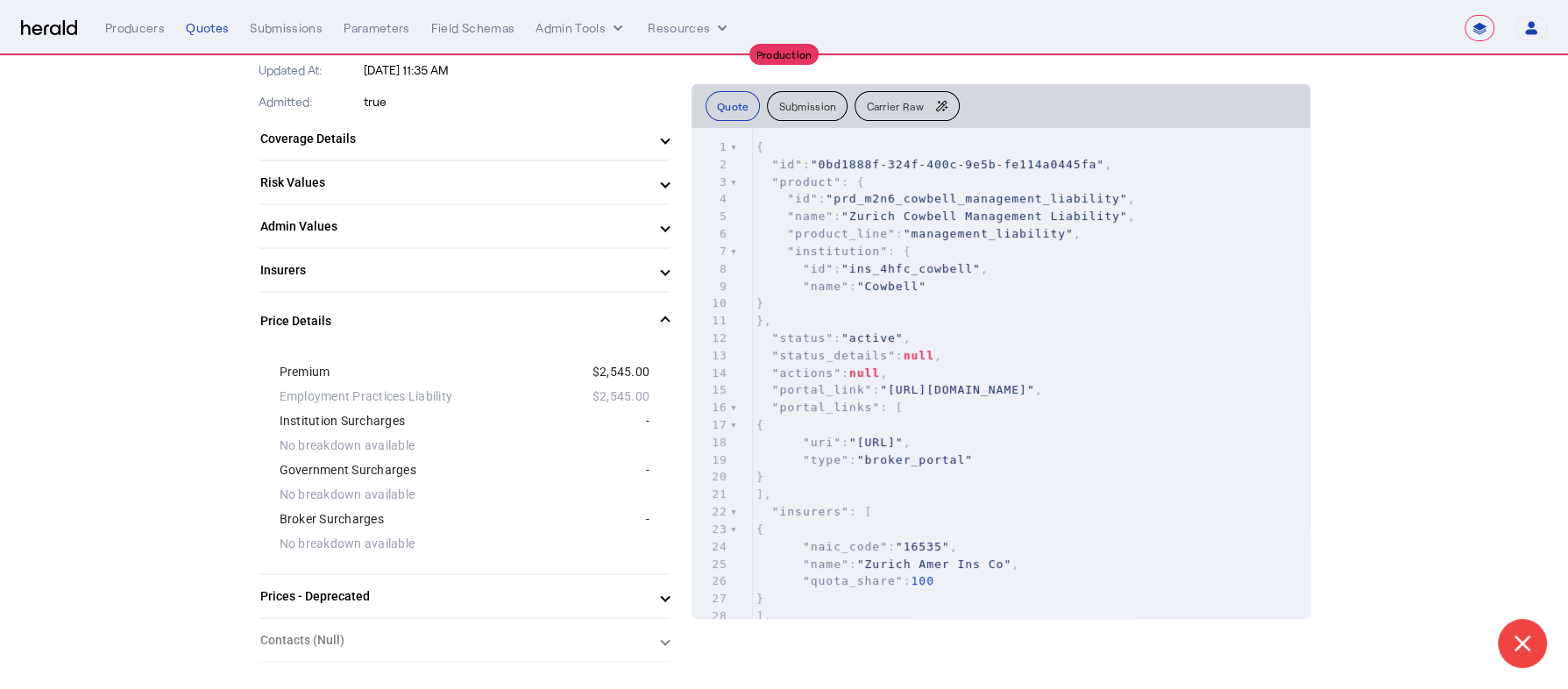
click at [650, 312] on span "Price Details" at bounding box center [460, 321] width 402 height 19
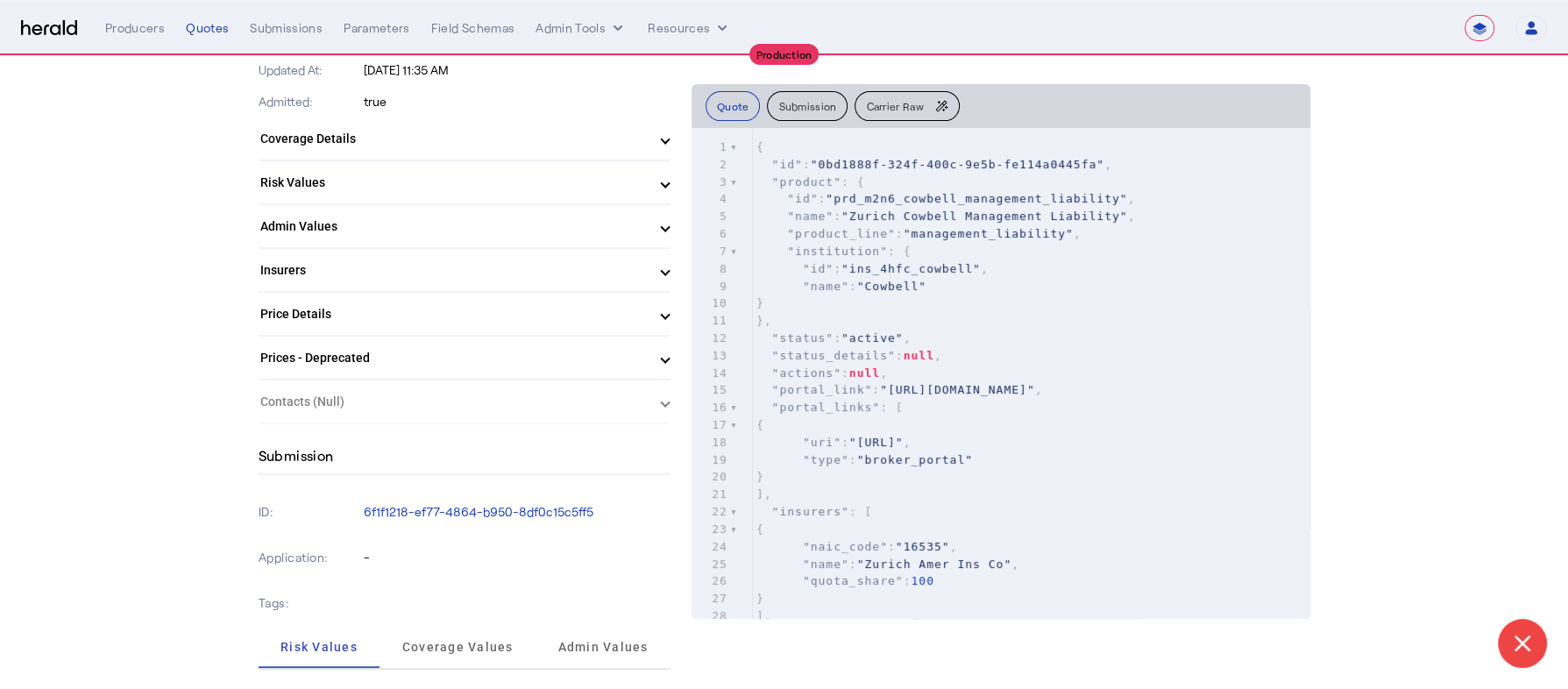
click at [662, 315] on span at bounding box center [665, 314] width 7 height 19
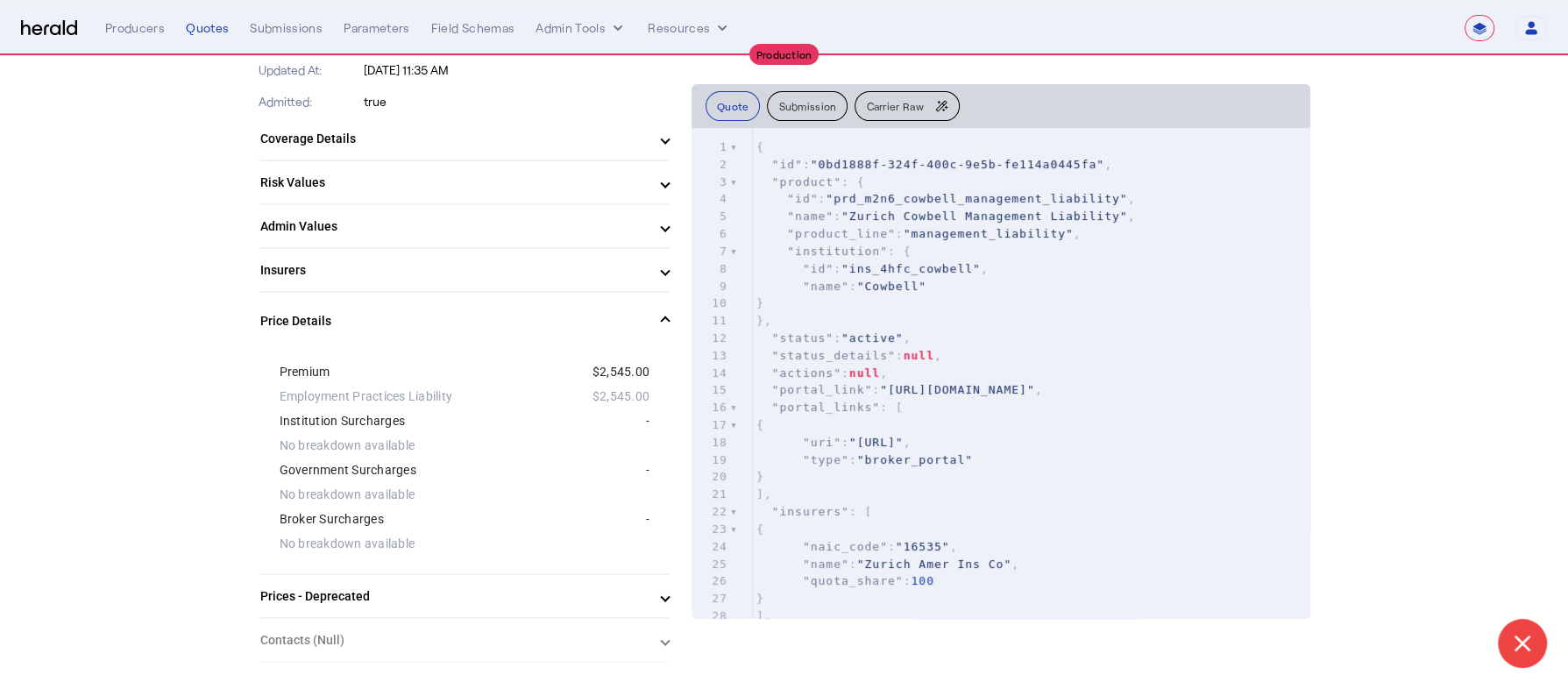
click at [662, 314] on span at bounding box center [665, 321] width 7 height 19
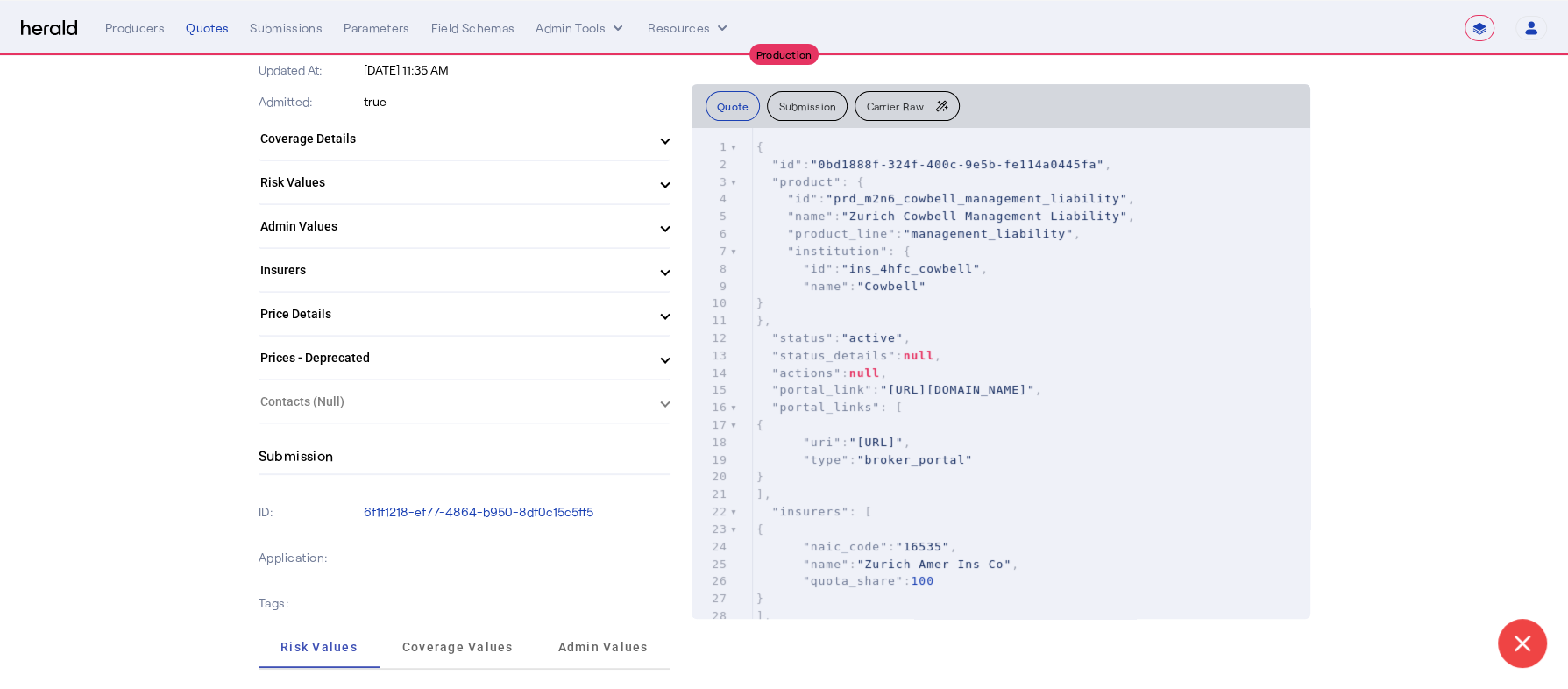
click at [662, 352] on span at bounding box center [665, 358] width 7 height 19
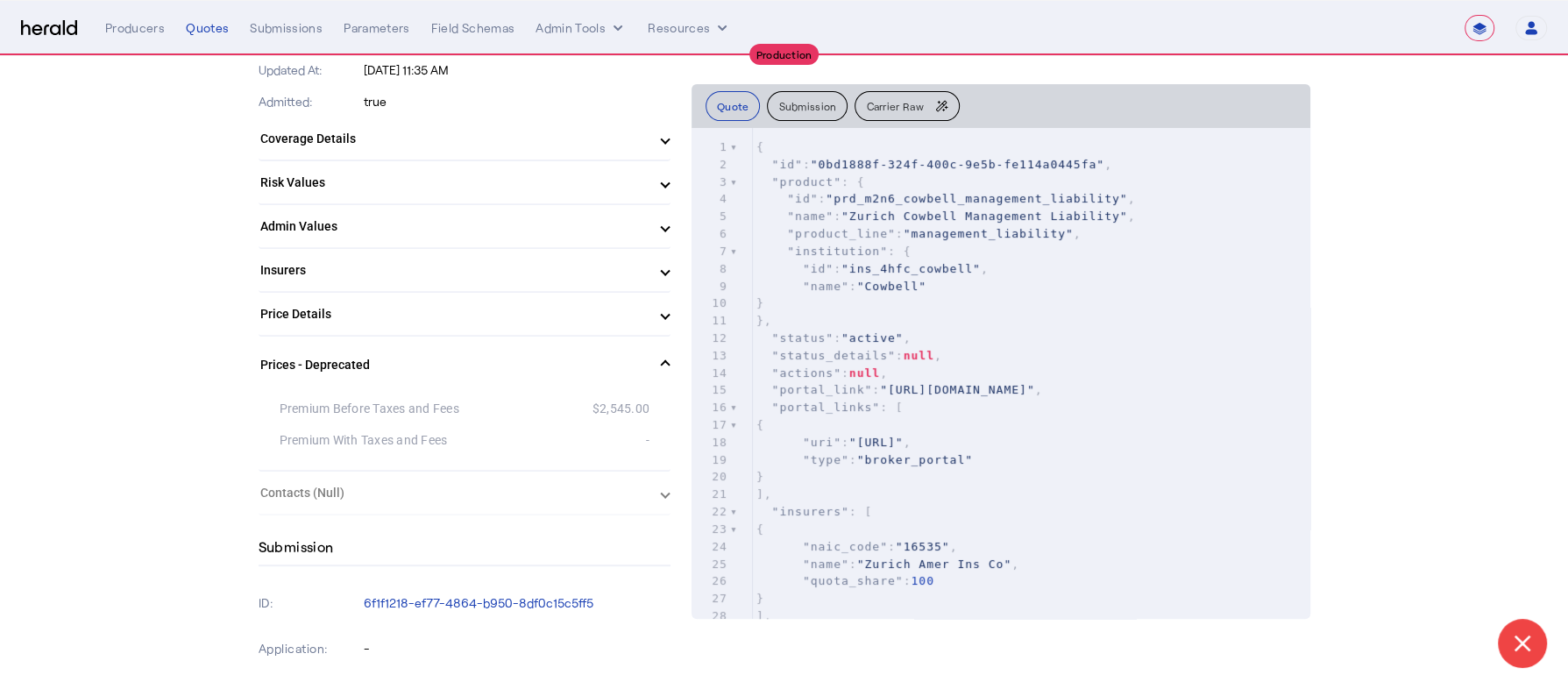
click at [662, 356] on span at bounding box center [665, 365] width 7 height 19
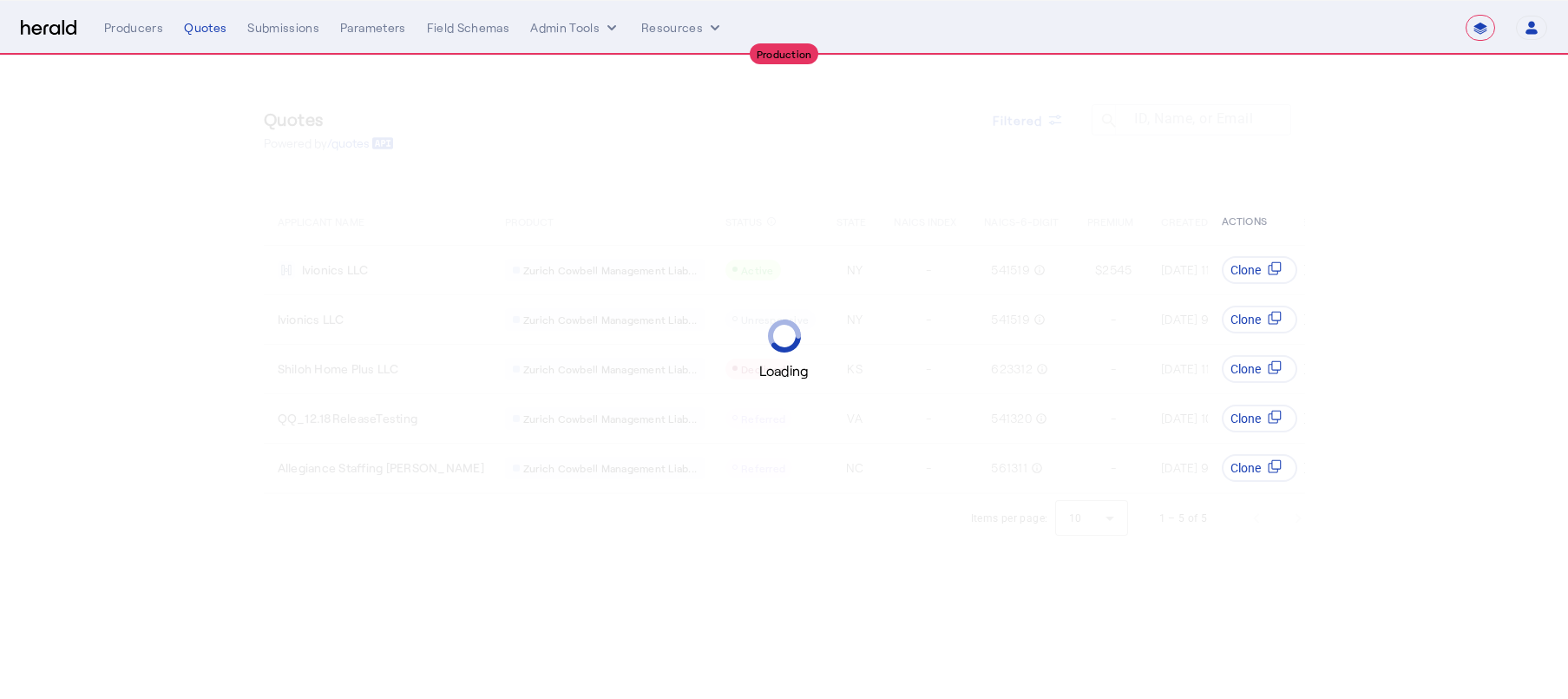
select select "**********"
select select "pfm_h3db_crc"
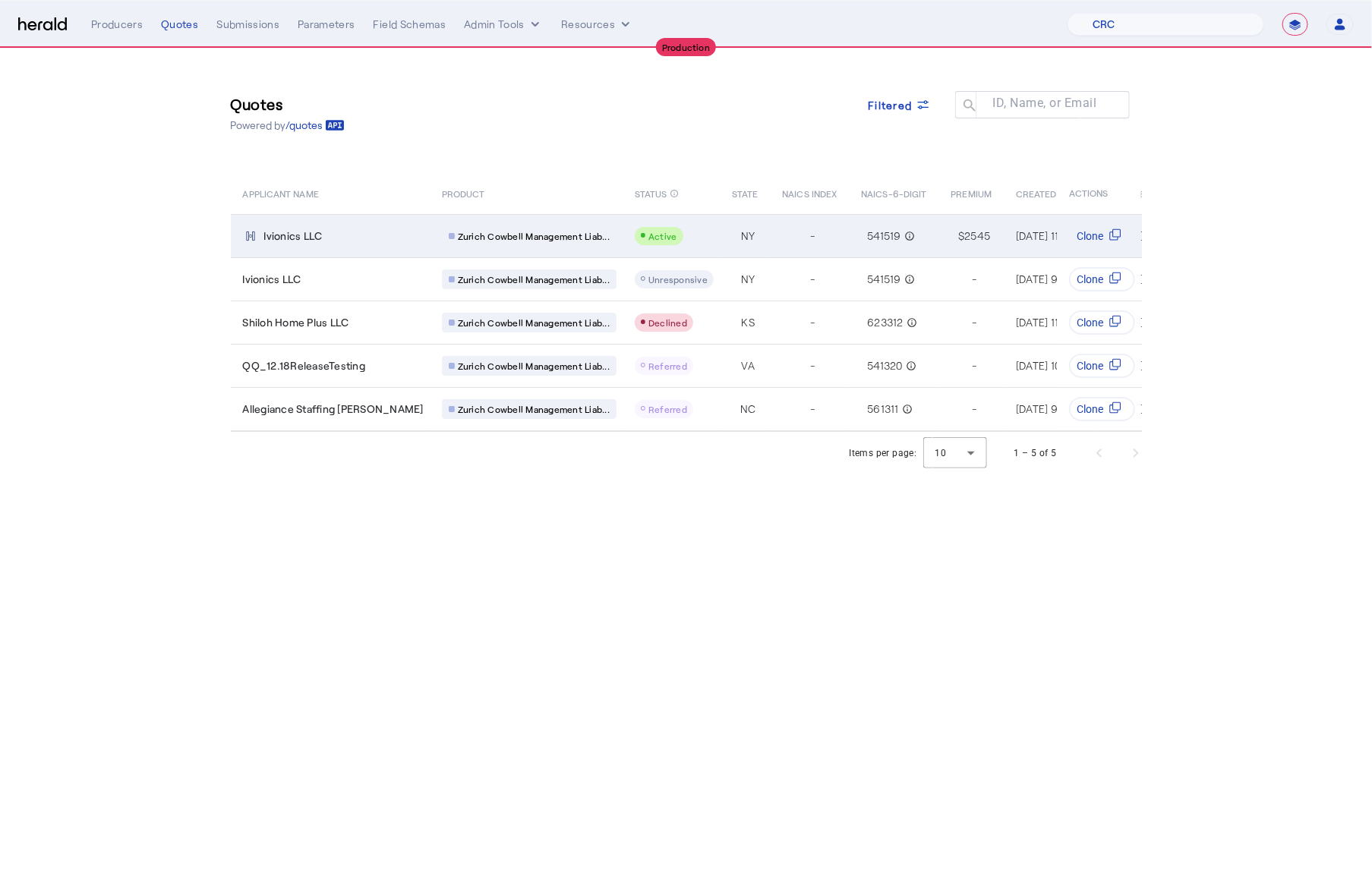
click at [770, 243] on td "-" at bounding box center [809, 235] width 79 height 43
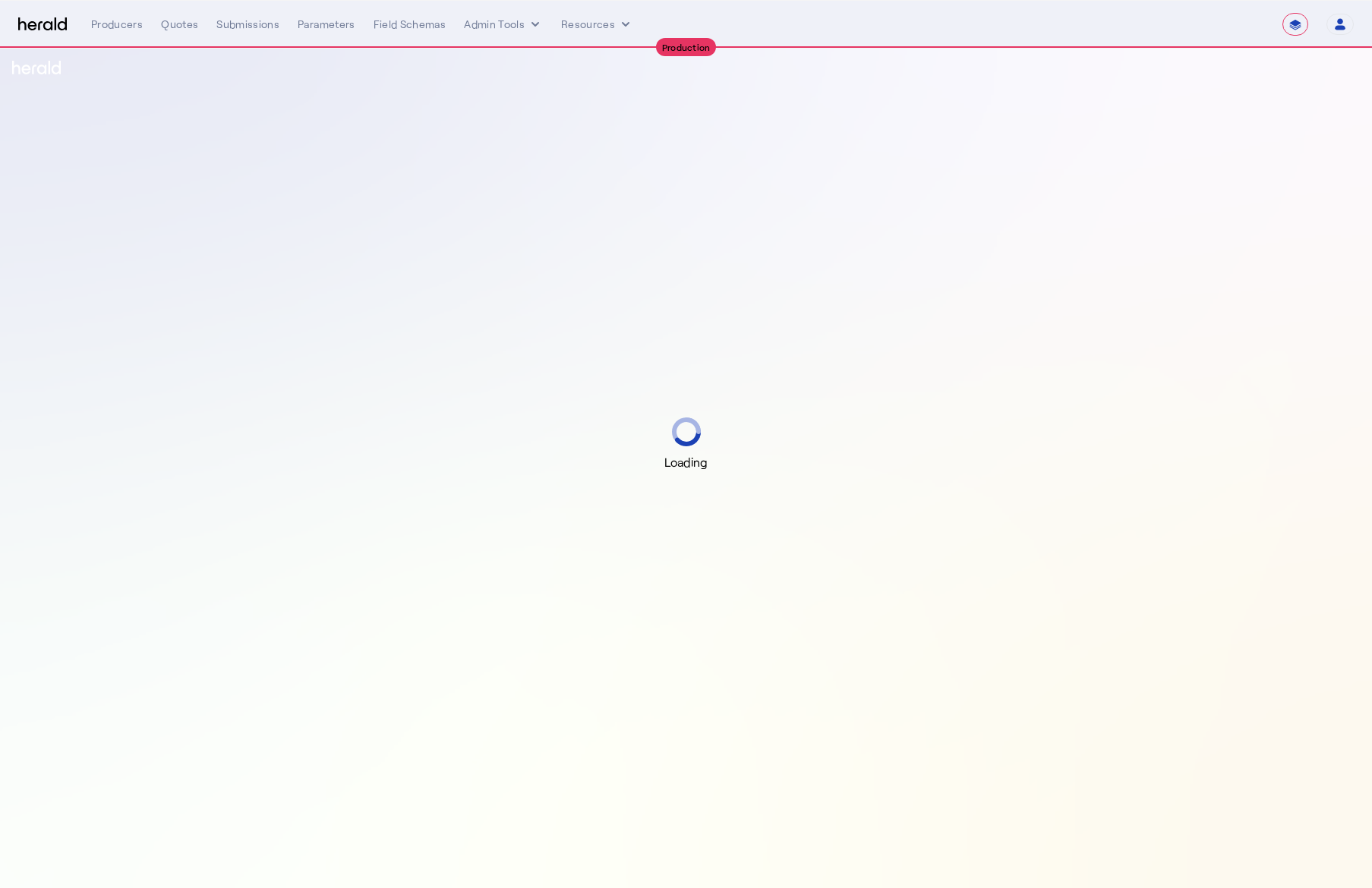
select select "**********"
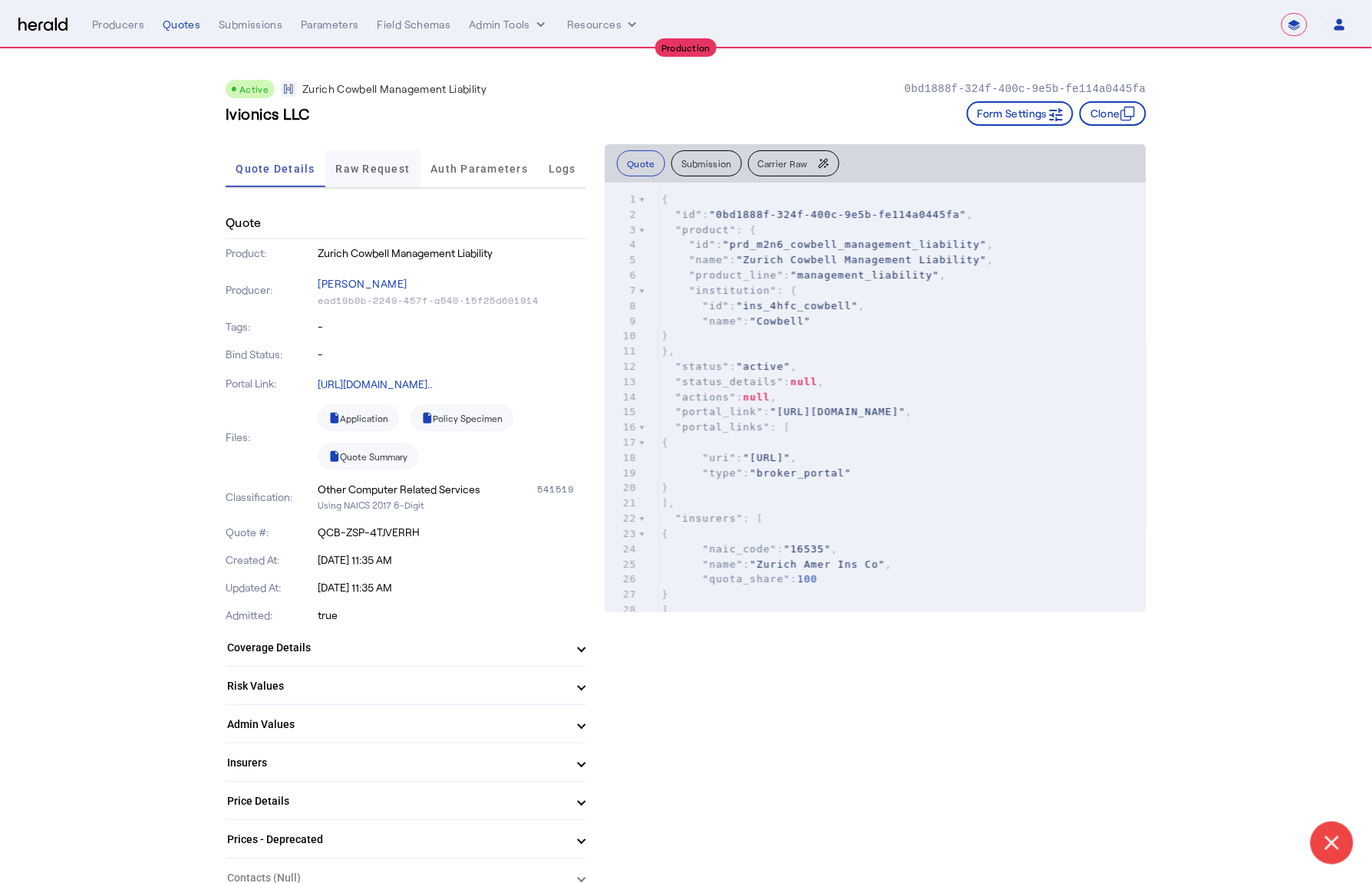
click at [372, 169] on span "Raw Request" at bounding box center [373, 169] width 74 height 11
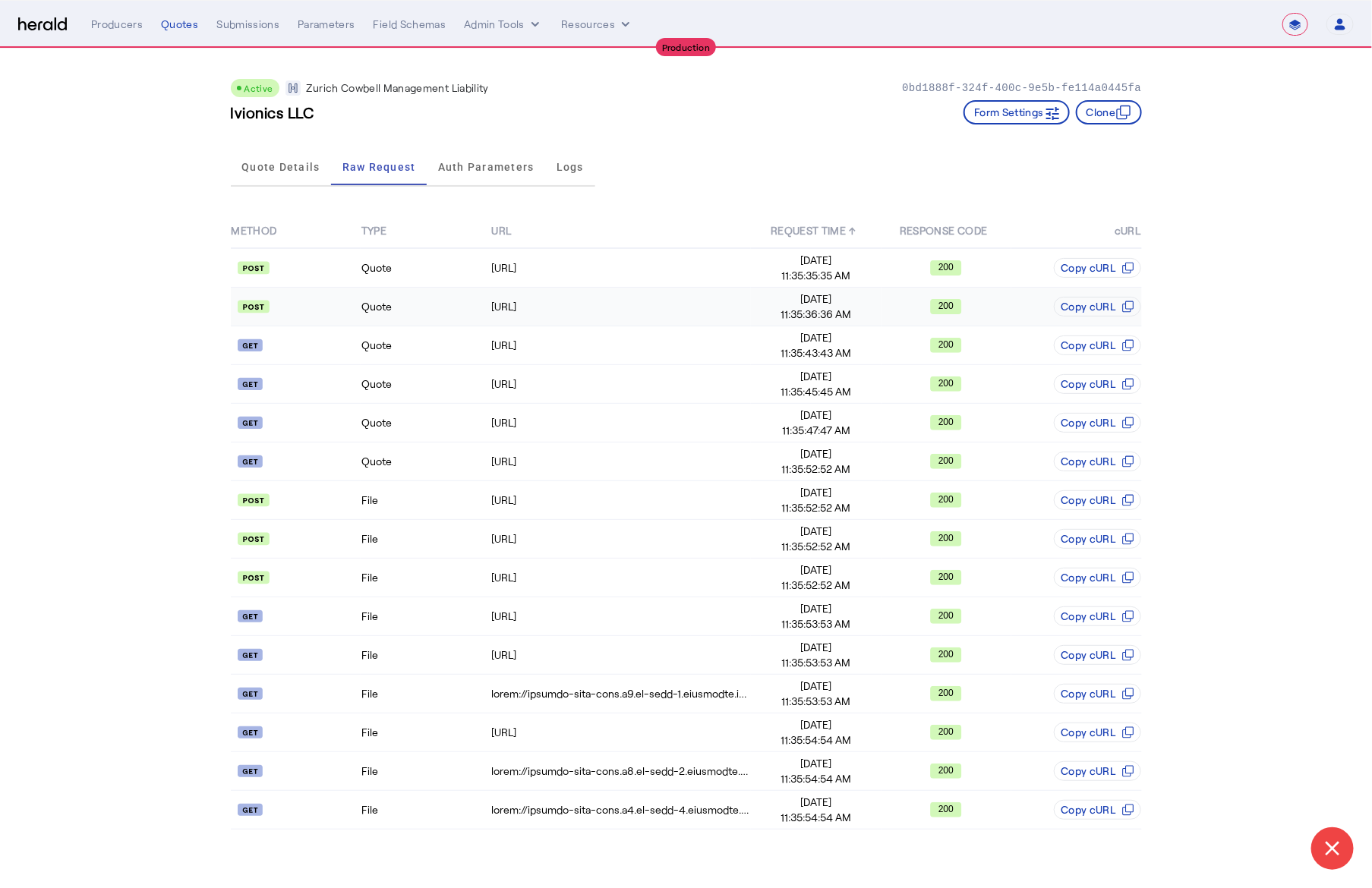
click at [436, 312] on td "Quote" at bounding box center [425, 307] width 130 height 39
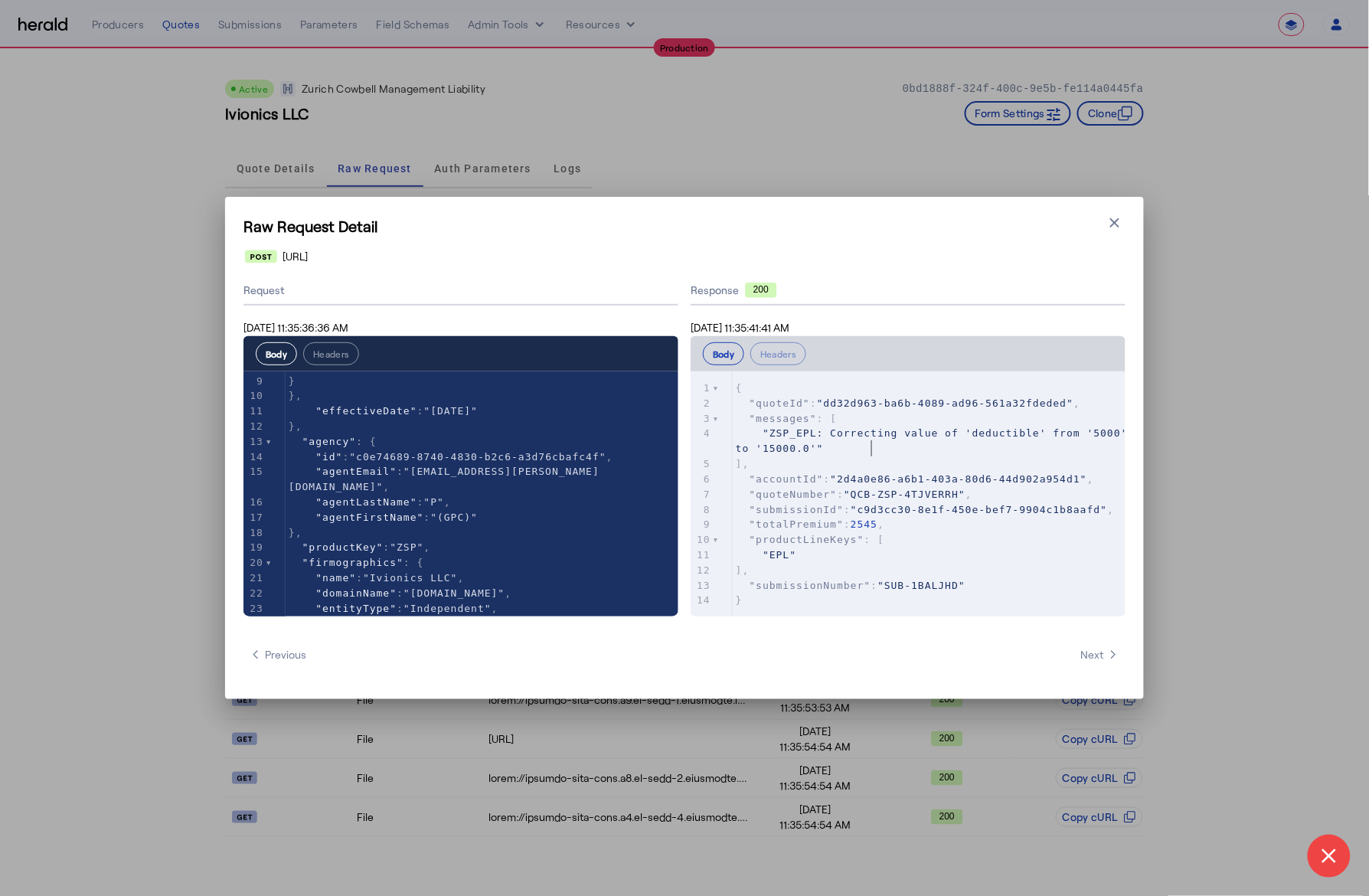
click at [907, 442] on pre ""ZSP_EPL: Correcting value of 'deductible' from '5000' to '15000.0'"" at bounding box center [936, 441] width 407 height 31
click at [1112, 228] on icon "button" at bounding box center [1115, 223] width 15 height 15
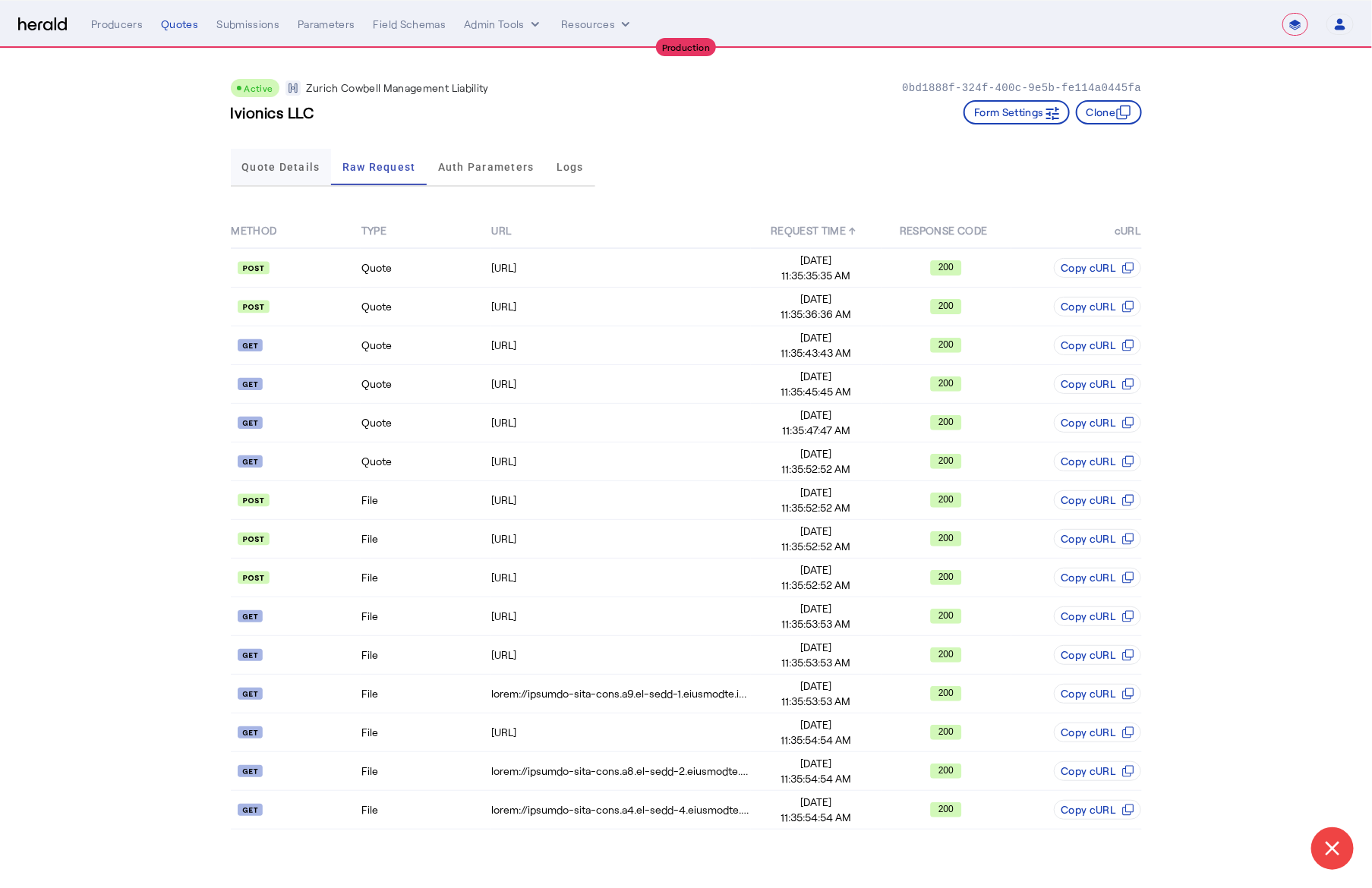
click at [254, 174] on span "Quote Details" at bounding box center [280, 167] width 78 height 36
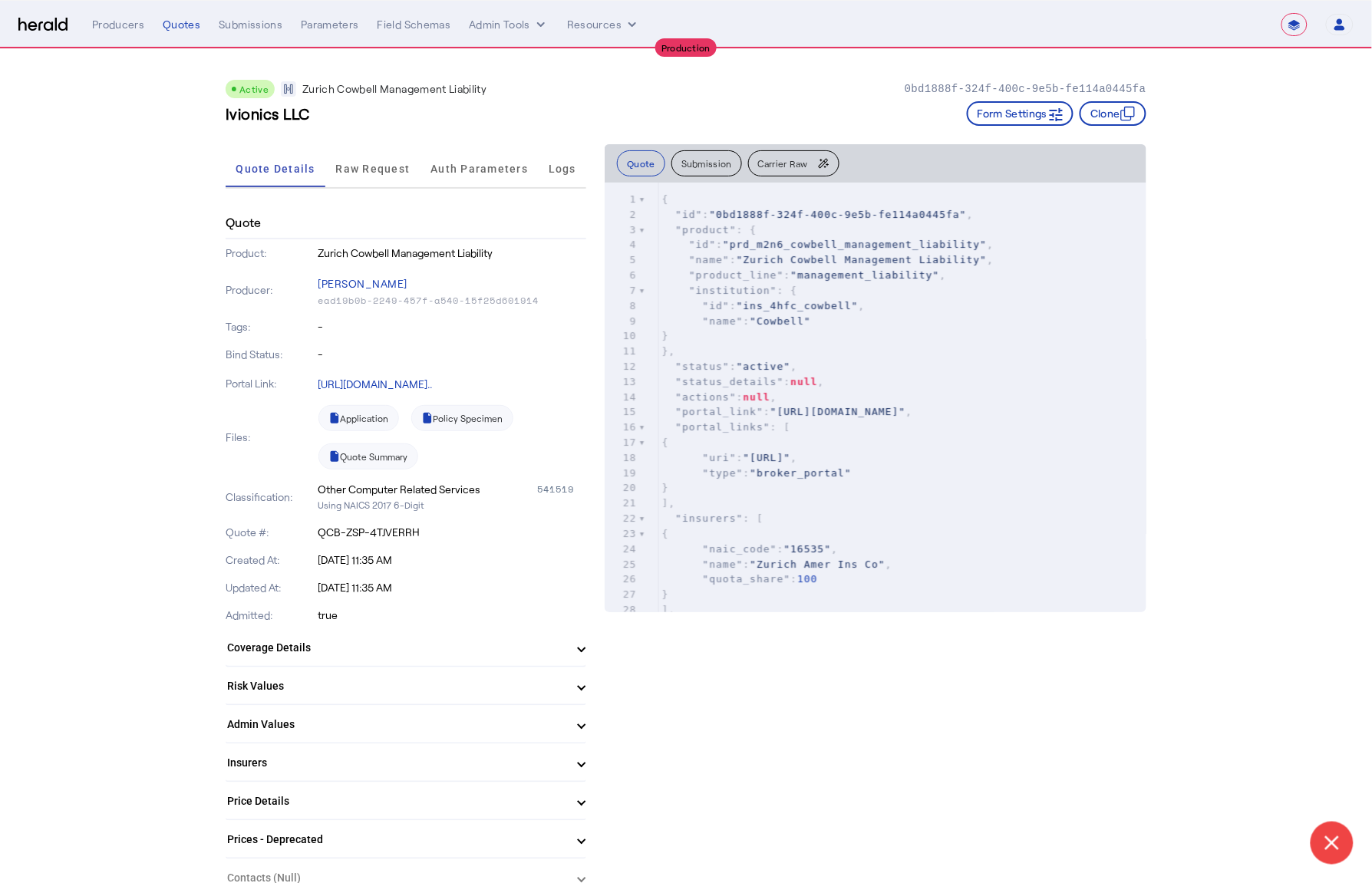
scroll to position [393, 0]
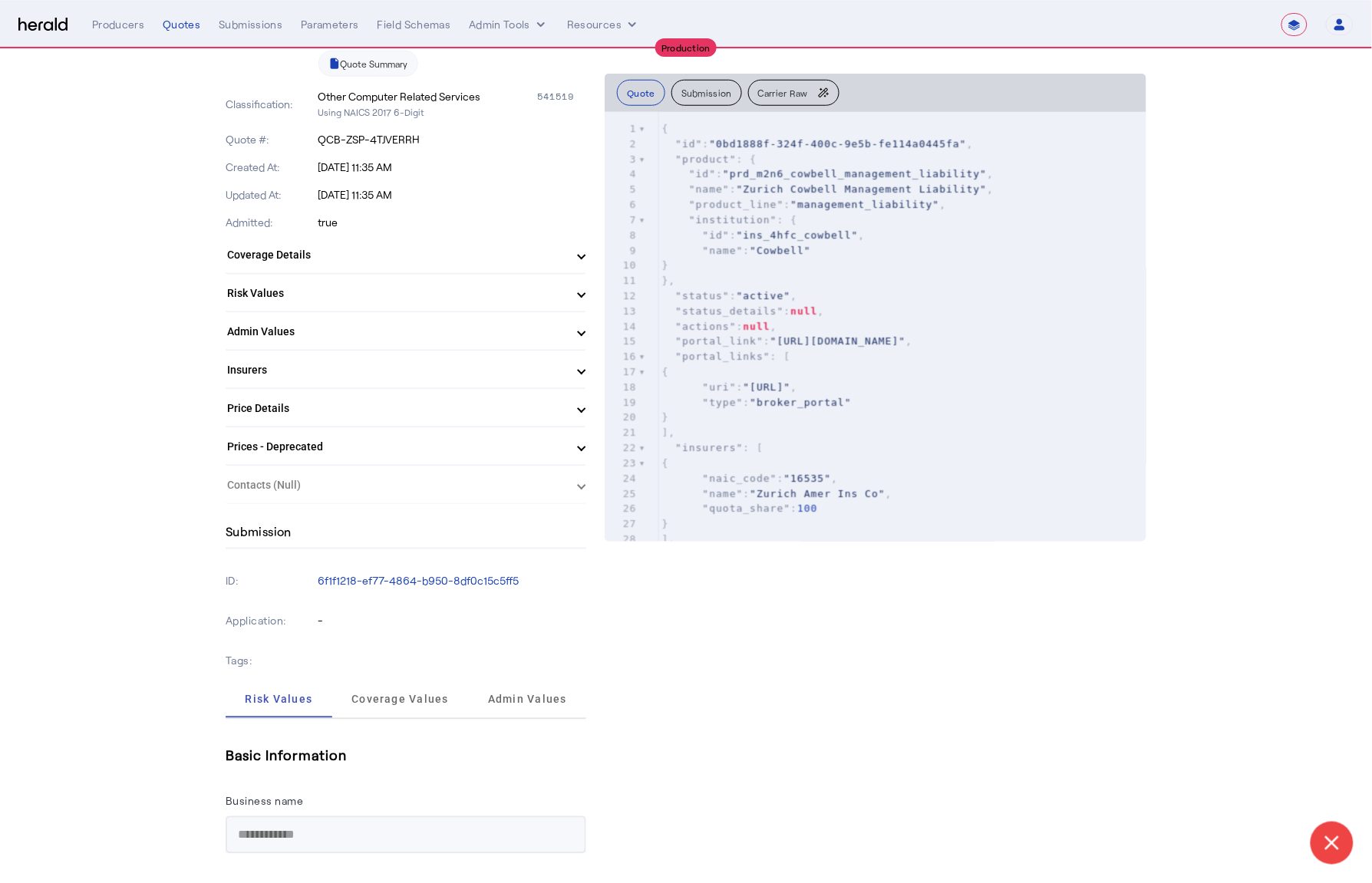
click at [521, 254] on mat-panel-title "Coverage Details" at bounding box center [396, 255] width 339 height 16
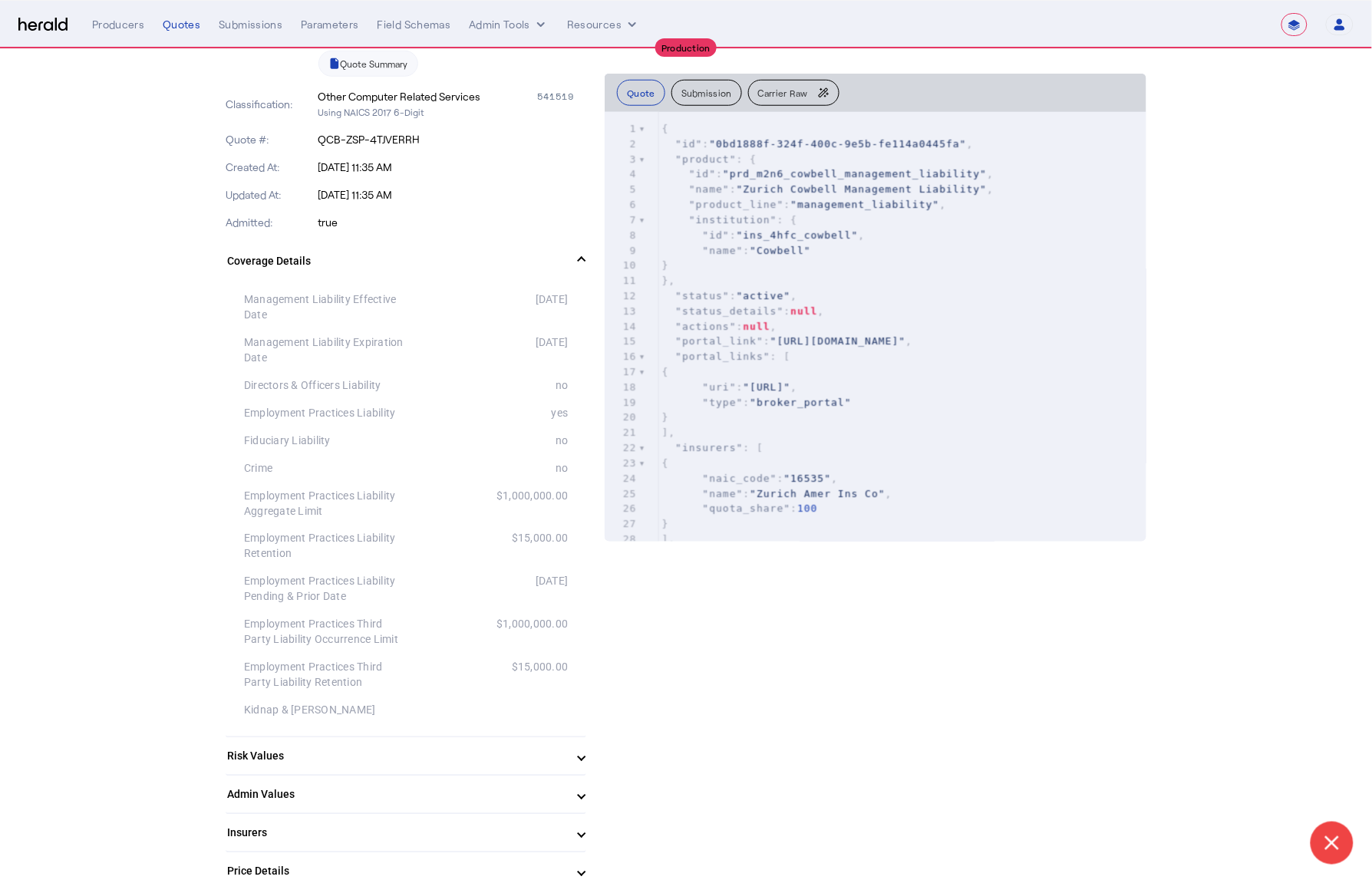
click at [544, 256] on mat-panel-title "Coverage Details" at bounding box center [396, 261] width 339 height 16
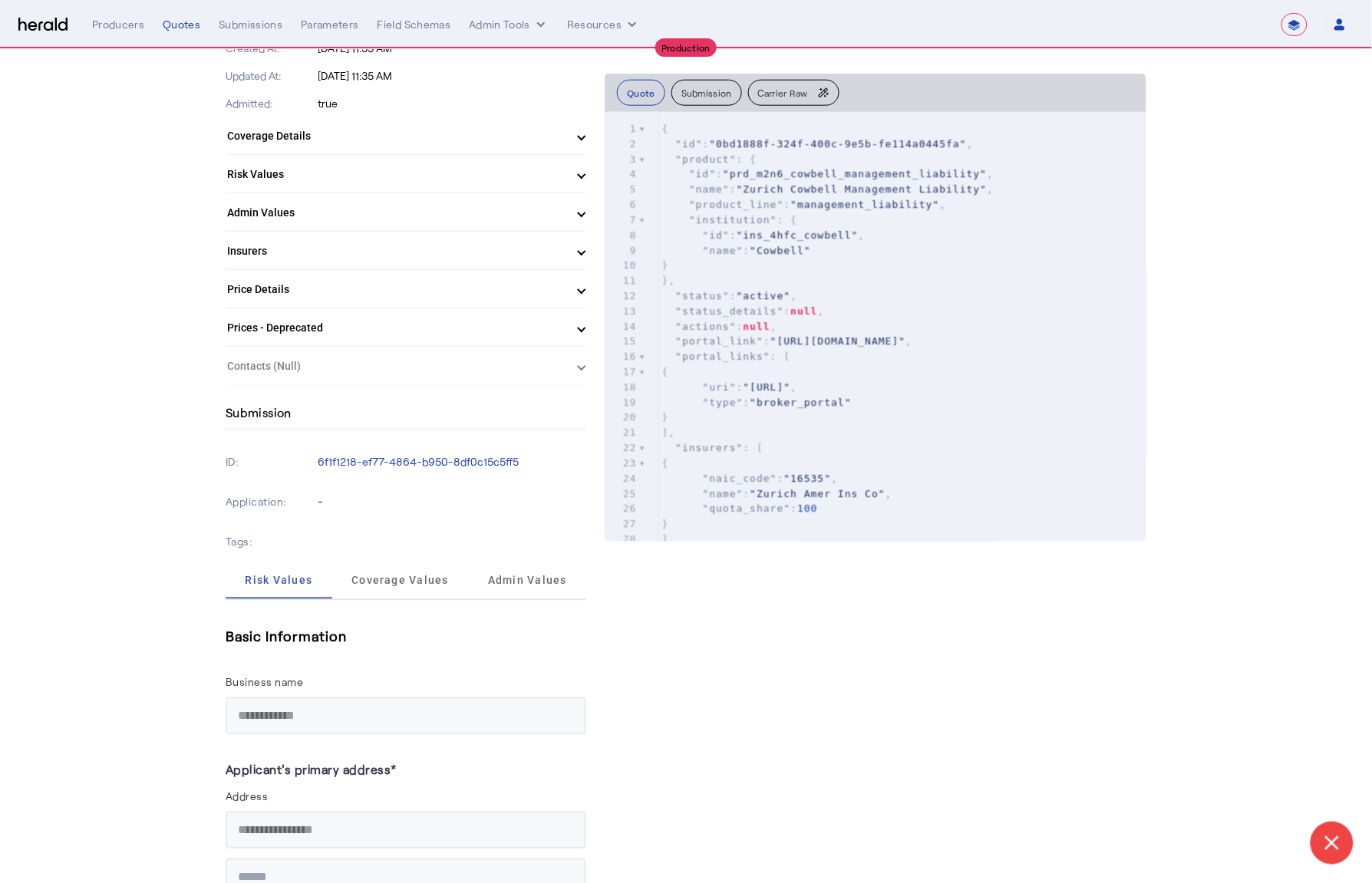
scroll to position [48, 0]
